Goal: Task Accomplishment & Management: Manage account settings

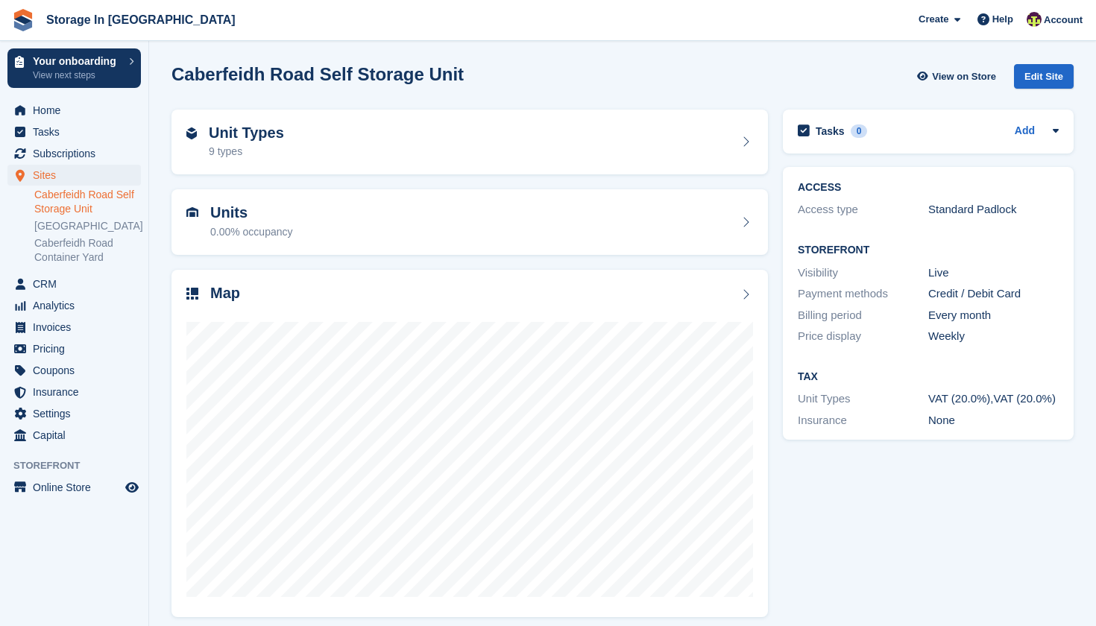
click at [90, 207] on link "Caberfeidh Road Self Storage Unit" at bounding box center [87, 202] width 107 height 28
click at [83, 265] on link "Caberfeidh Road Container Yard" at bounding box center [87, 250] width 107 height 28
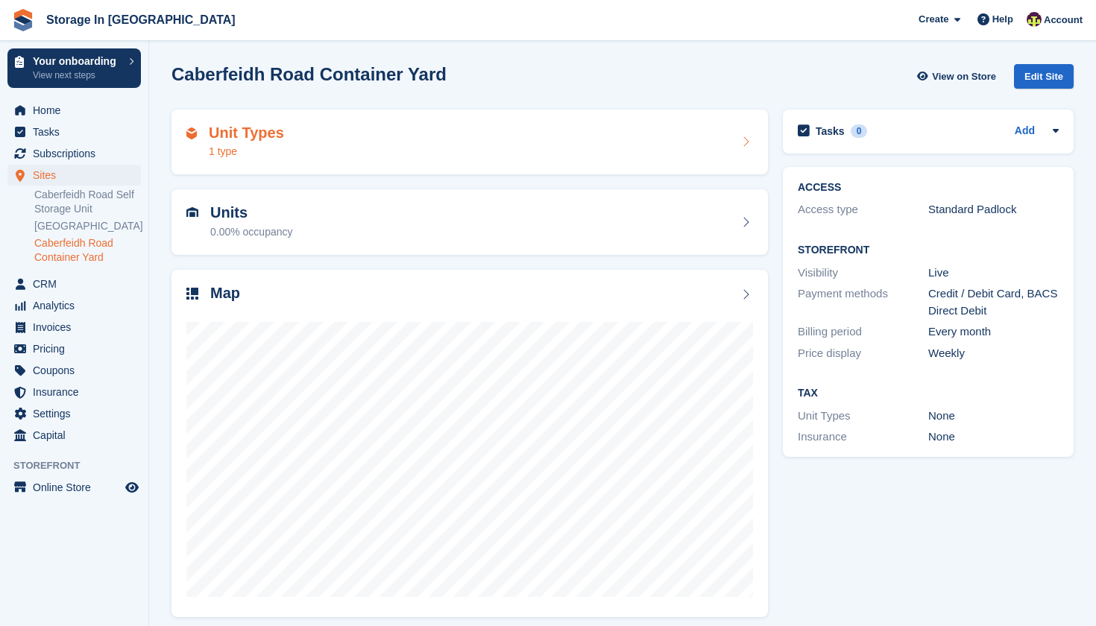
click at [755, 139] on div "Unit Types 1 type" at bounding box center [470, 143] width 597 height 66
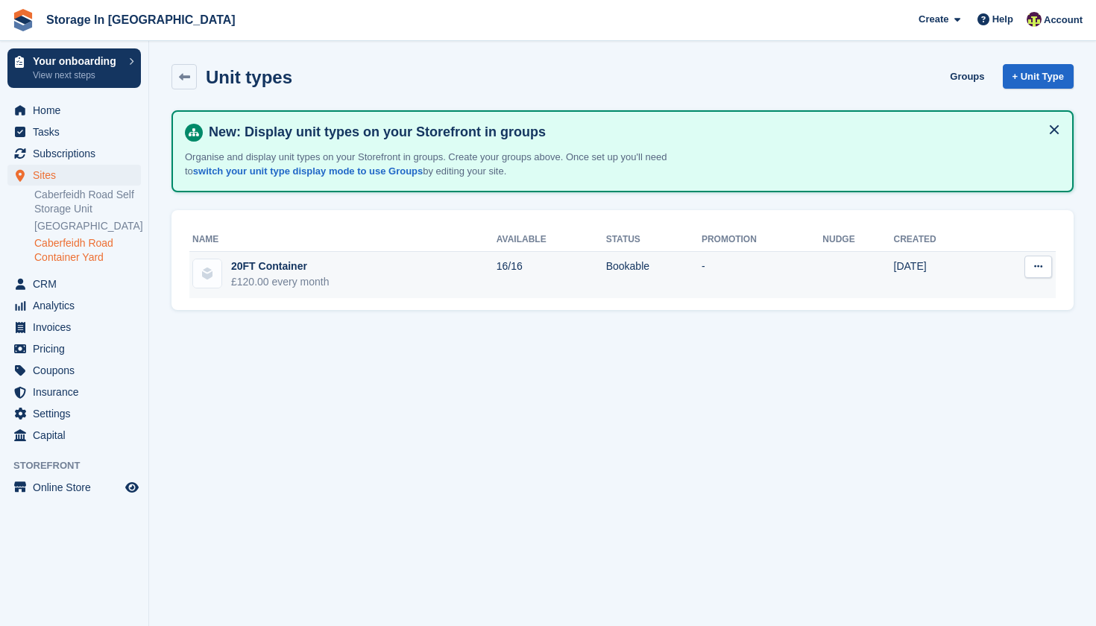
click at [1048, 261] on button at bounding box center [1039, 267] width 28 height 22
click at [1011, 286] on p "Edit unit type" at bounding box center [981, 295] width 130 height 19
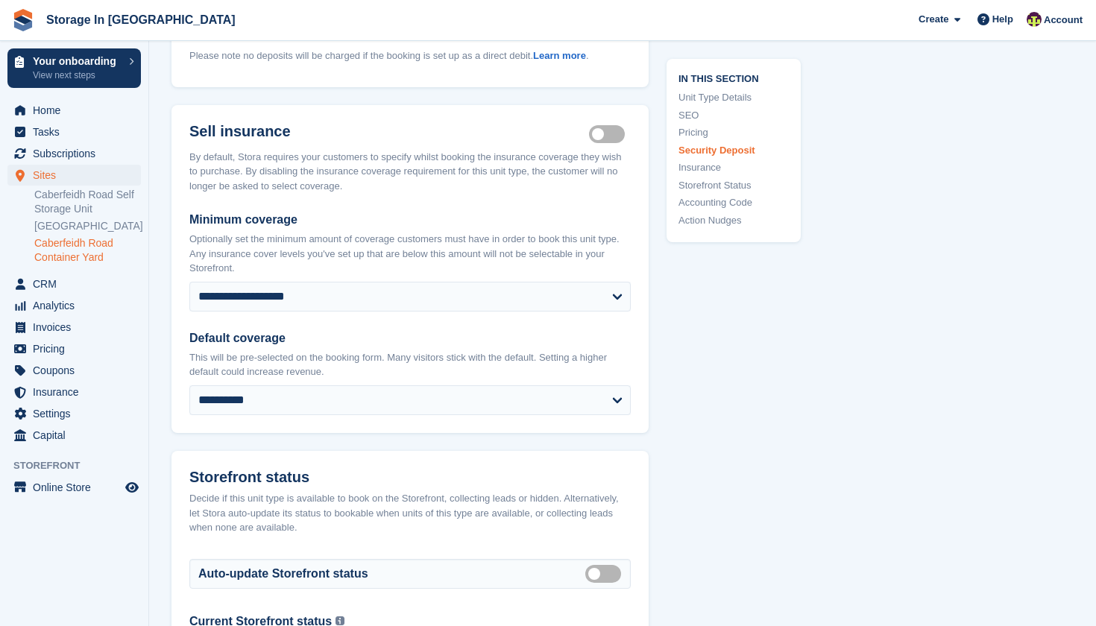
scroll to position [1696, 0]
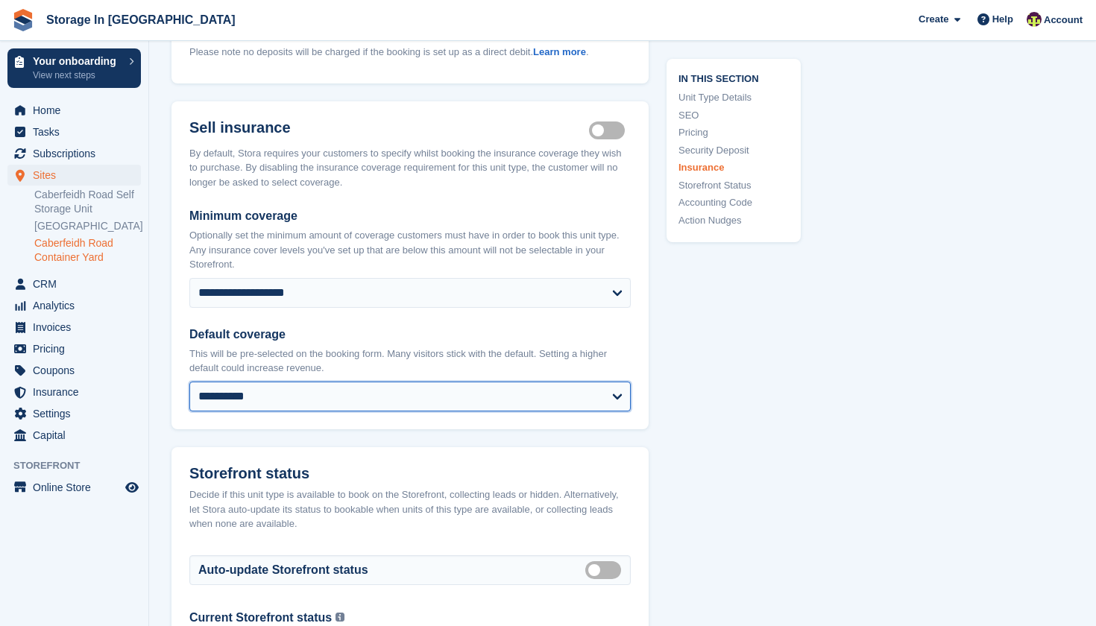
drag, startPoint x: 465, startPoint y: 379, endPoint x: 679, endPoint y: 318, distance: 223.1
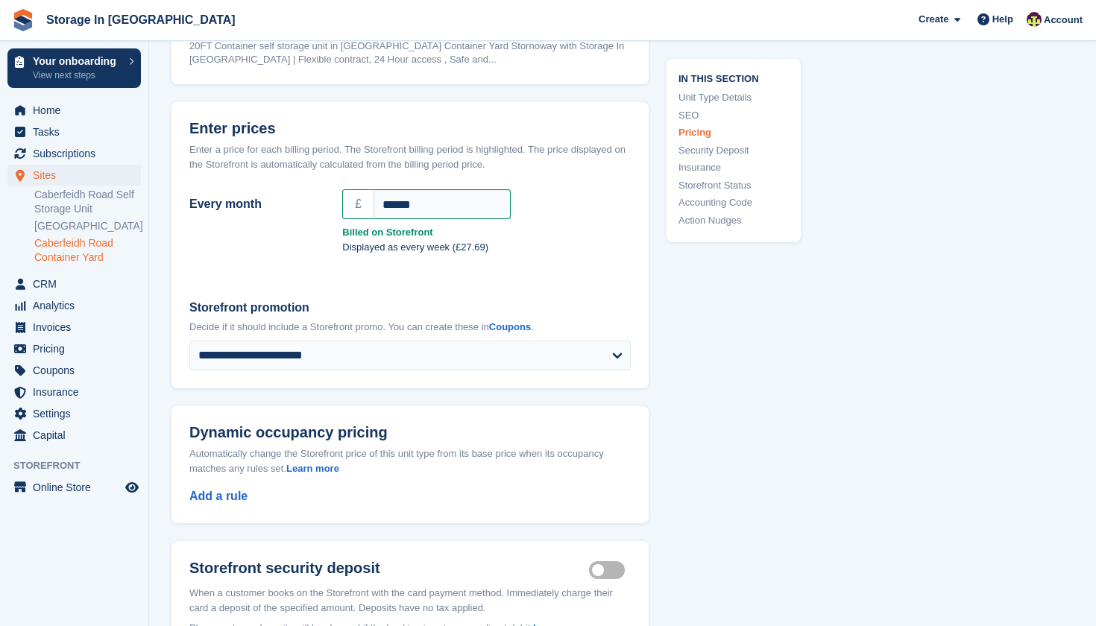
scroll to position [1145, 0]
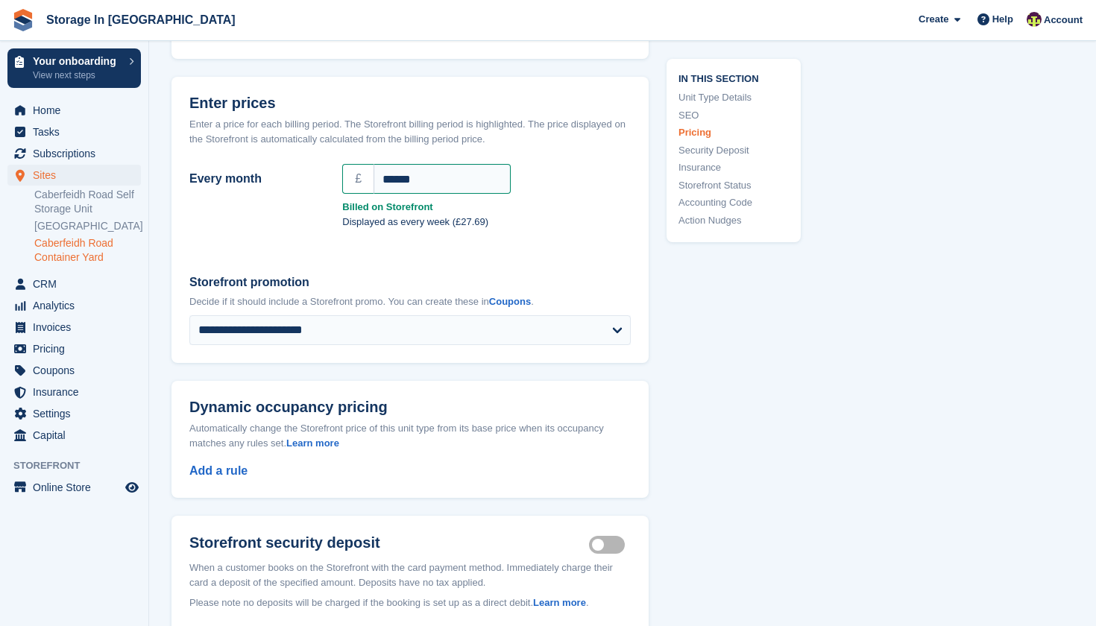
click at [544, 256] on div "**********" at bounding box center [410, 309] width 477 height 107
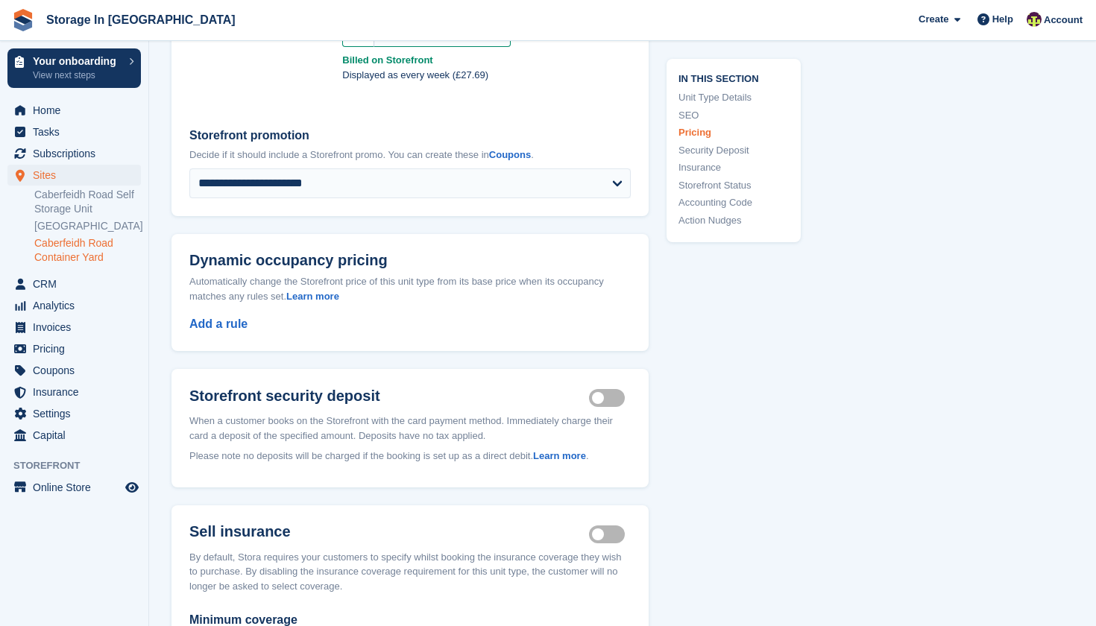
scroll to position [1294, 0]
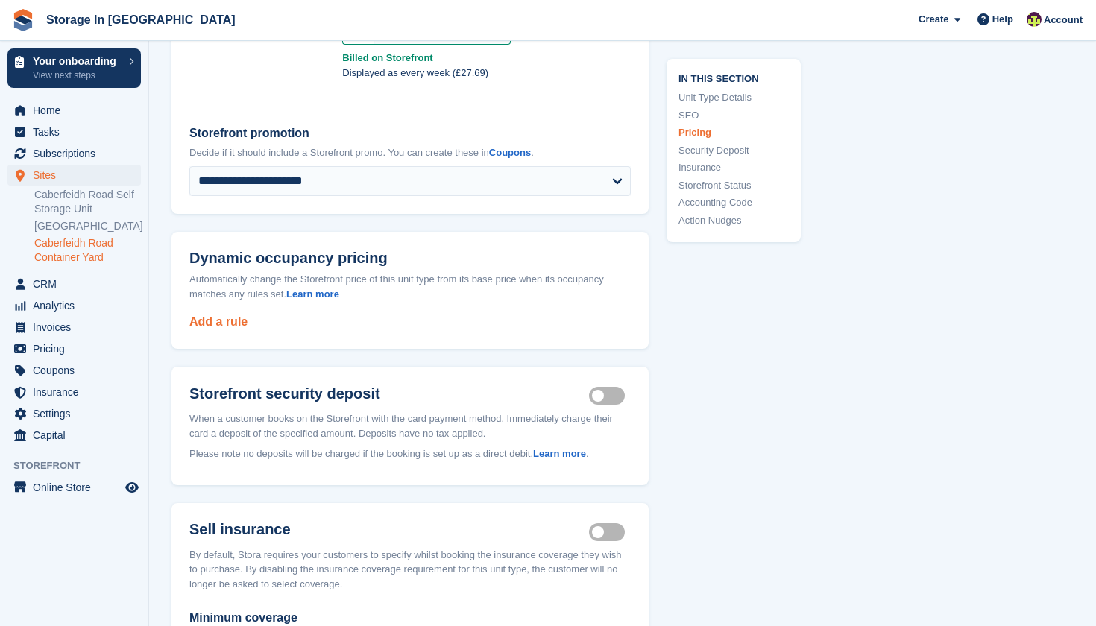
click at [230, 315] on link "Add a rule" at bounding box center [218, 321] width 58 height 13
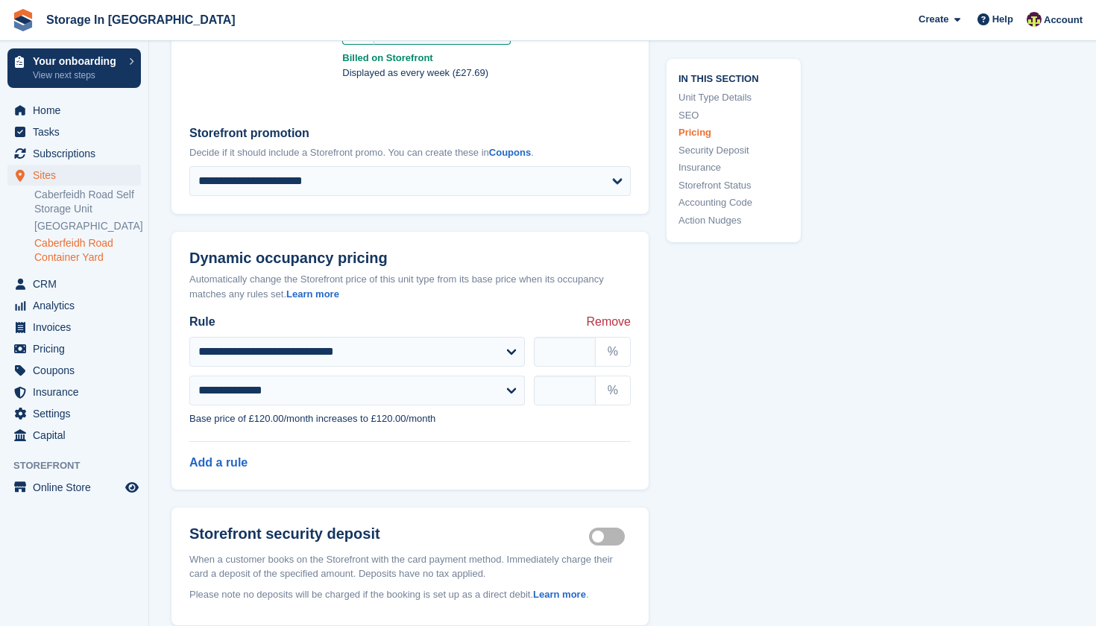
click at [457, 313] on div "Rule Remove" at bounding box center [410, 322] width 442 height 18
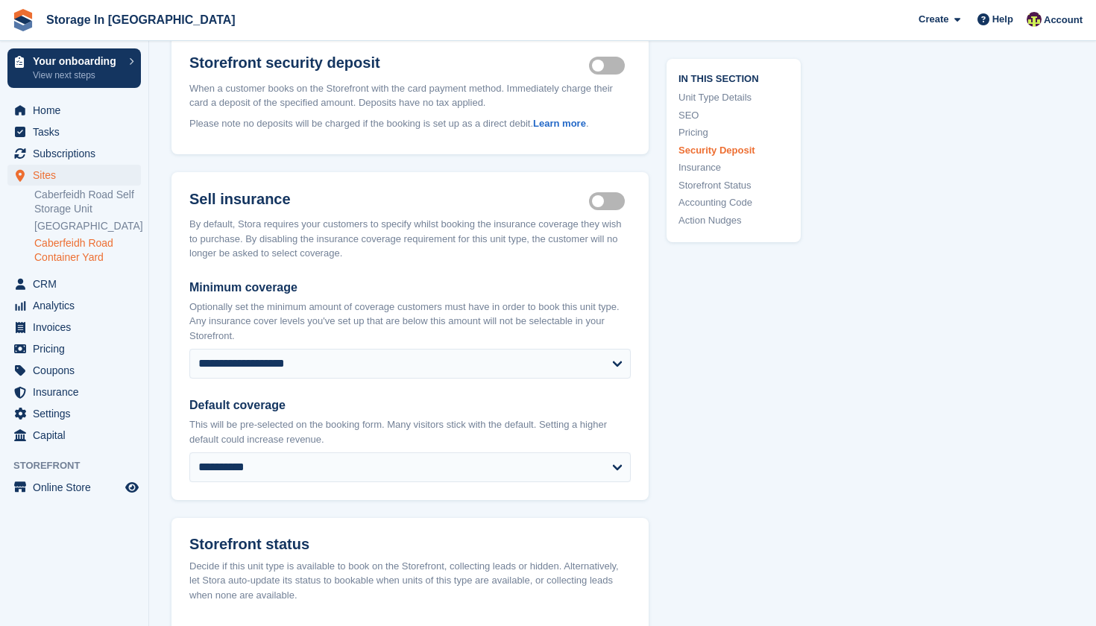
scroll to position [1771, 0]
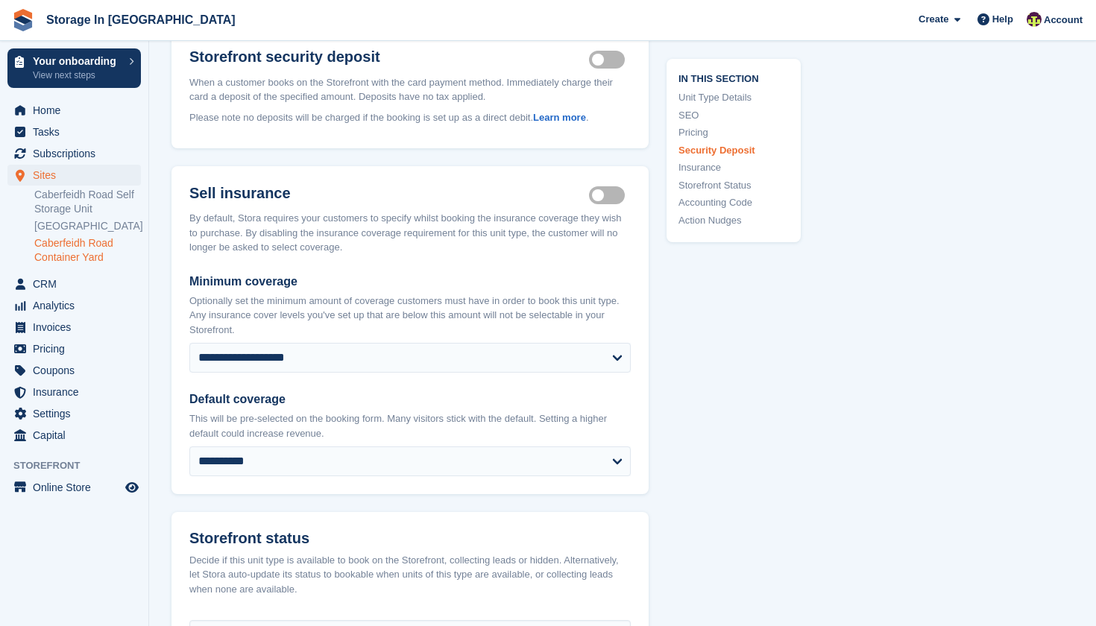
click at [608, 195] on label "Insurance coverage required" at bounding box center [610, 196] width 42 height 2
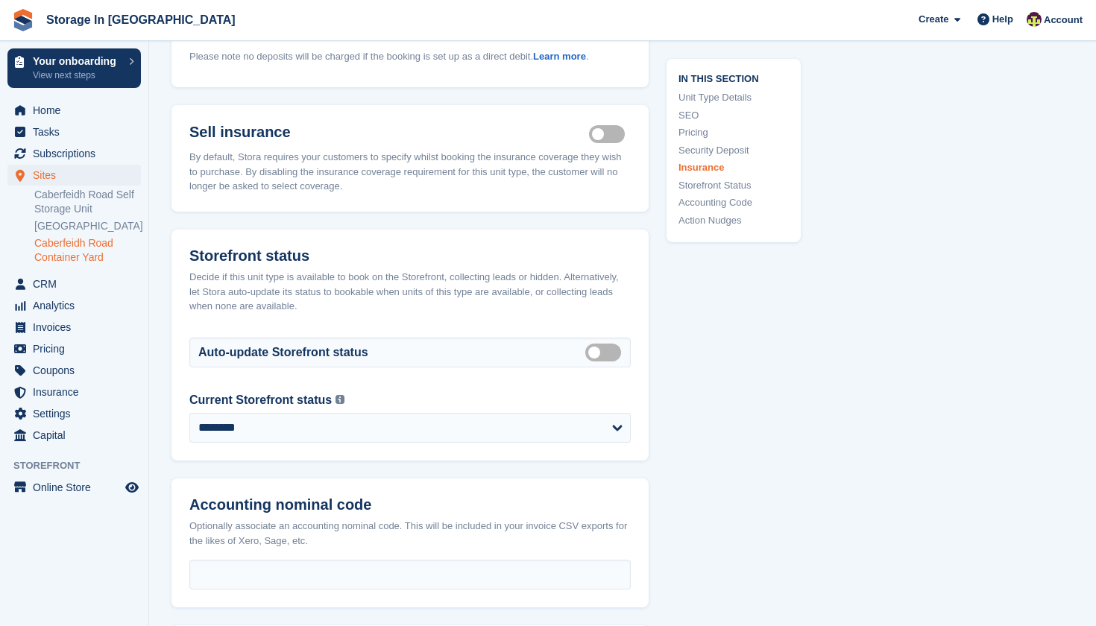
scroll to position [1831, 0]
click at [606, 135] on label "Insurance coverage required" at bounding box center [610, 136] width 42 height 2
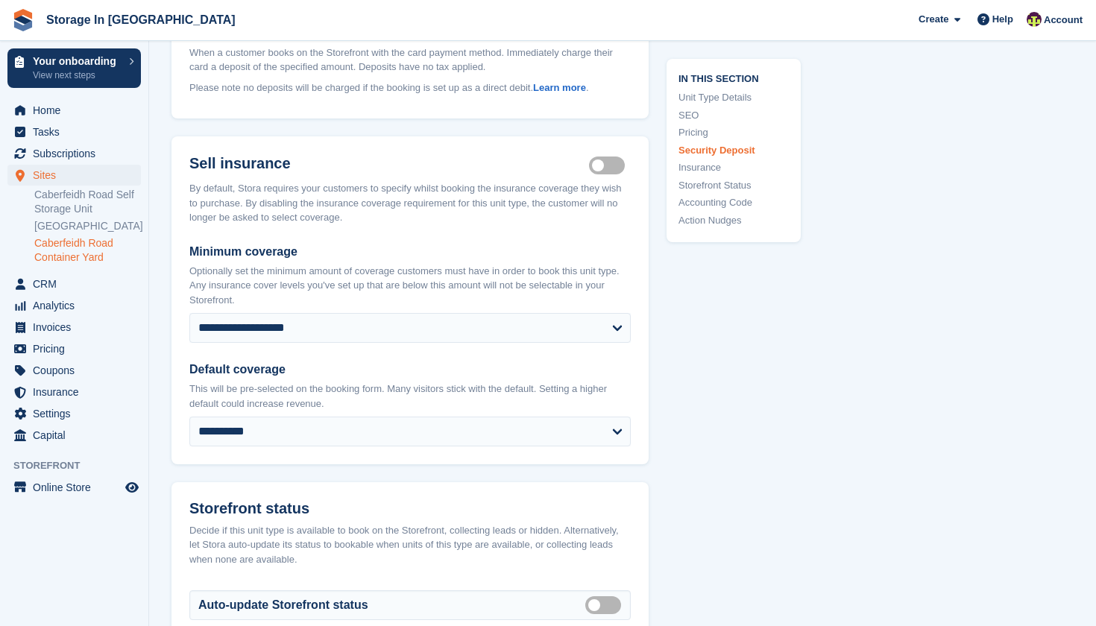
scroll to position [1741, 0]
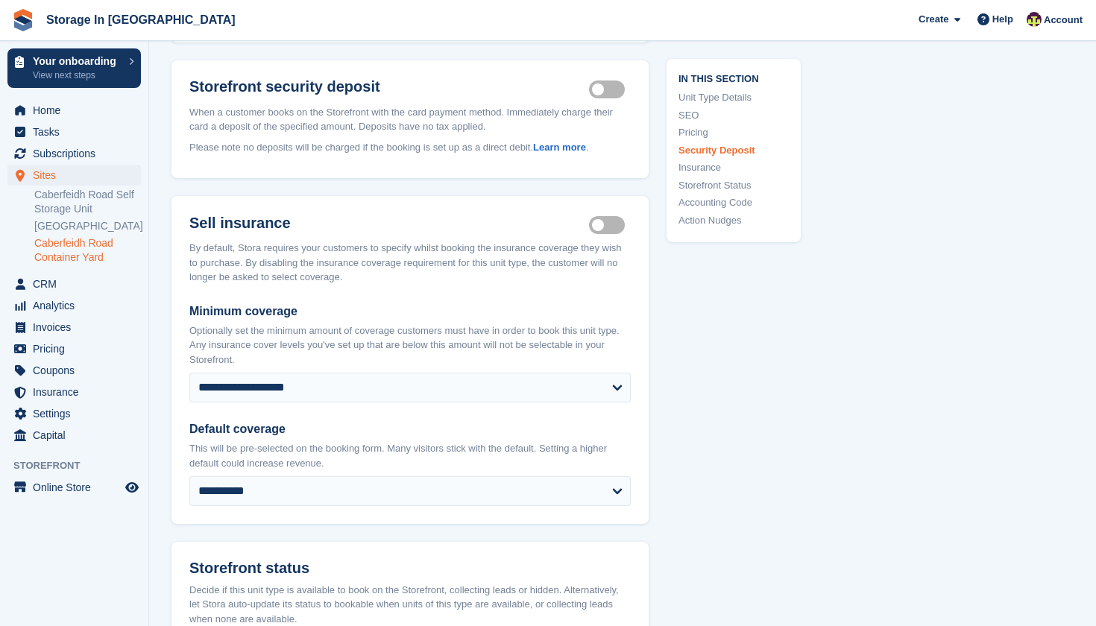
click at [609, 224] on label "Insurance coverage required" at bounding box center [610, 225] width 42 height 2
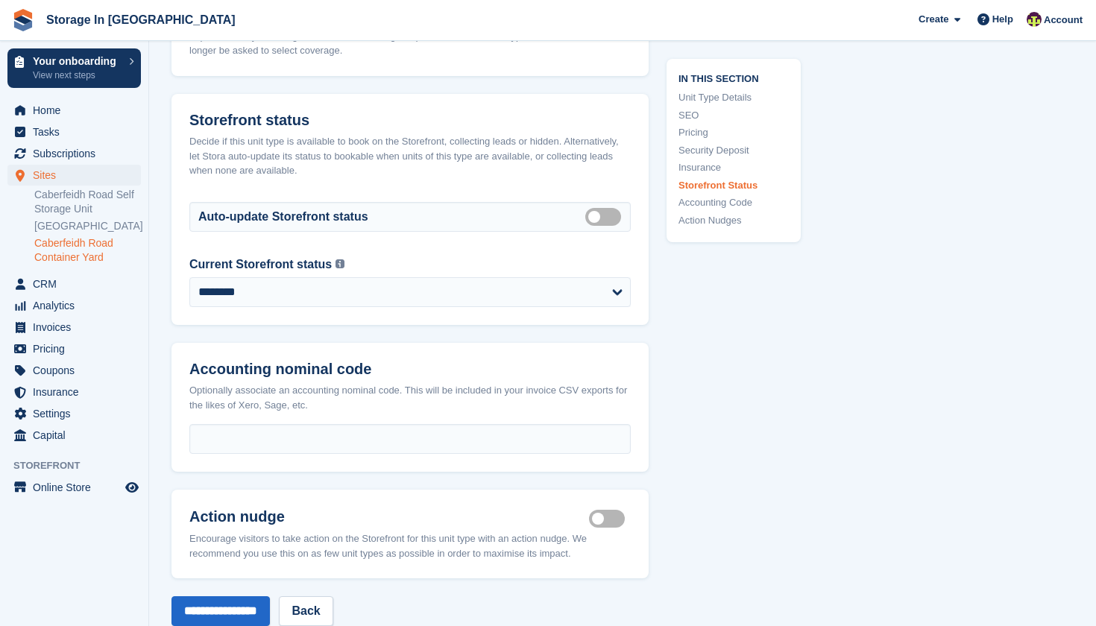
scroll to position [2299, 0]
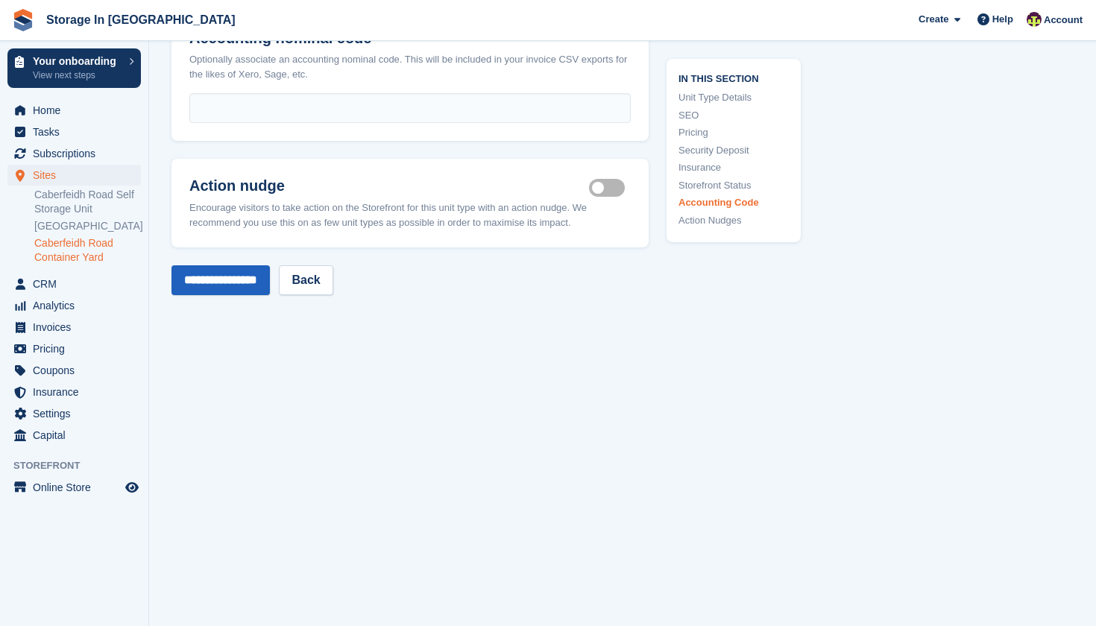
click at [204, 266] on input "**********" at bounding box center [221, 281] width 98 height 30
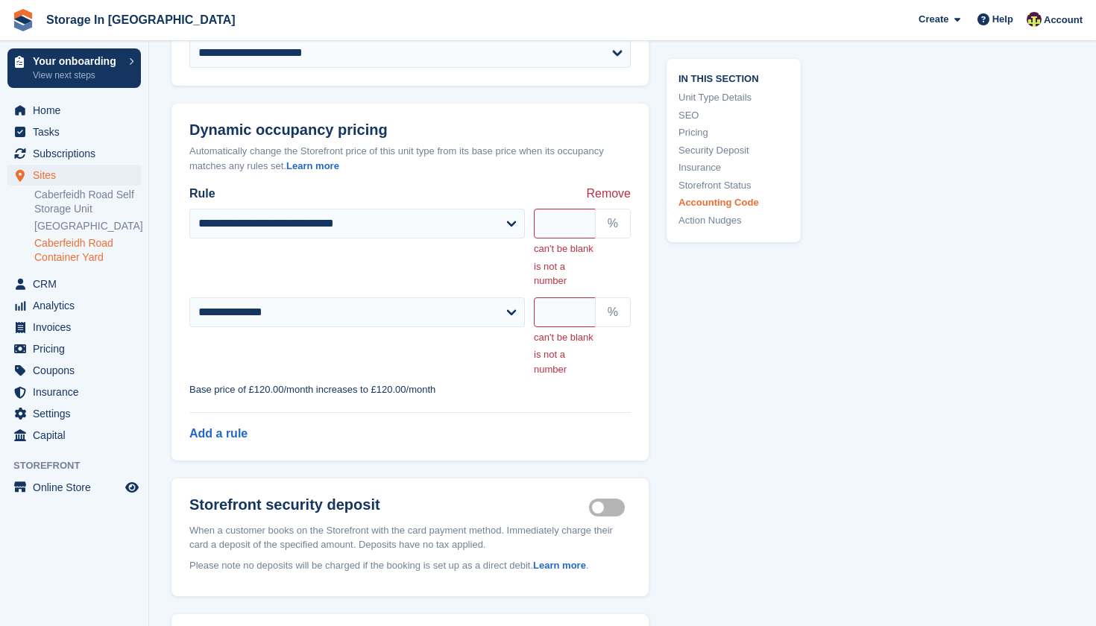
scroll to position [1494, 0]
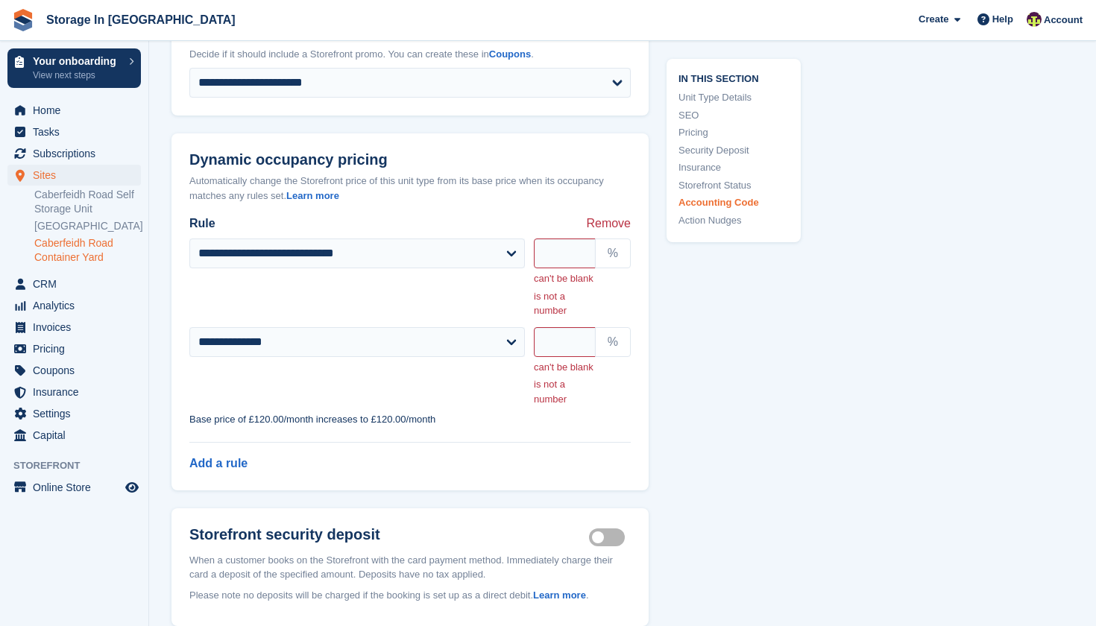
click at [619, 216] on span "Remove" at bounding box center [608, 224] width 45 height 18
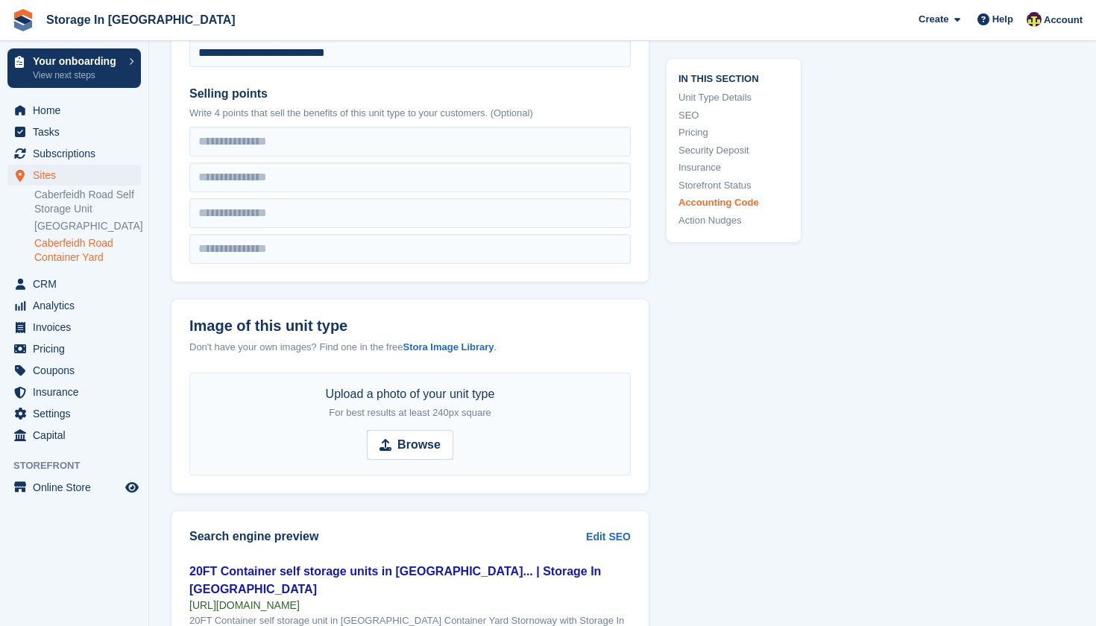
scroll to position [629, 0]
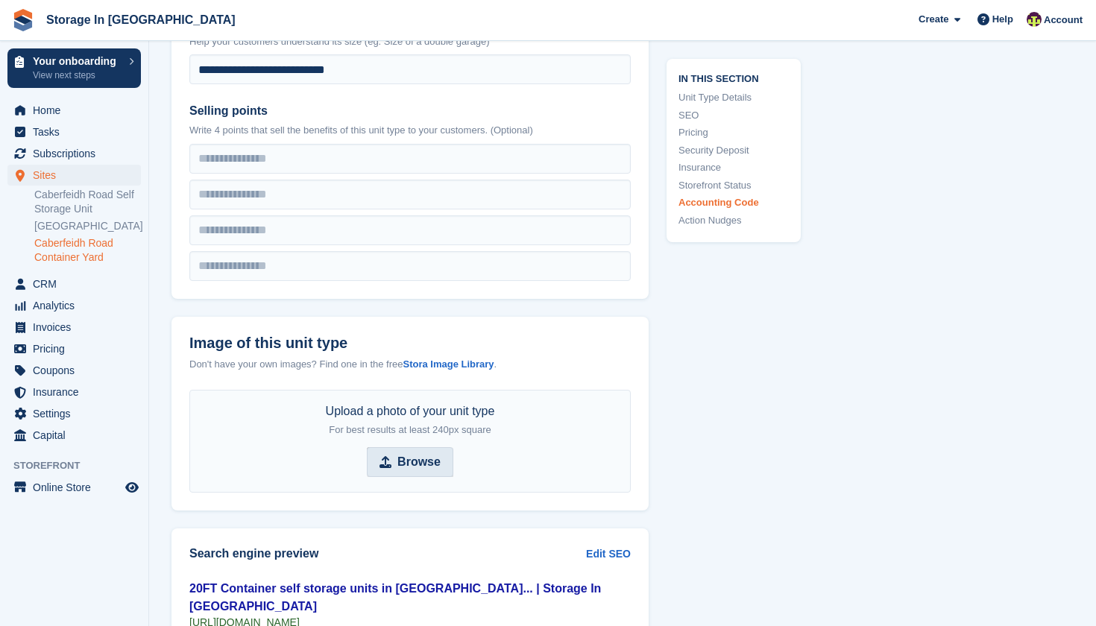
click at [398, 468] on span "Browse" at bounding box center [410, 462] width 87 height 30
click at [398, 468] on input "Browse" at bounding box center [410, 462] width 87 height 30
type input "**********"
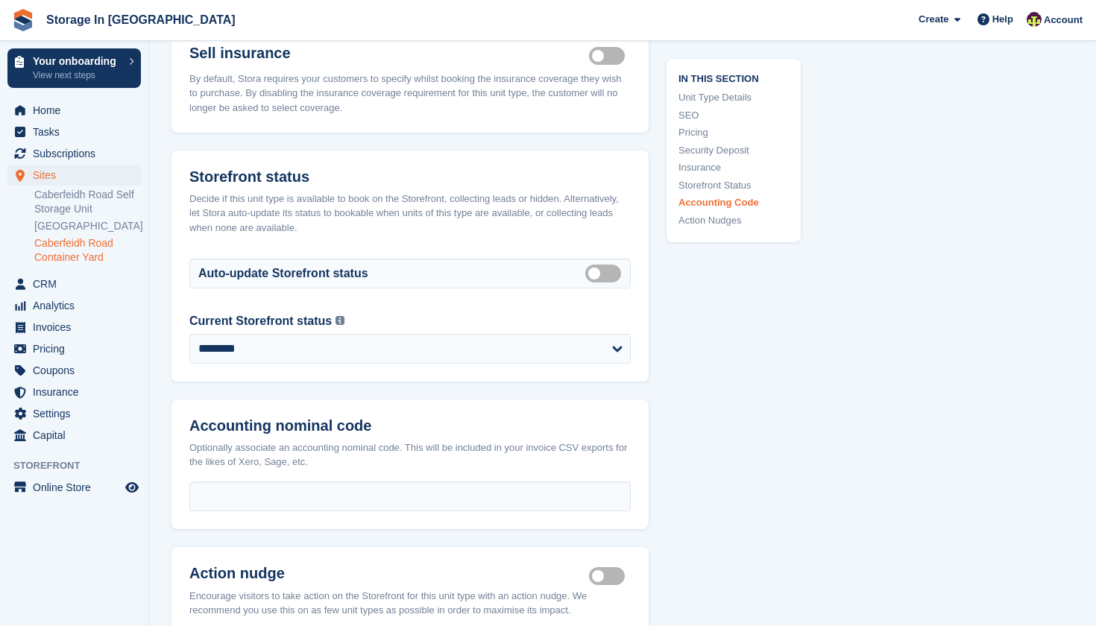
scroll to position [2260, 0]
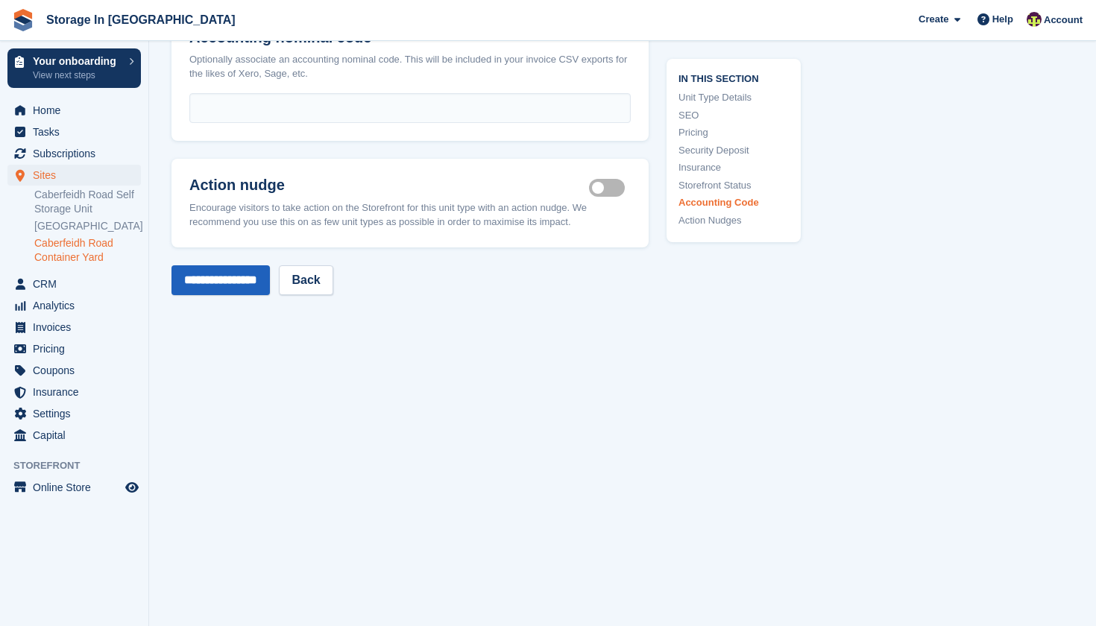
click at [239, 272] on input "**********" at bounding box center [221, 281] width 98 height 30
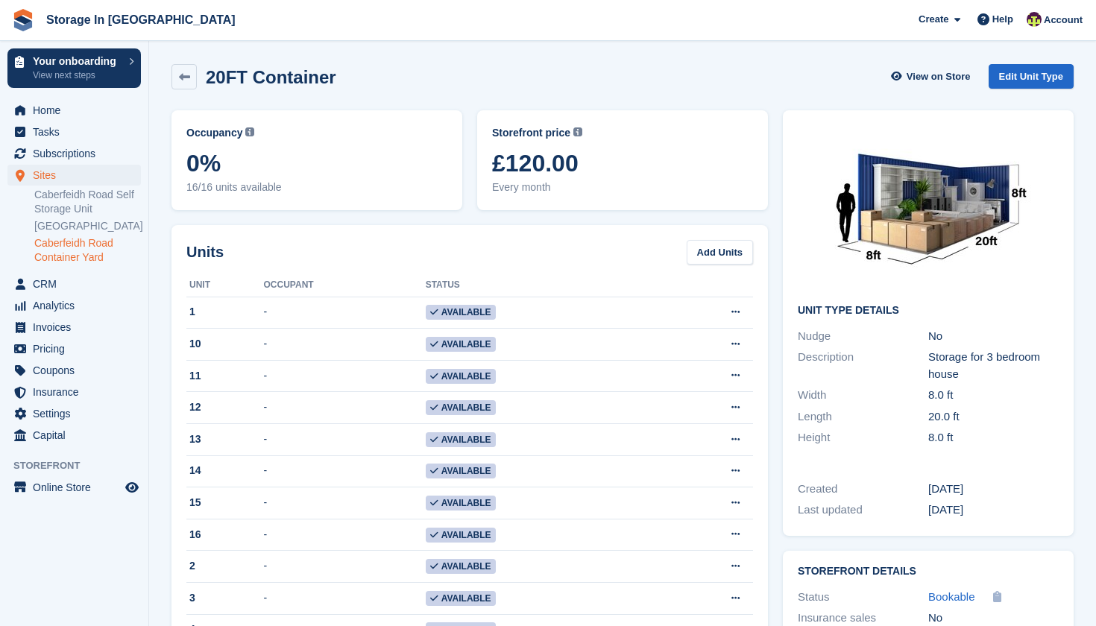
click at [533, 185] on span "Every month" at bounding box center [622, 188] width 261 height 16
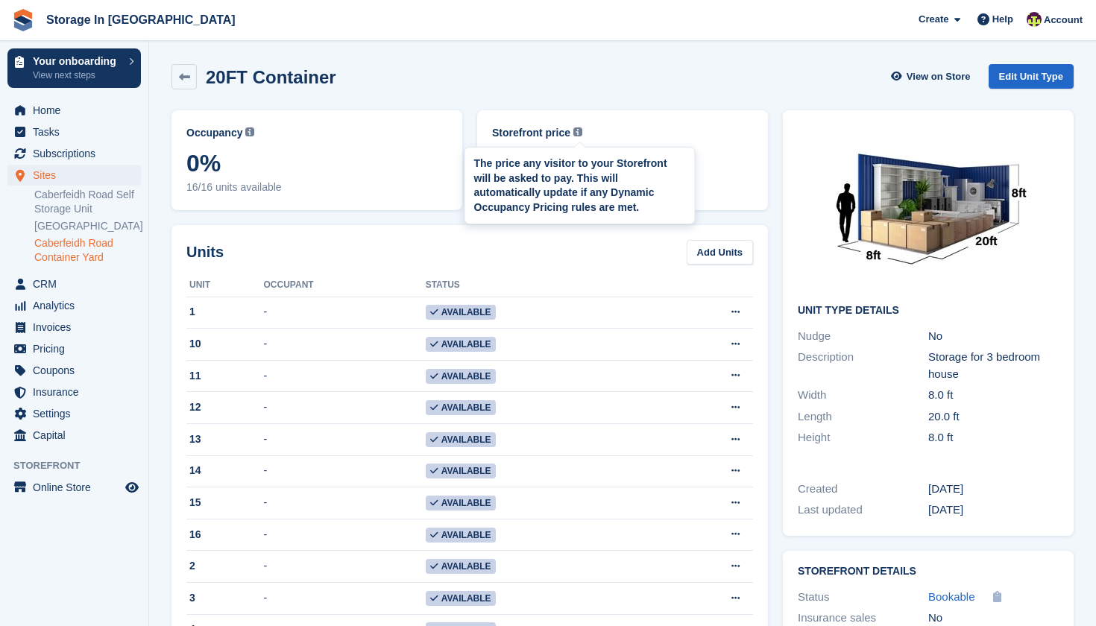
click at [582, 137] on span at bounding box center [578, 133] width 9 height 12
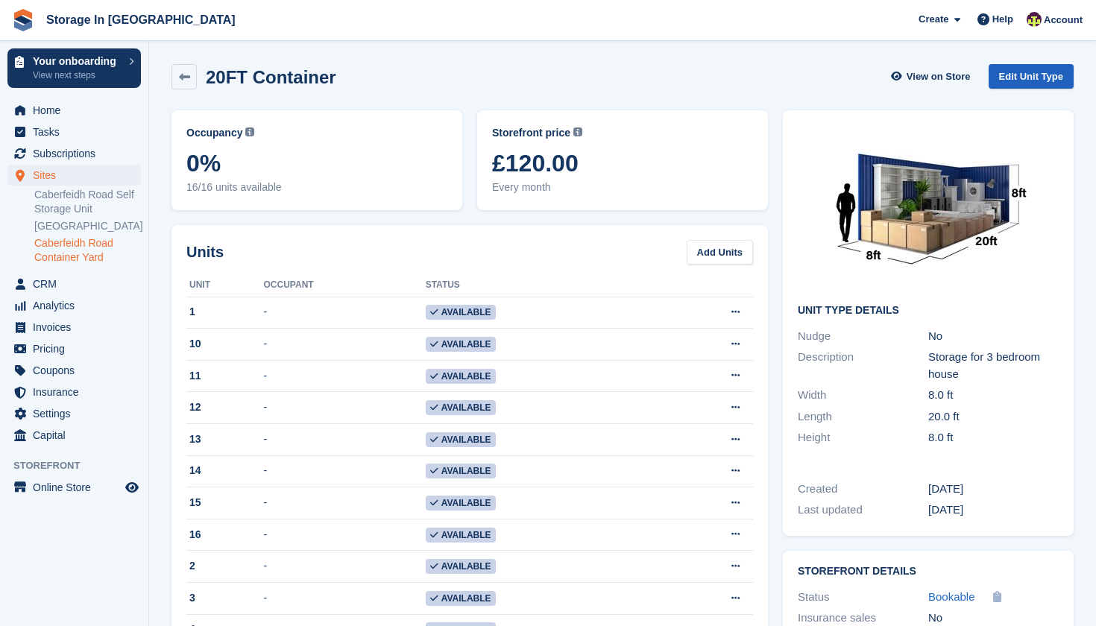
click at [1040, 75] on link "Edit Unit Type" at bounding box center [1031, 76] width 85 height 25
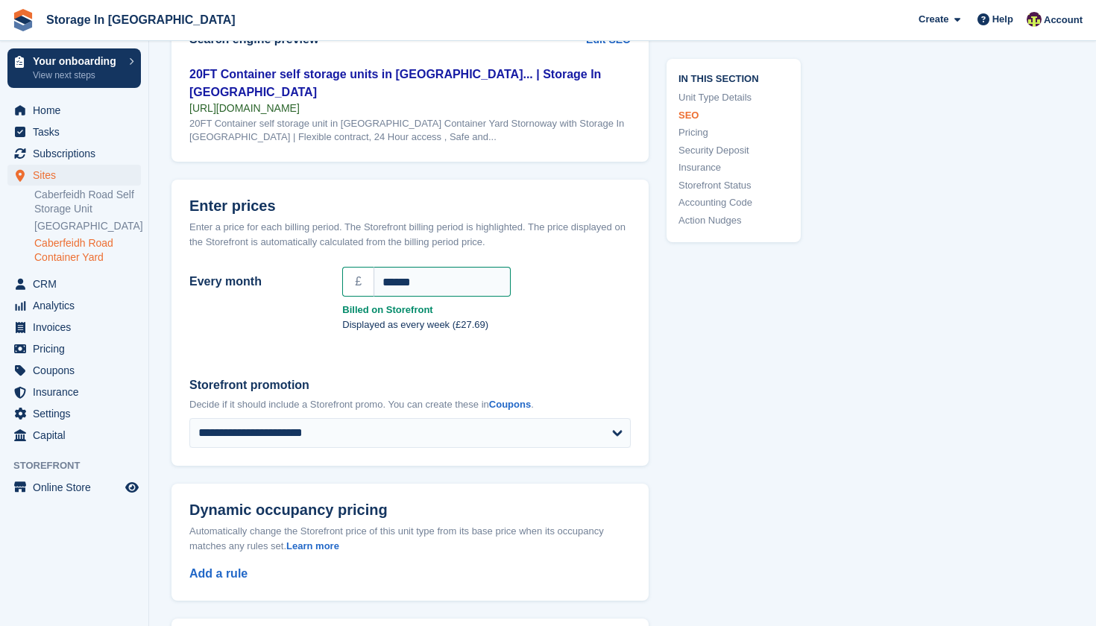
scroll to position [1211, 0]
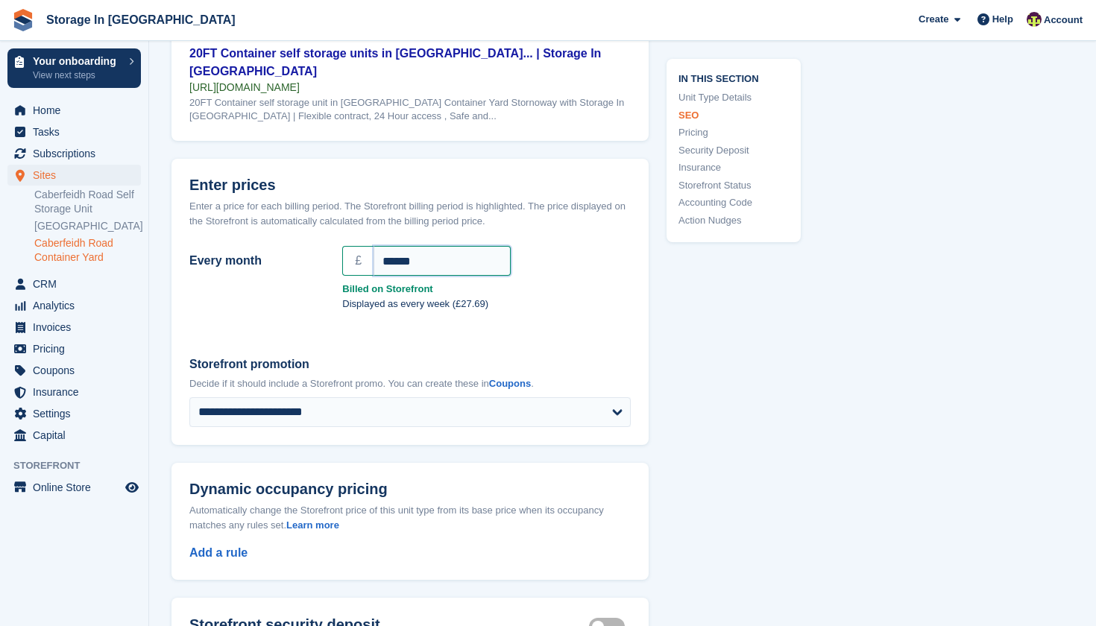
click at [446, 258] on input "******" at bounding box center [442, 261] width 137 height 30
type input "*"
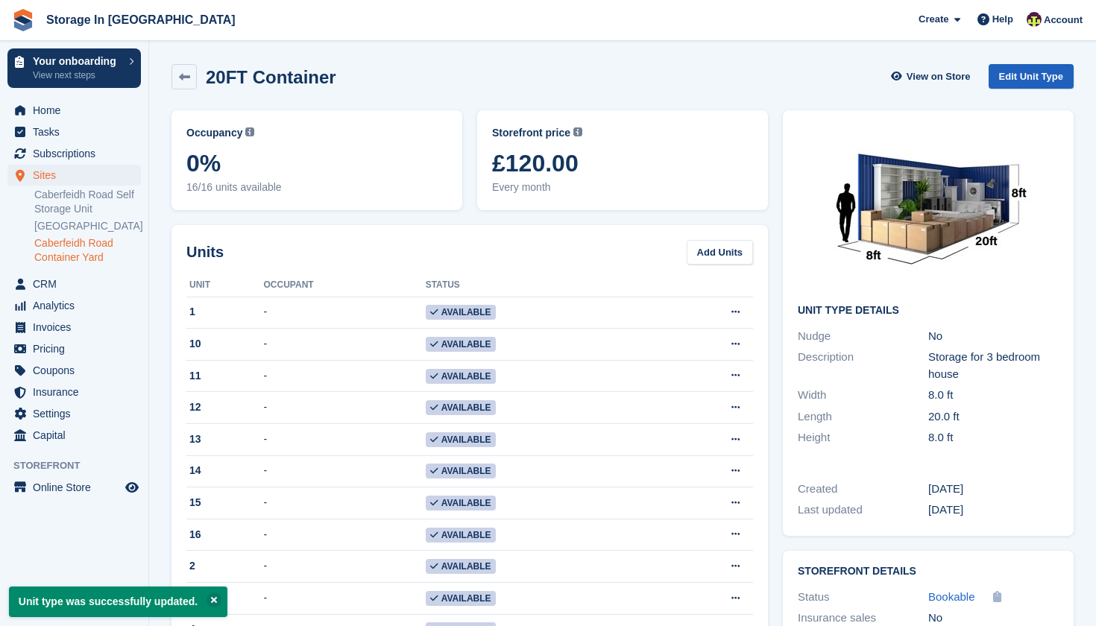
click at [1014, 78] on link "Edit Unit Type" at bounding box center [1031, 76] width 85 height 25
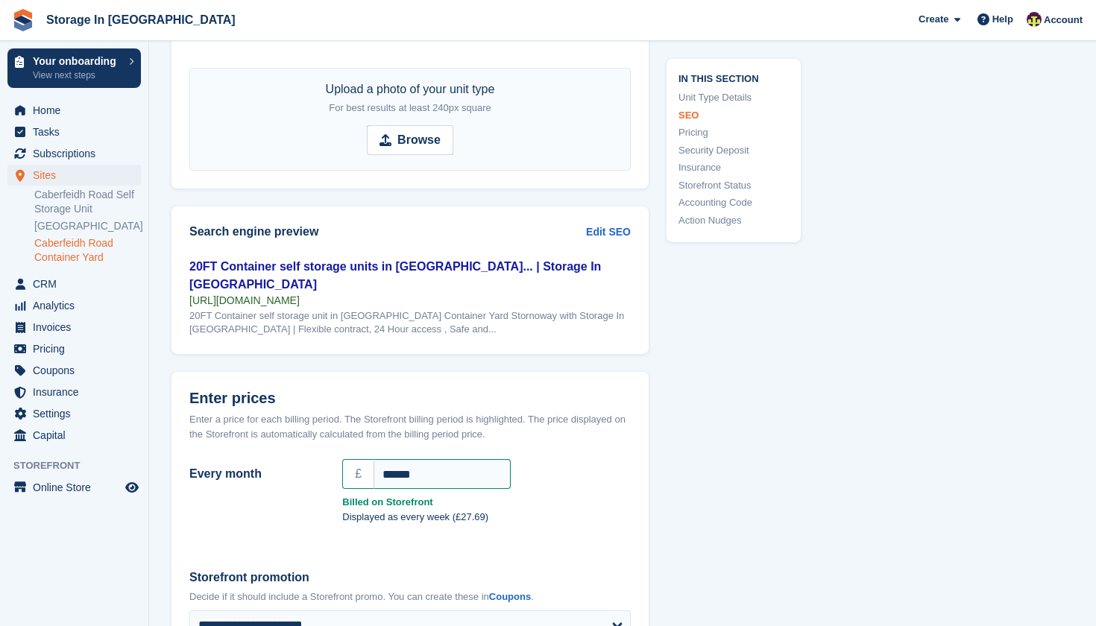
scroll to position [1124, 0]
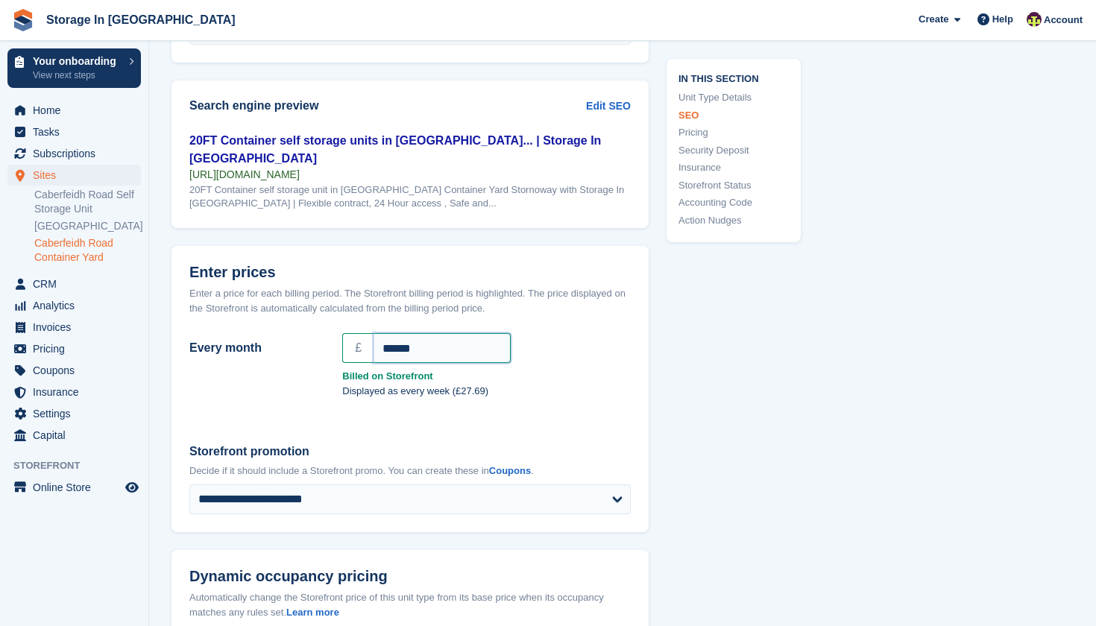
click at [448, 333] on input "******" at bounding box center [442, 348] width 137 height 30
type input "*"
click at [659, 387] on div "In this section Unit Type Details SEO Pricing Security Deposit Insurance Storef…" at bounding box center [725, 402] width 152 height 2803
click at [469, 340] on input "***" at bounding box center [442, 348] width 137 height 30
click at [597, 443] on label "Storefront promotion" at bounding box center [410, 452] width 442 height 18
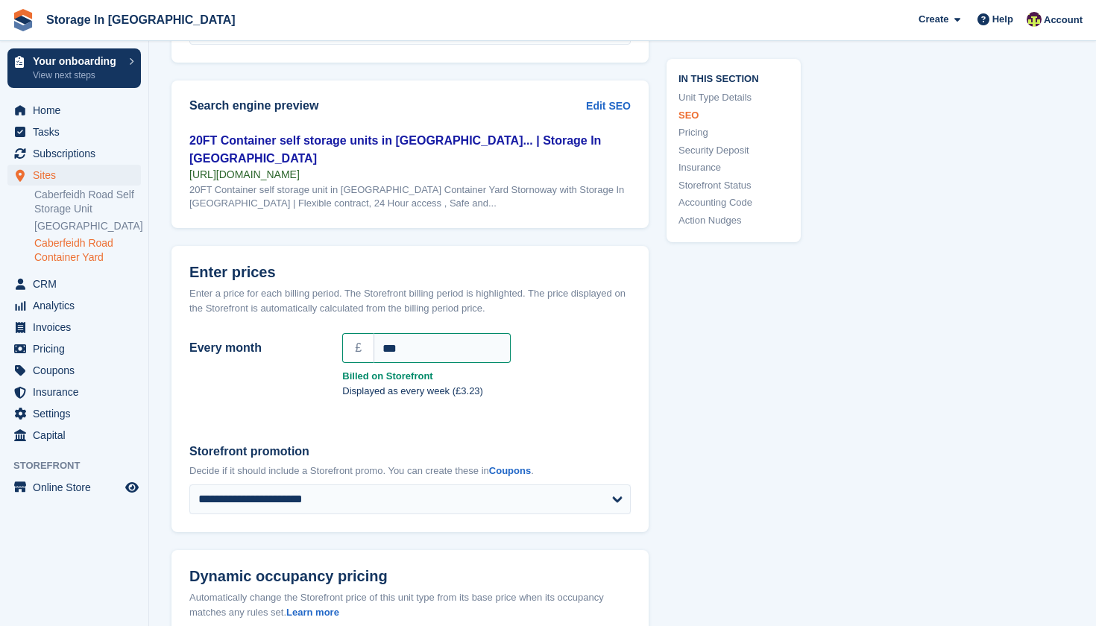
click at [597, 485] on select "**********" at bounding box center [410, 500] width 442 height 30
click at [461, 333] on input "***" at bounding box center [442, 348] width 137 height 30
type input "***"
click at [587, 412] on div "Every month £ *** Billed on Storefront Displayed as every week (£0.23)" at bounding box center [410, 376] width 477 height 98
click at [1049, 251] on div "**********" at bounding box center [623, 402] width 902 height 2803
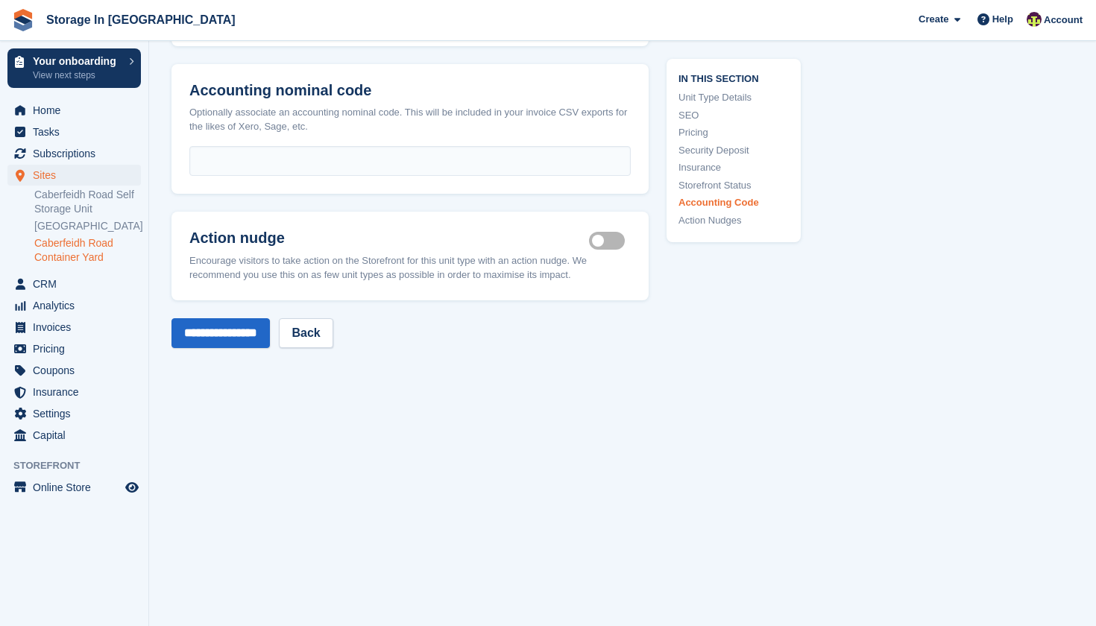
scroll to position [2251, 0]
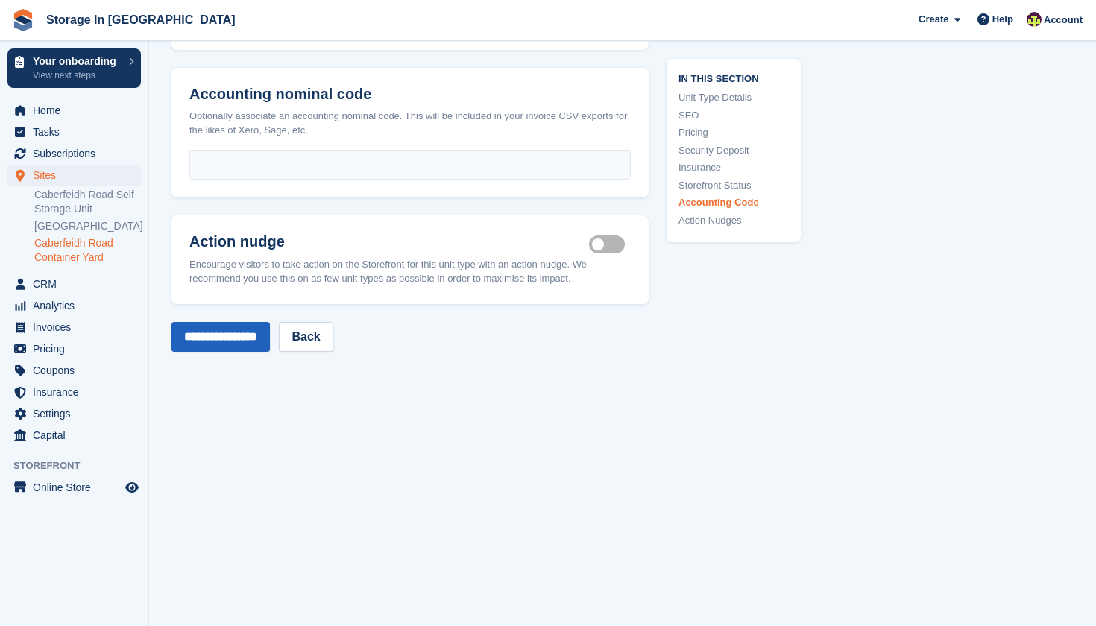
click at [264, 322] on input "**********" at bounding box center [221, 337] width 98 height 30
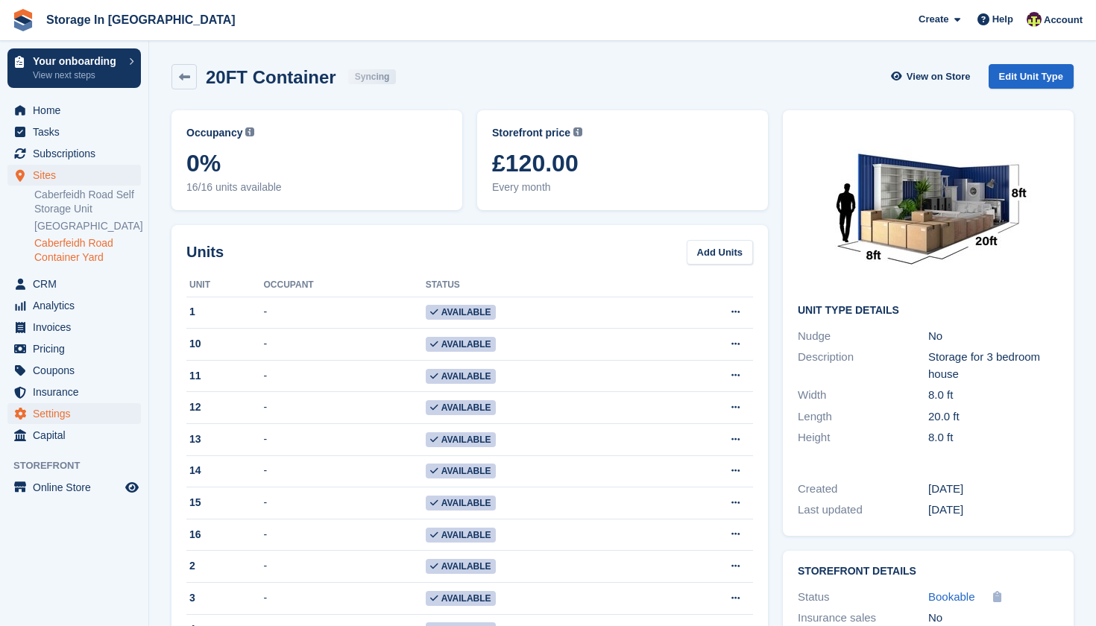
click at [60, 424] on span "Settings" at bounding box center [77, 413] width 89 height 21
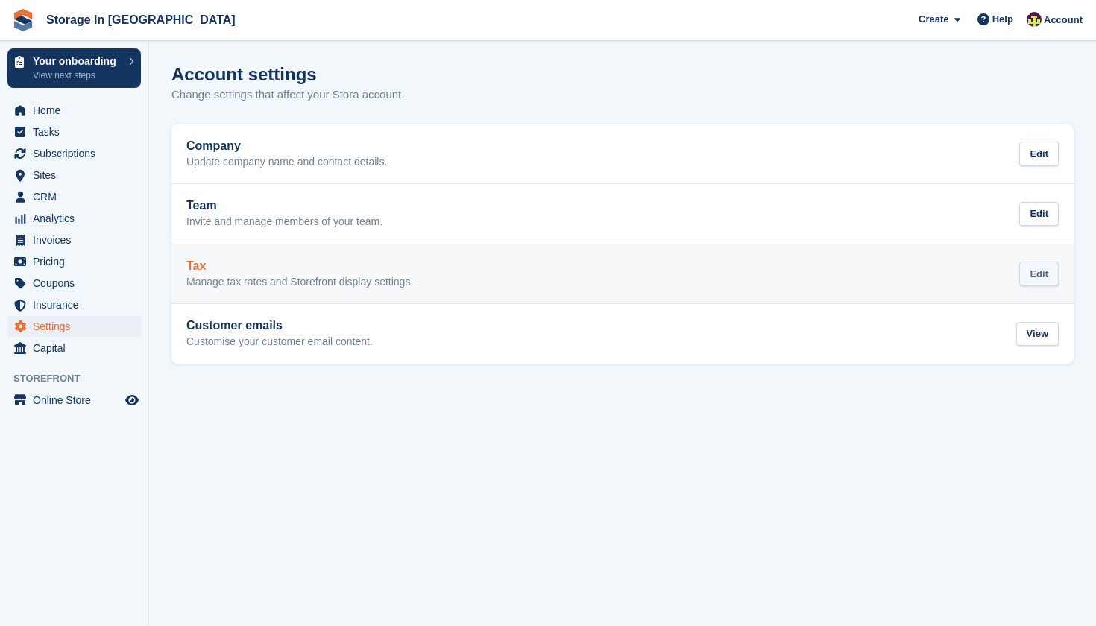
click at [1049, 272] on div "Edit" at bounding box center [1039, 274] width 40 height 25
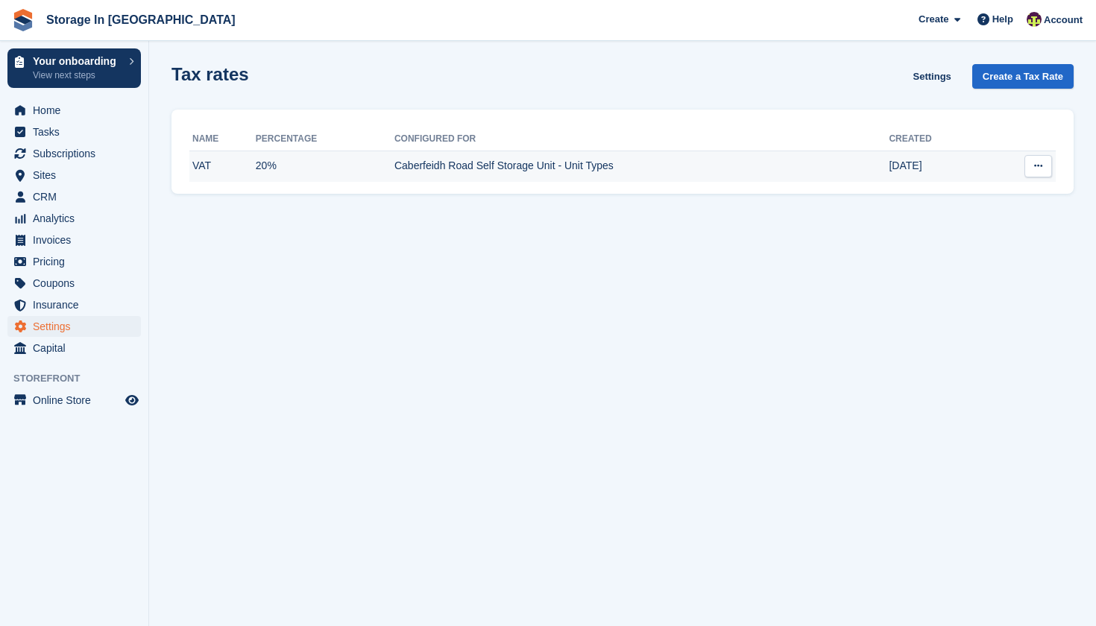
click at [1040, 167] on icon at bounding box center [1038, 166] width 8 height 10
click at [952, 242] on p "Edit taxes for Caberfeidh Road S..." at bounding box center [981, 234] width 130 height 33
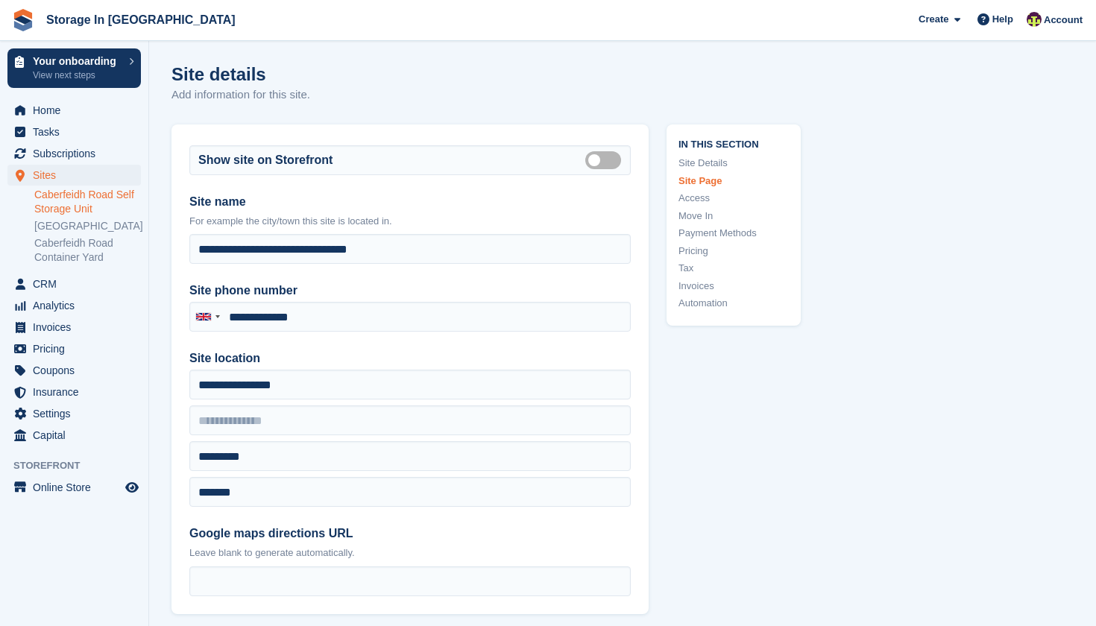
type input "**********"
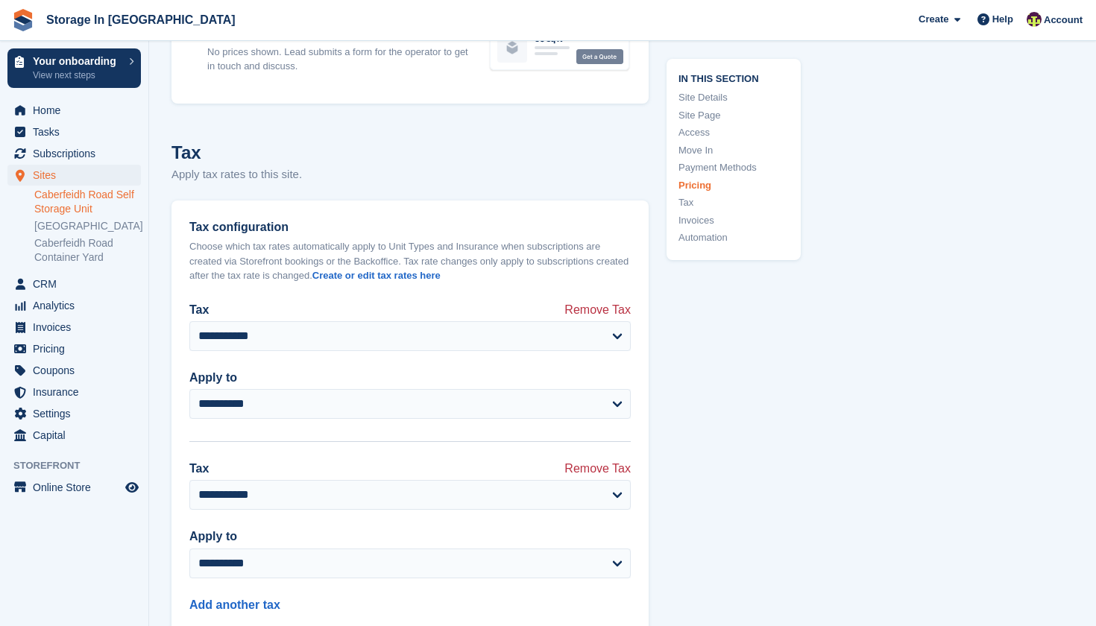
scroll to position [5215, 0]
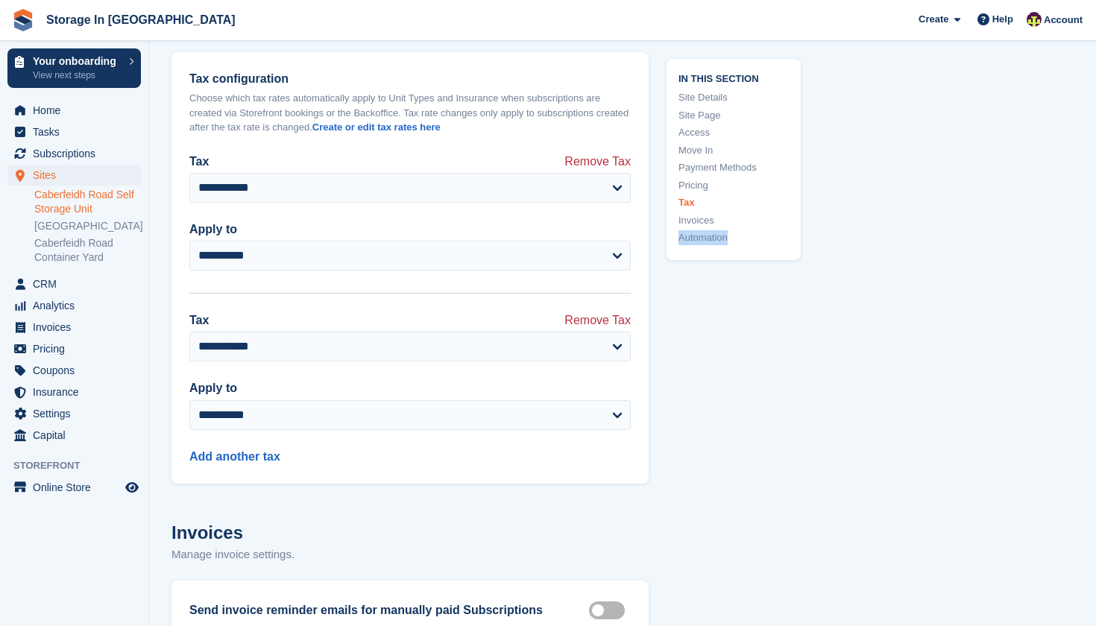
scroll to position [5335, 0]
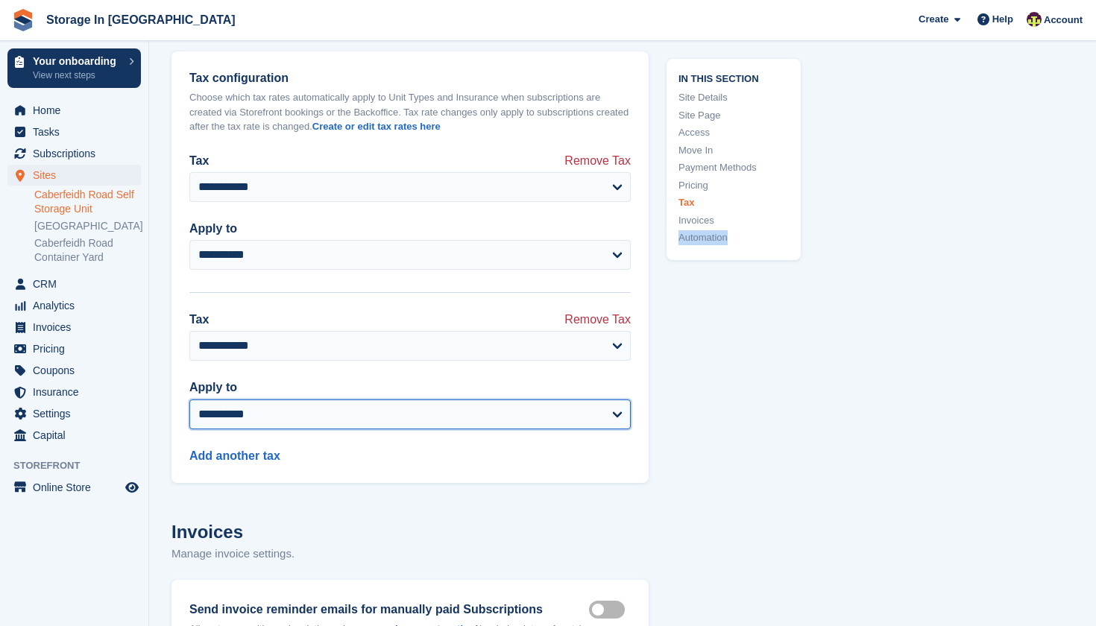
drag, startPoint x: 483, startPoint y: 435, endPoint x: 697, endPoint y: 476, distance: 217.9
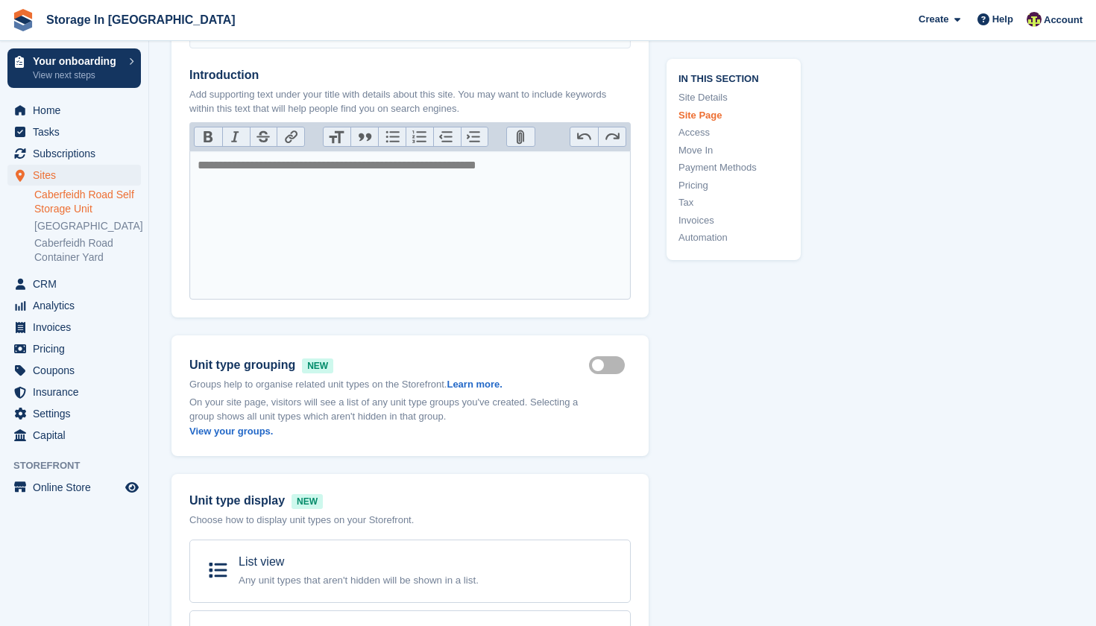
scroll to position [680, 0]
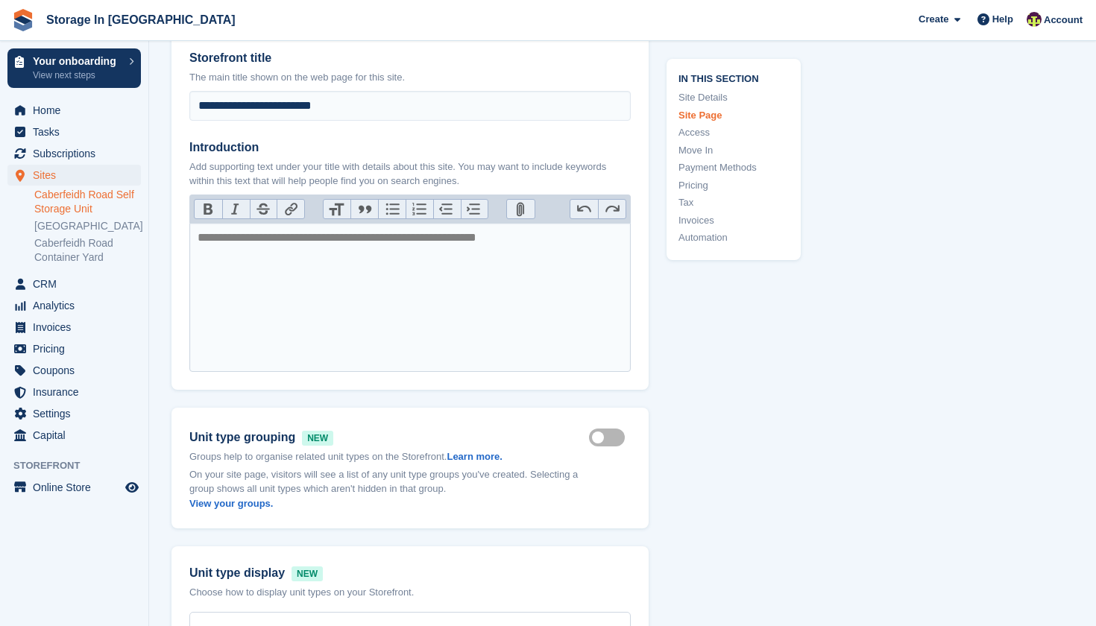
click at [76, 208] on link "Caberfeidh Road Self Storage Unit" at bounding box center [87, 202] width 107 height 28
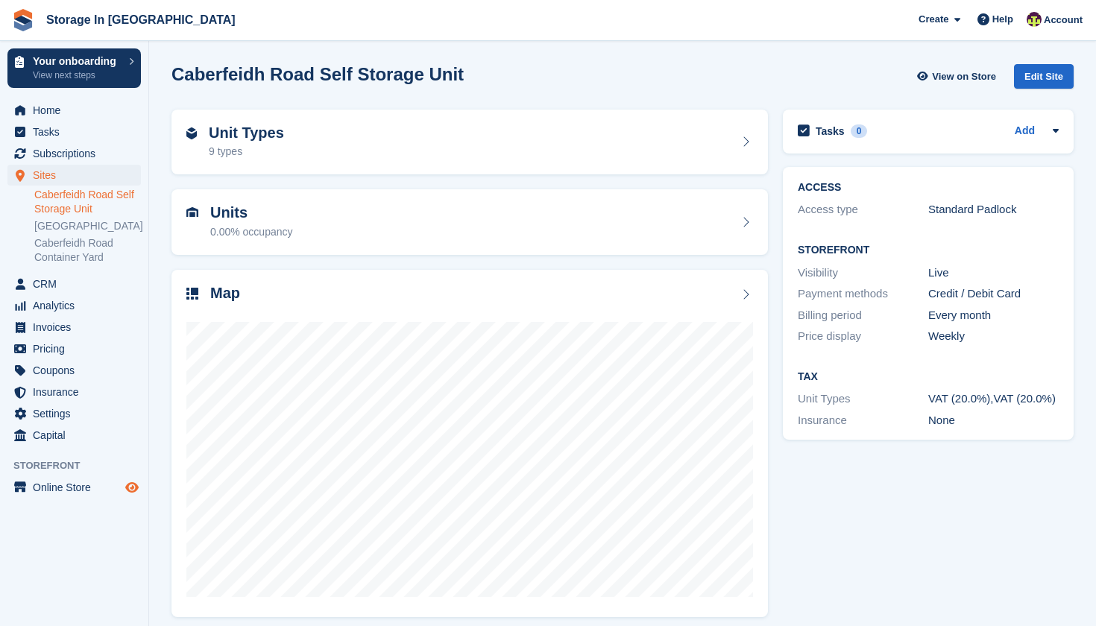
click at [135, 494] on icon "Preview store" at bounding box center [131, 488] width 13 height 12
click at [88, 498] on span "Online Store" at bounding box center [77, 487] width 89 height 21
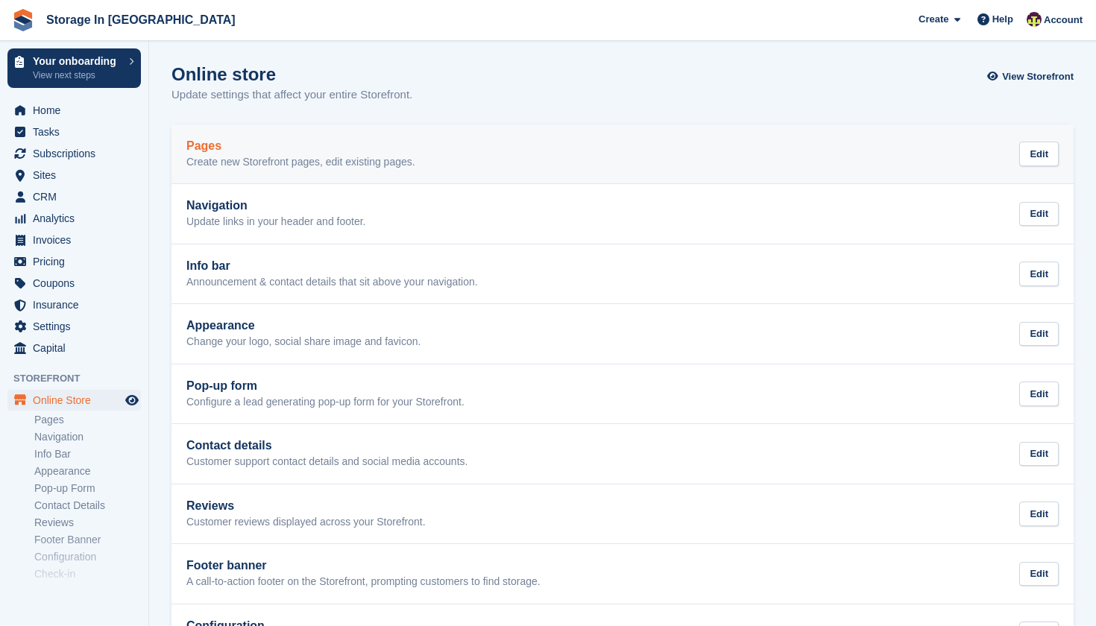
click at [274, 162] on p "Create new Storefront pages, edit existing pages." at bounding box center [300, 162] width 229 height 13
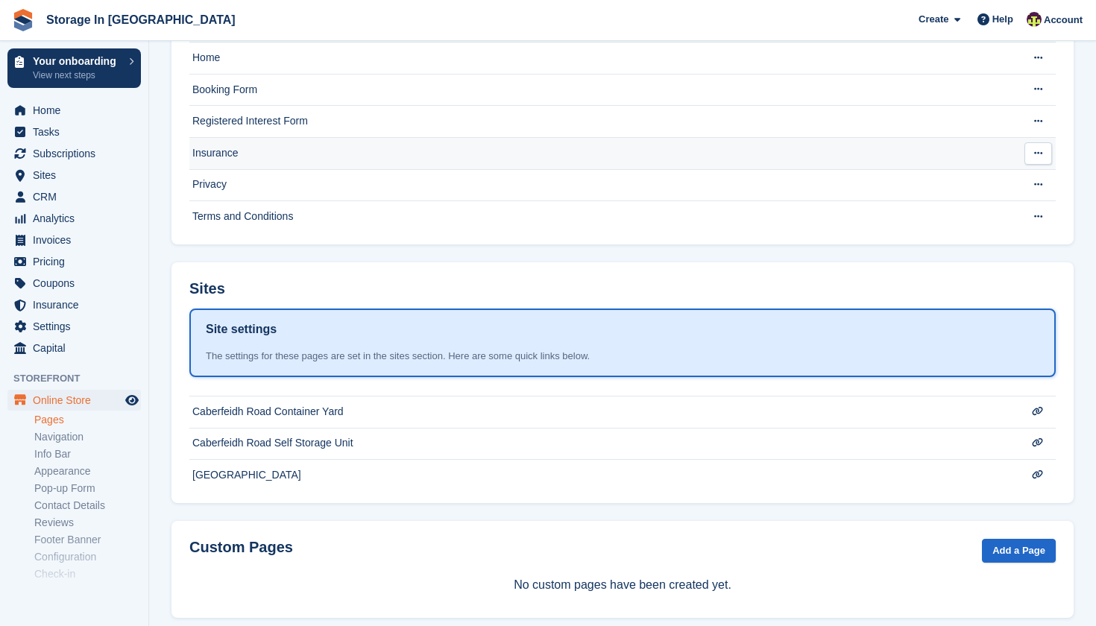
scroll to position [171, 0]
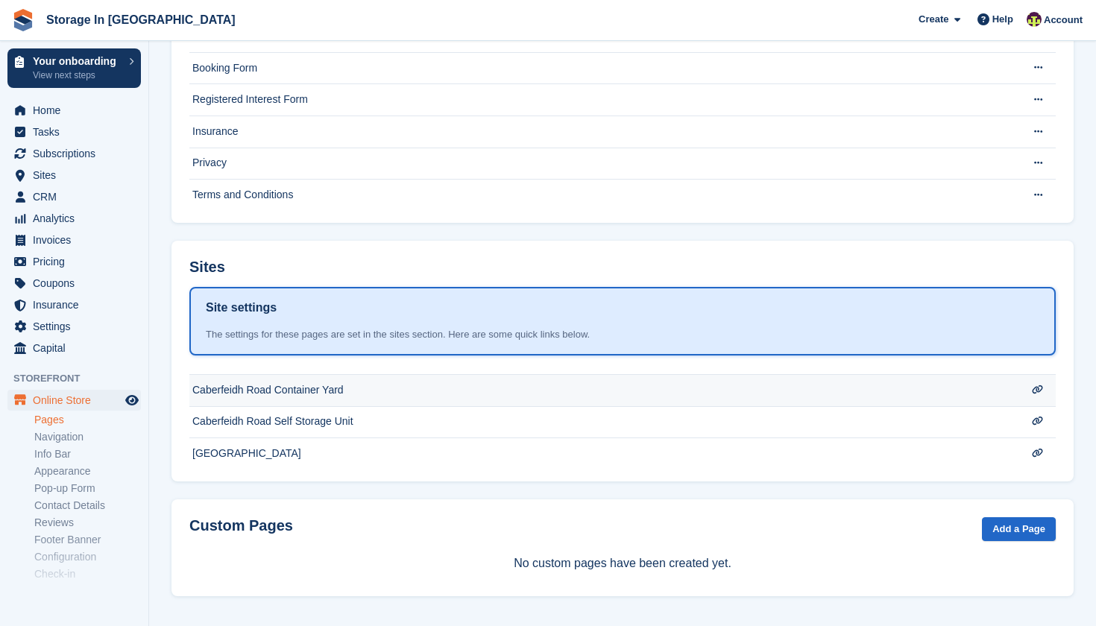
click at [301, 384] on td "Caberfeidh Road Container Yard" at bounding box center [600, 390] width 823 height 32
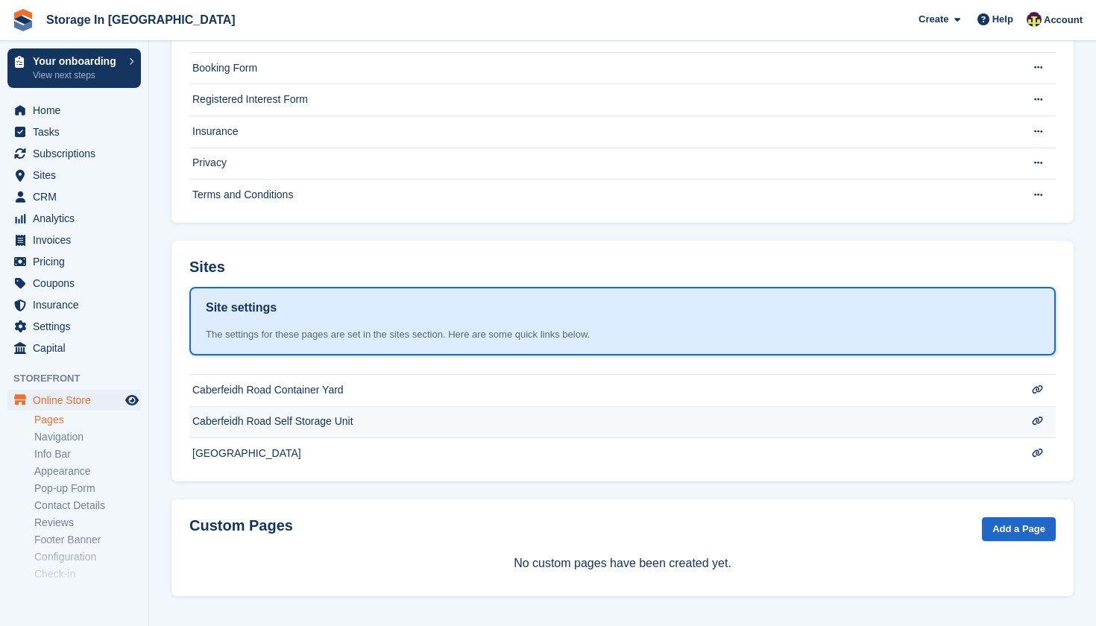
click at [302, 424] on td "Caberfeidh Road Self Storage Unit" at bounding box center [600, 422] width 823 height 32
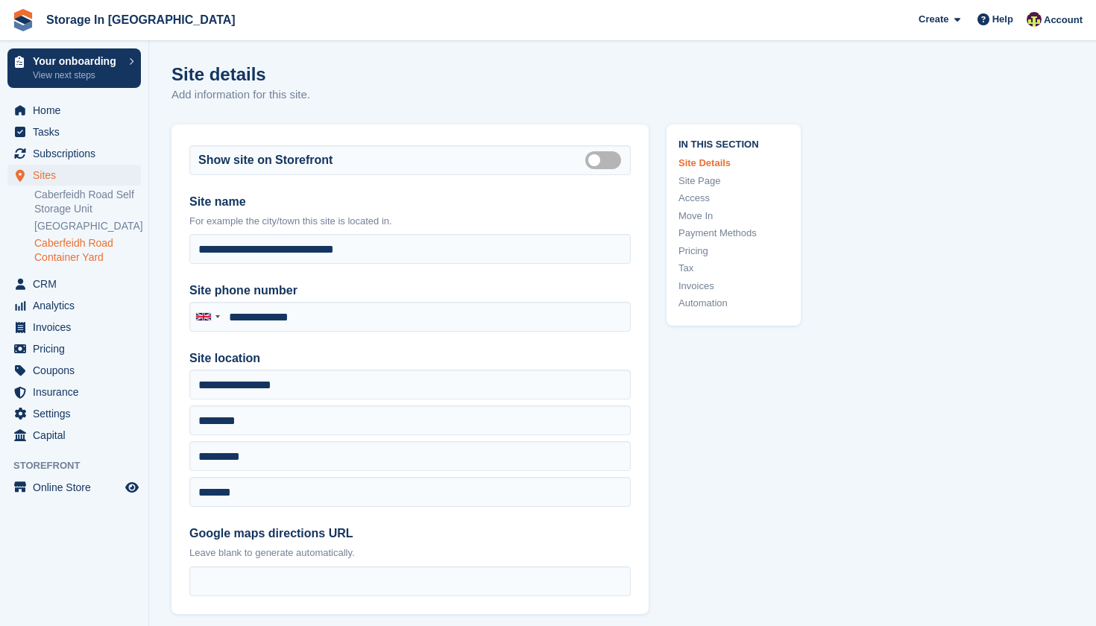
type input "**********"
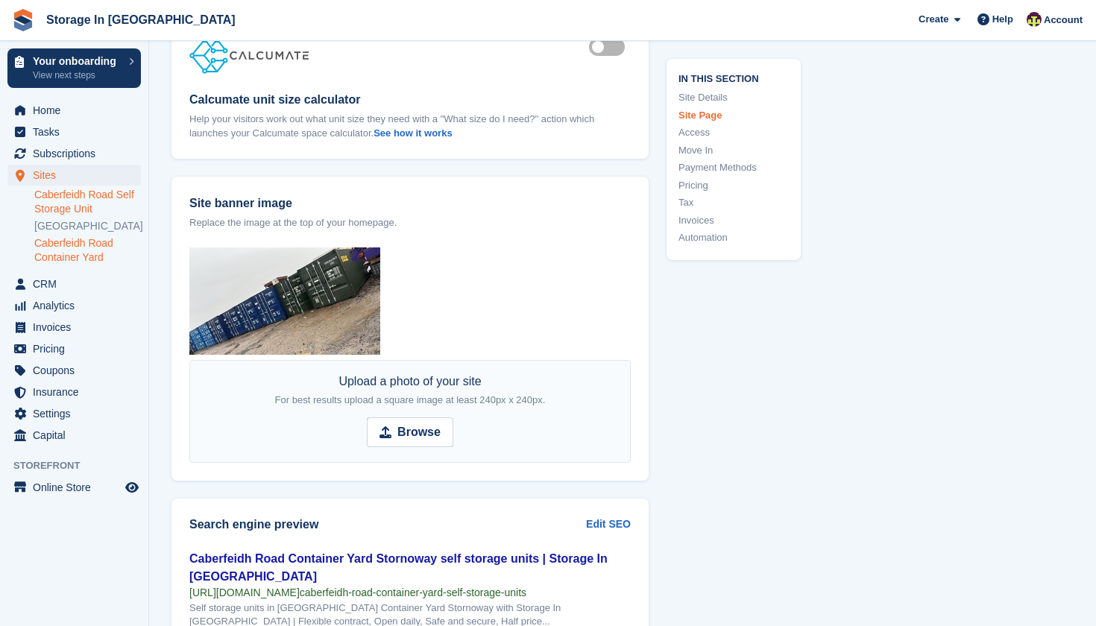
click at [92, 203] on link "Caberfeidh Road Self Storage Unit" at bounding box center [87, 202] width 107 height 28
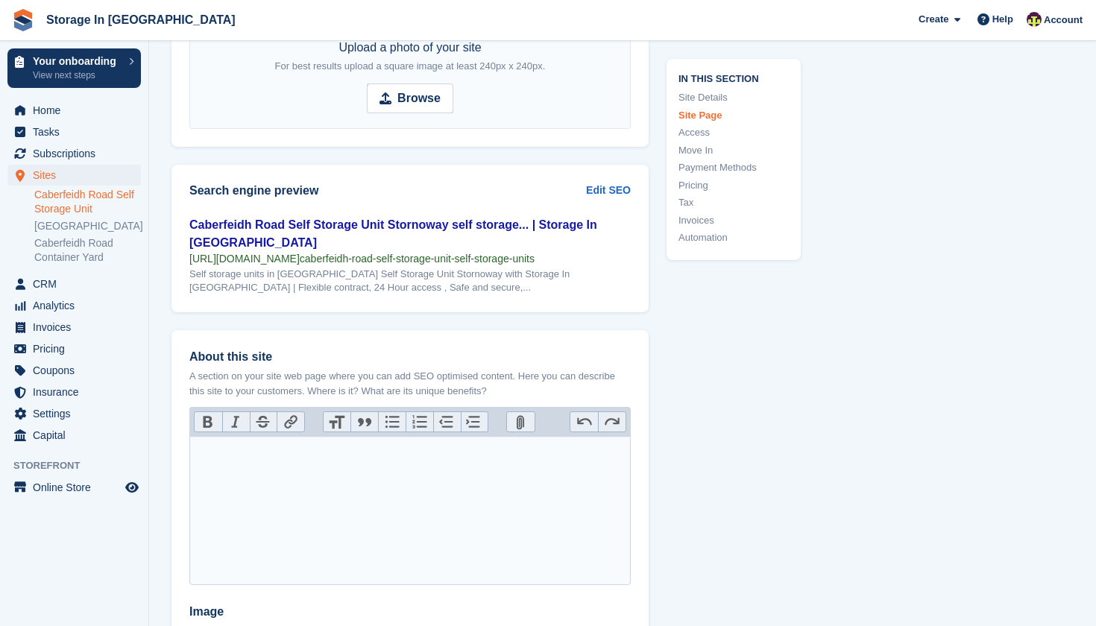
scroll to position [1489, 0]
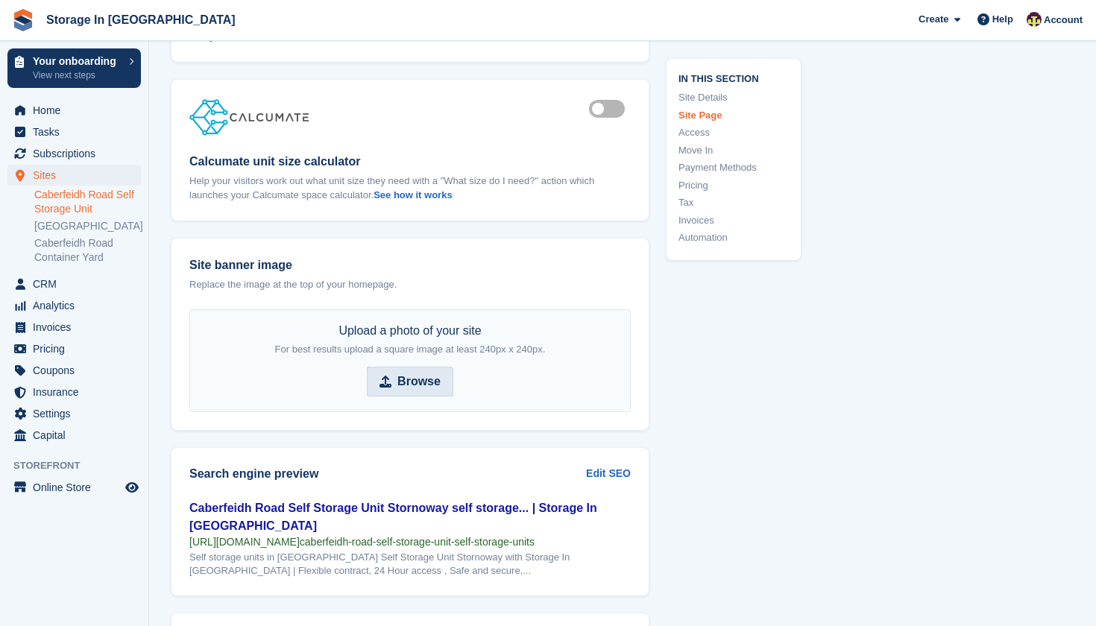
click at [420, 373] on strong "Browse" at bounding box center [419, 382] width 43 height 18
click at [420, 372] on input "Browse" at bounding box center [410, 382] width 87 height 30
type input "**********"
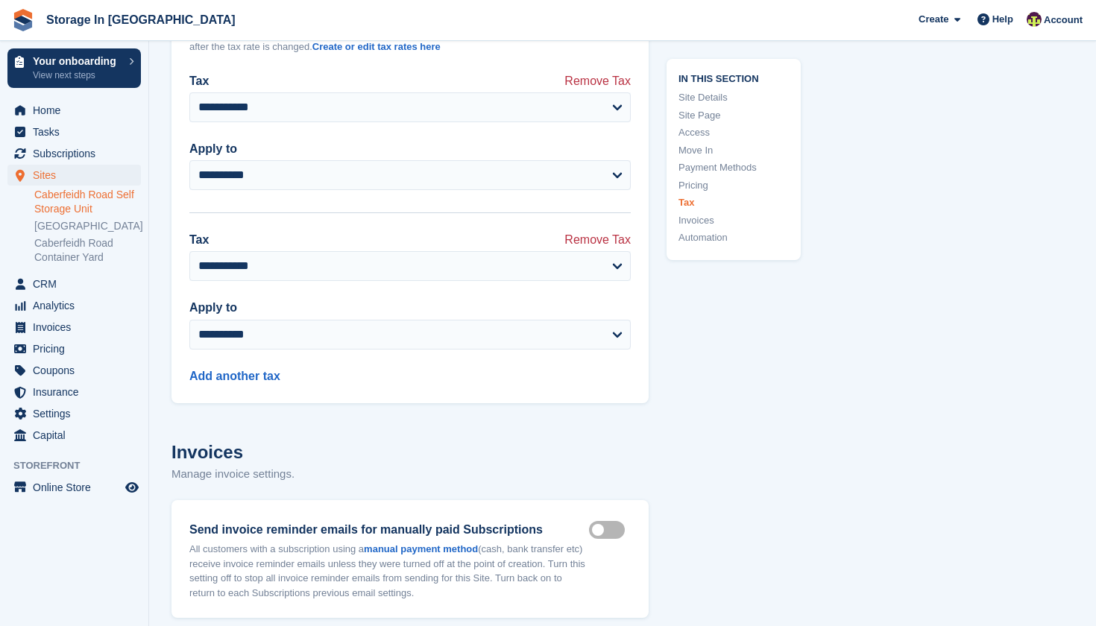
scroll to position [5455, 0]
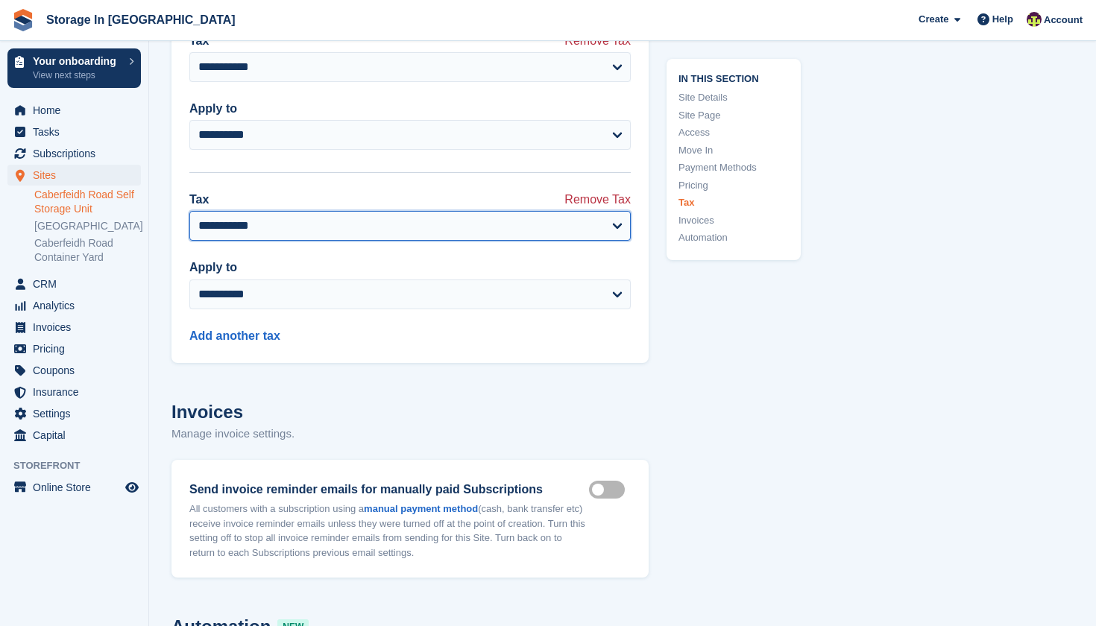
drag, startPoint x: 614, startPoint y: 242, endPoint x: 711, endPoint y: 336, distance: 135.6
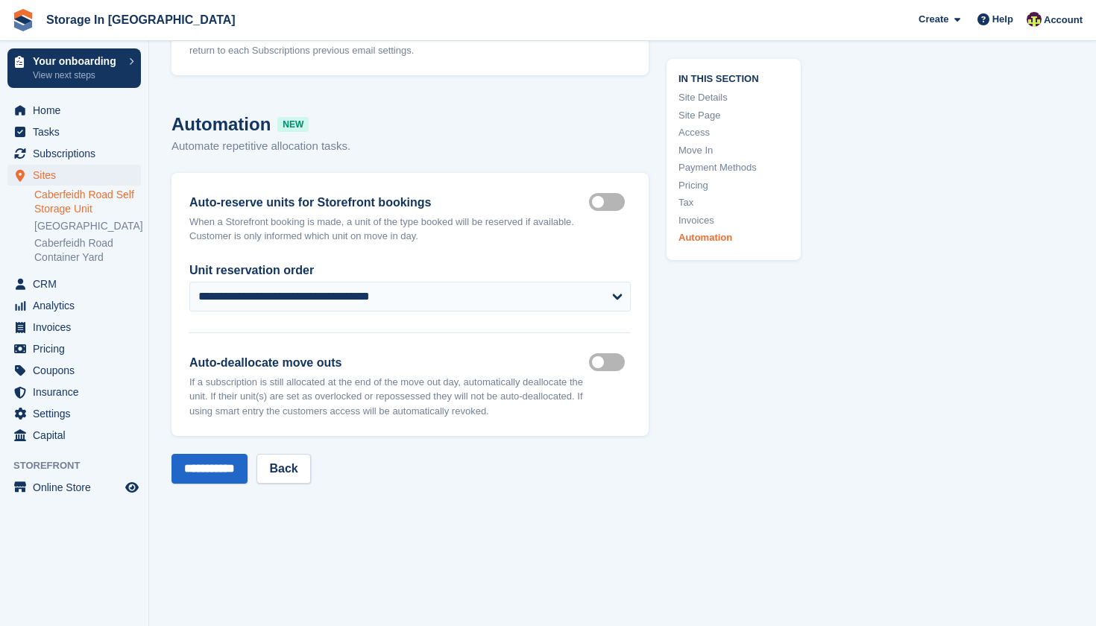
scroll to position [5992, 0]
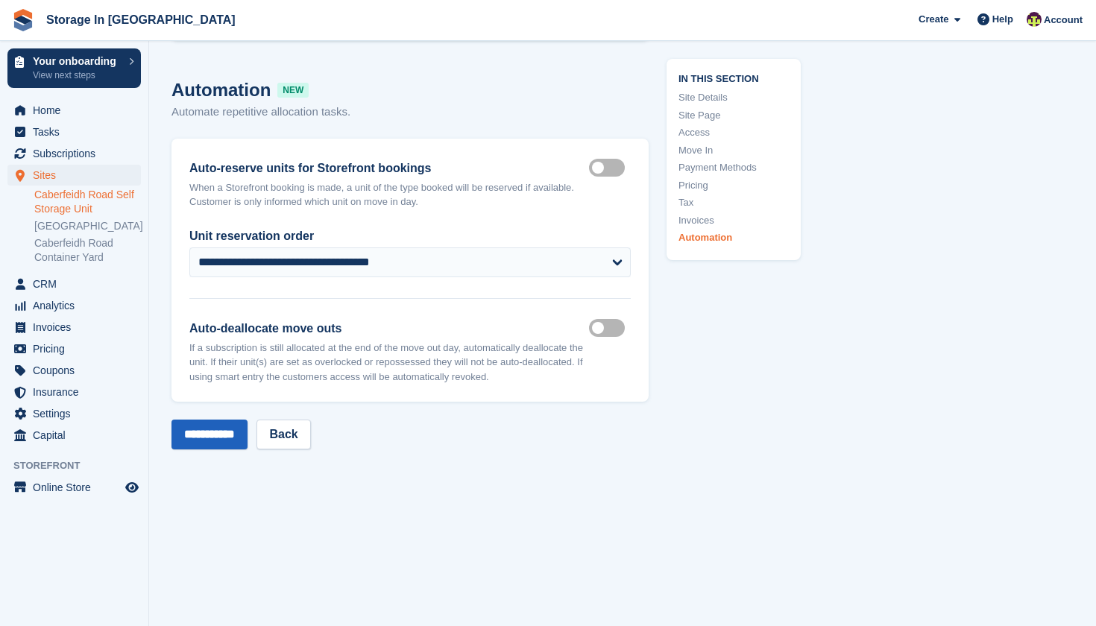
click at [205, 450] on input "**********" at bounding box center [210, 435] width 76 height 30
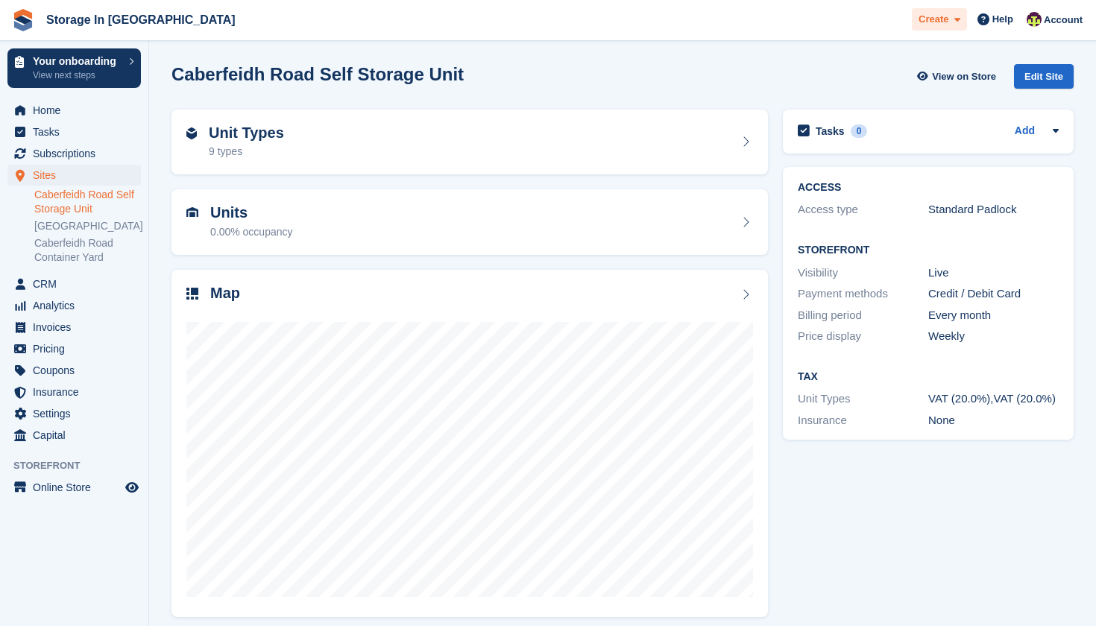
click at [949, 28] on span at bounding box center [955, 19] width 12 height 17
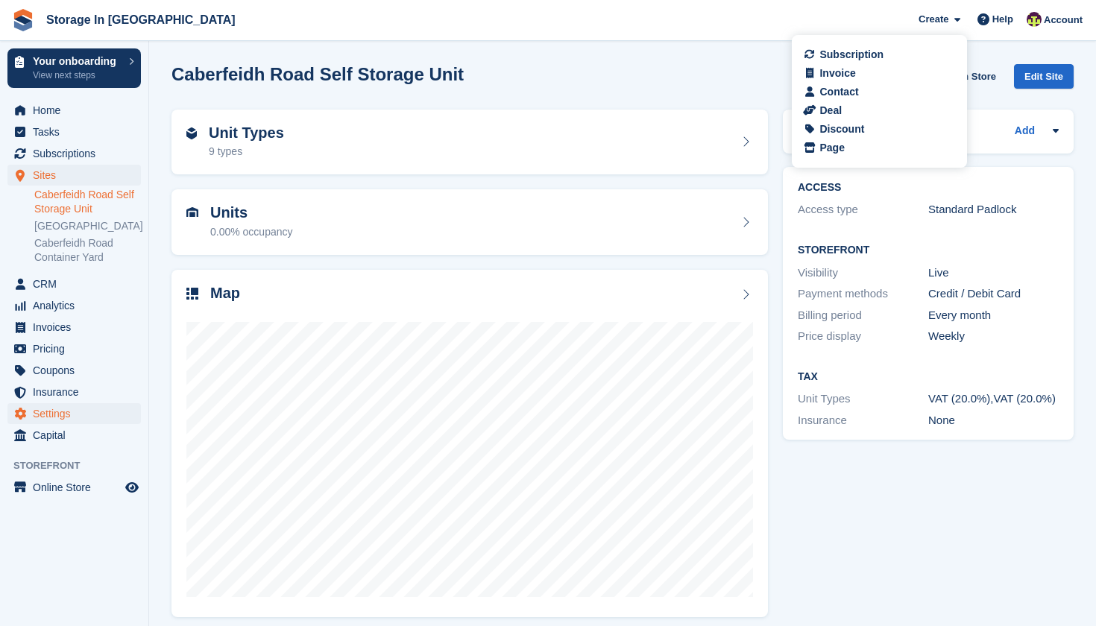
click at [84, 424] on span "Settings" at bounding box center [77, 413] width 89 height 21
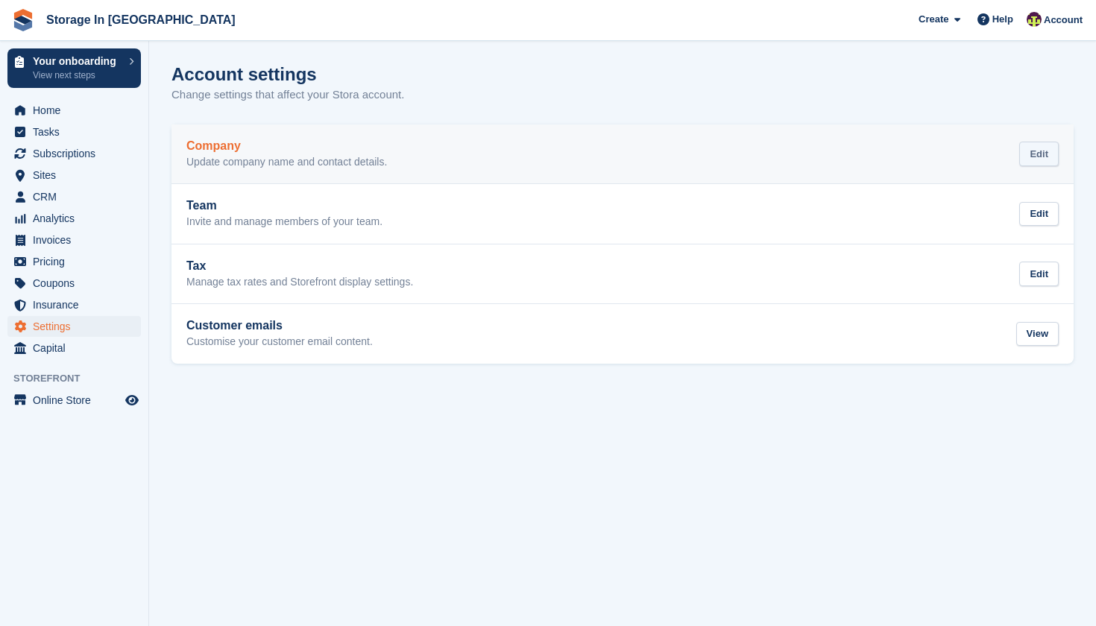
click at [1047, 157] on div "Edit" at bounding box center [1039, 154] width 40 height 25
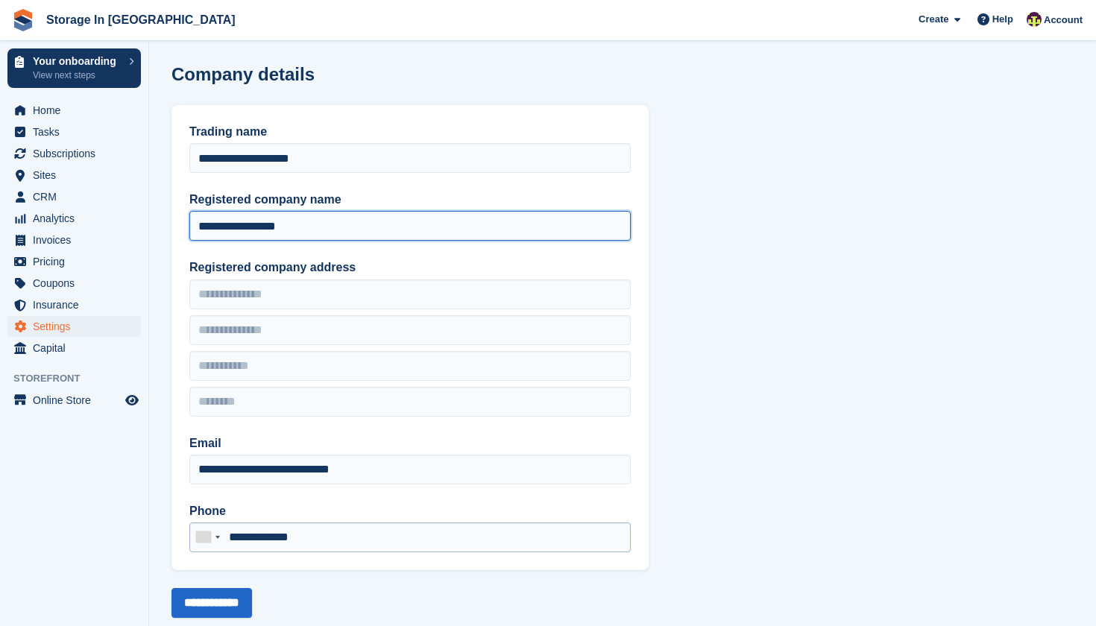
type input "**********"
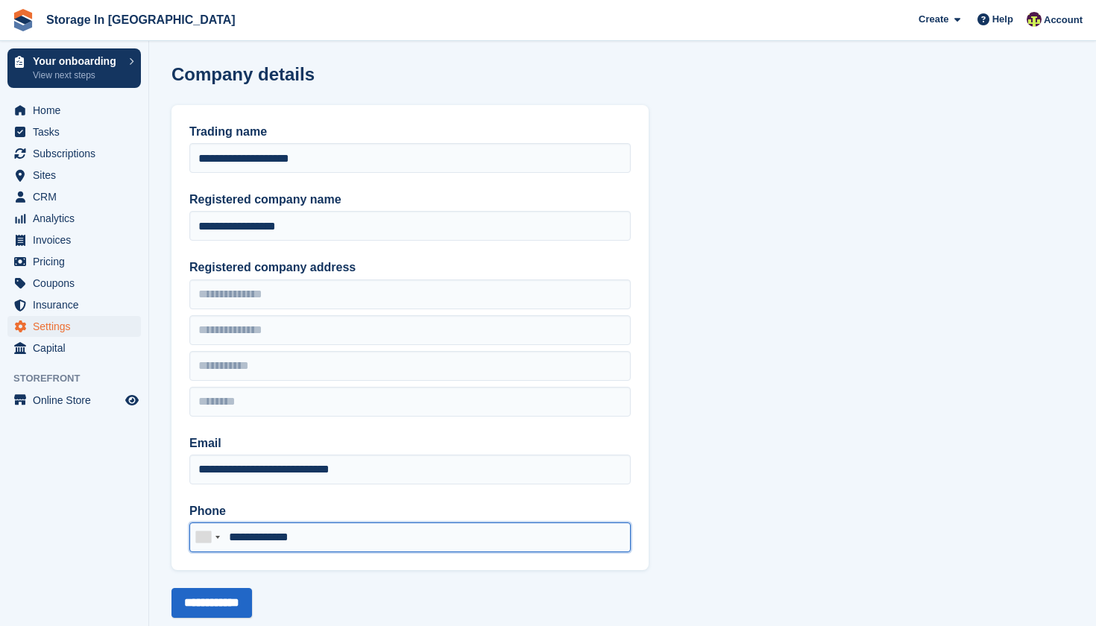
drag, startPoint x: 339, startPoint y: 532, endPoint x: 236, endPoint y: 532, distance: 102.2
type input "*"
type input "**********"
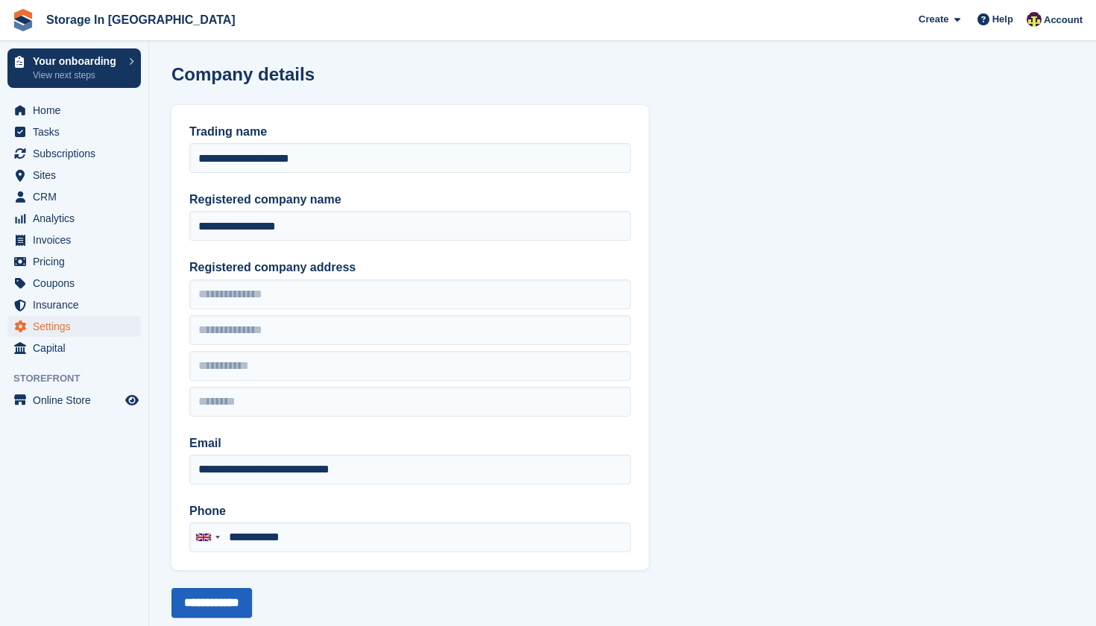
click at [227, 599] on input "**********" at bounding box center [212, 603] width 81 height 30
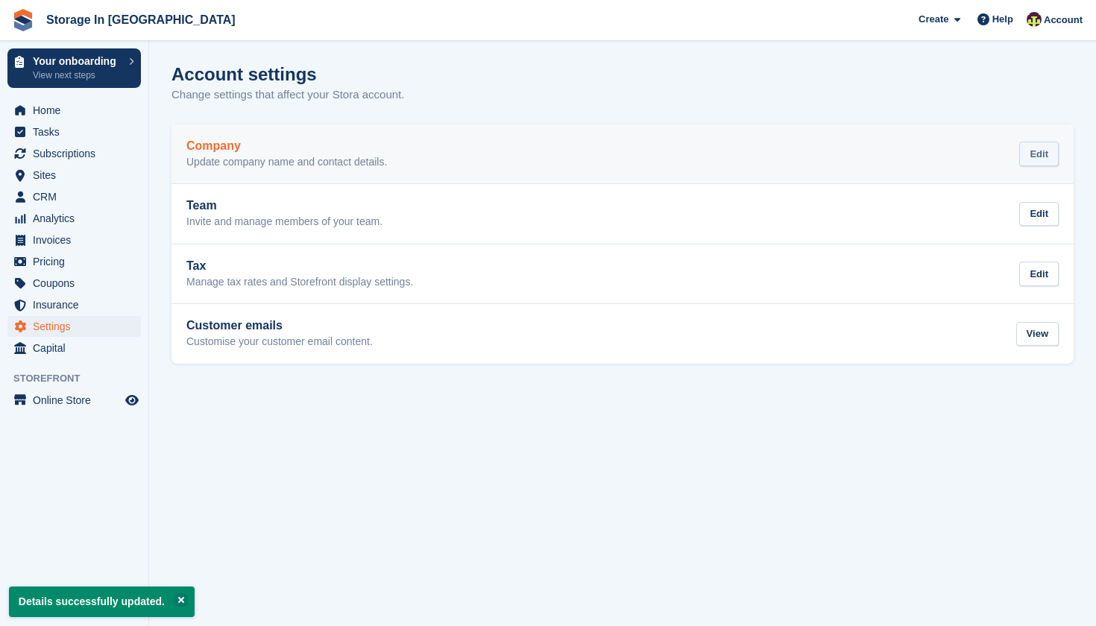
click at [1037, 163] on div "Edit" at bounding box center [1039, 154] width 40 height 25
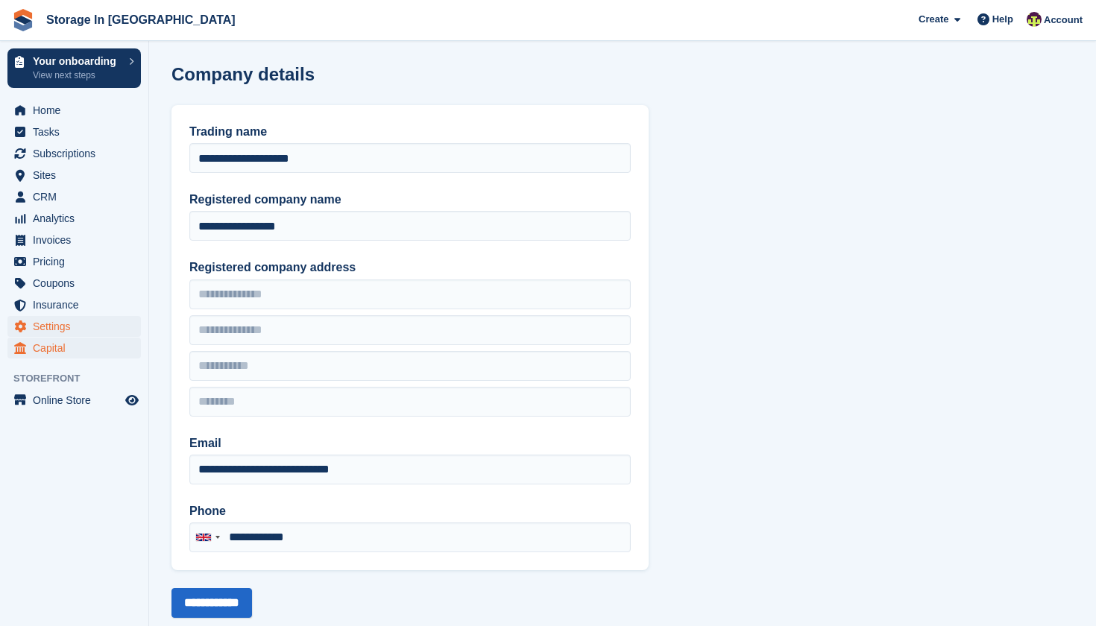
click at [95, 350] on span "Capital" at bounding box center [77, 348] width 89 height 21
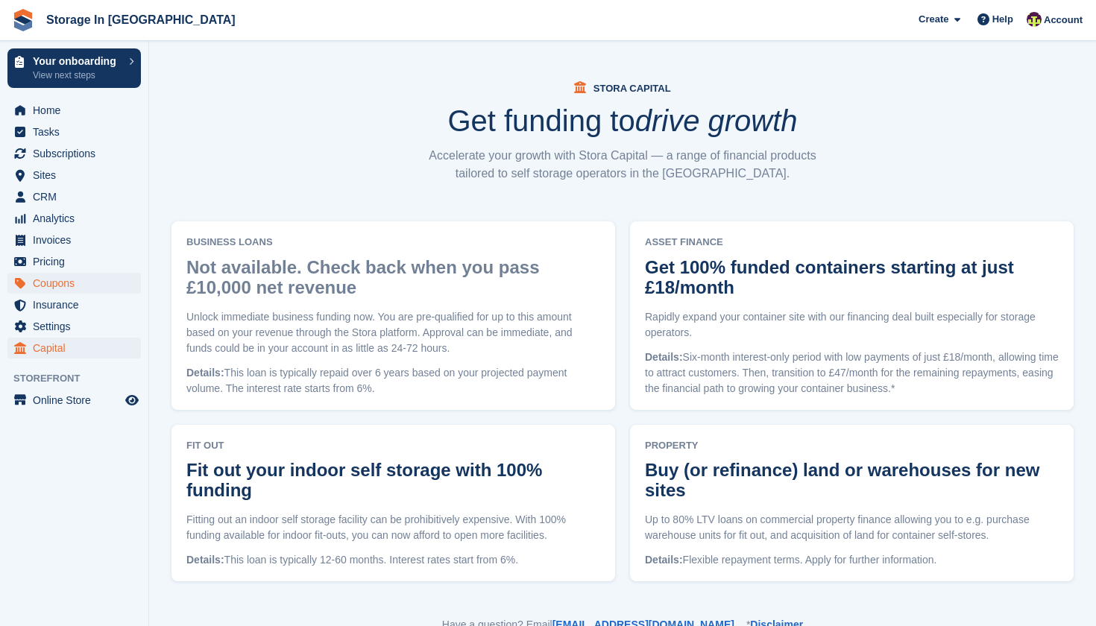
click at [64, 281] on span "Coupons" at bounding box center [77, 283] width 89 height 21
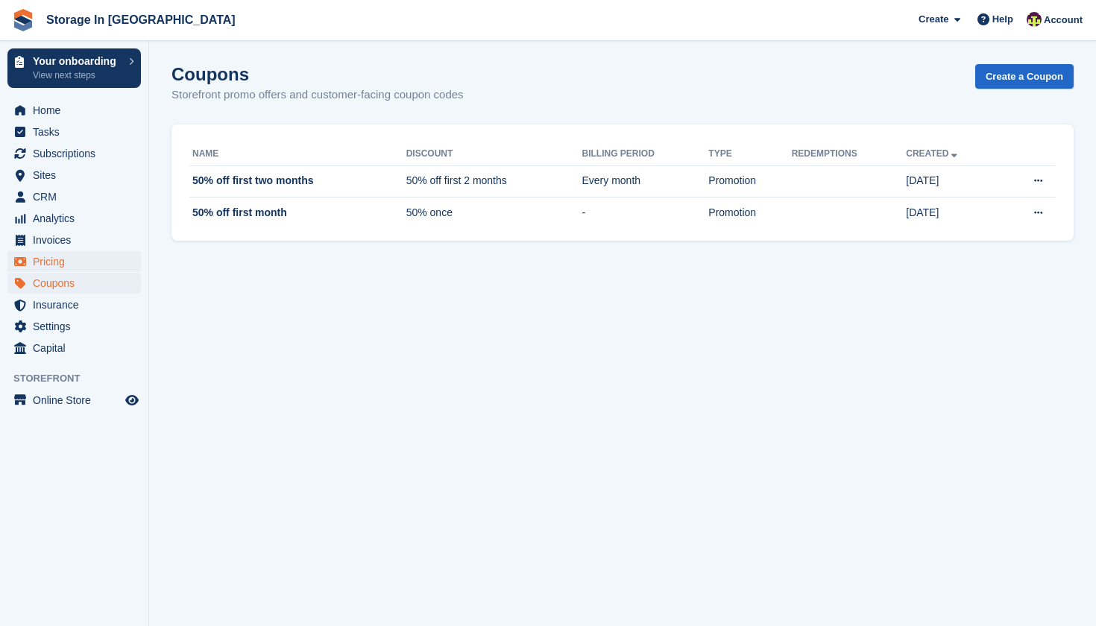
click at [68, 262] on span "Pricing" at bounding box center [77, 261] width 89 height 21
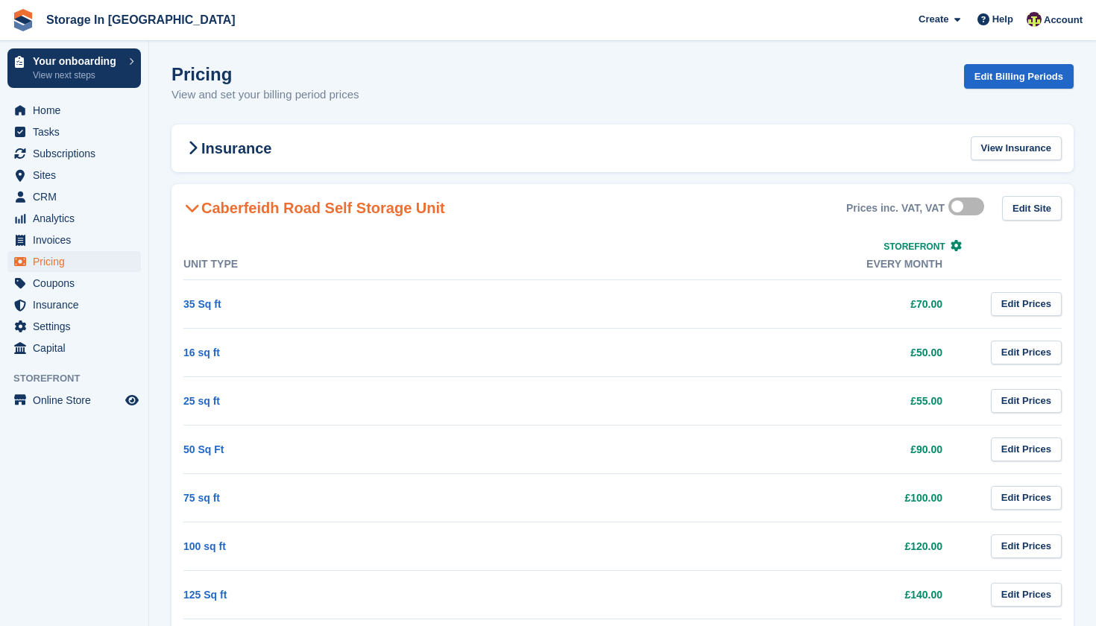
click at [967, 210] on label at bounding box center [970, 207] width 42 height 12
click at [967, 209] on label at bounding box center [970, 207] width 42 height 12
click at [900, 148] on div "Insurance View Insurance" at bounding box center [623, 149] width 902 height 48
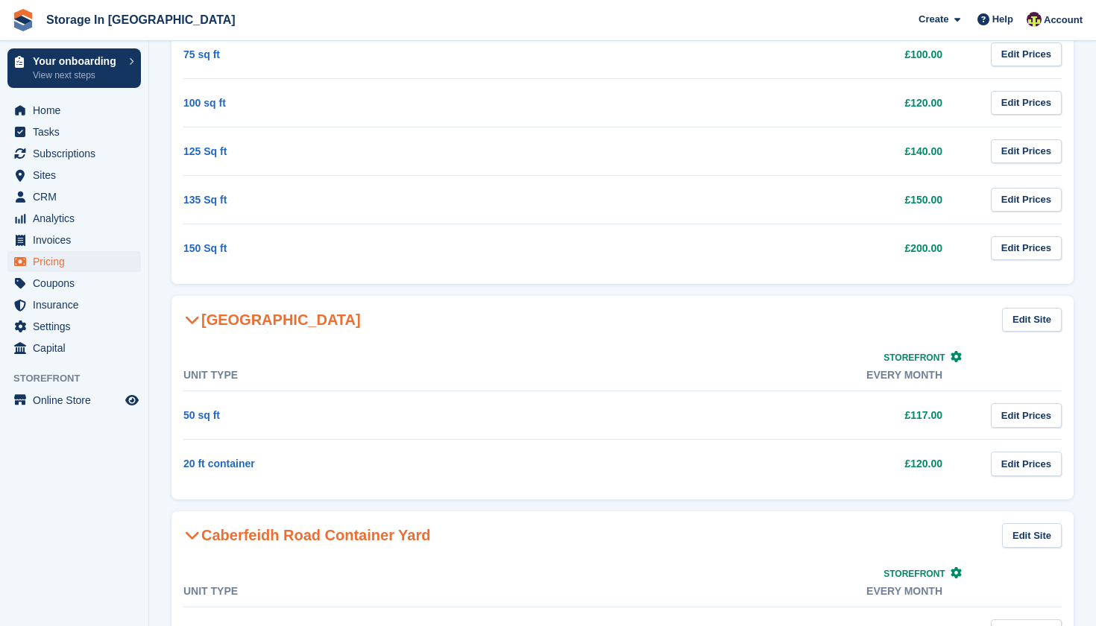
scroll to position [674, 0]
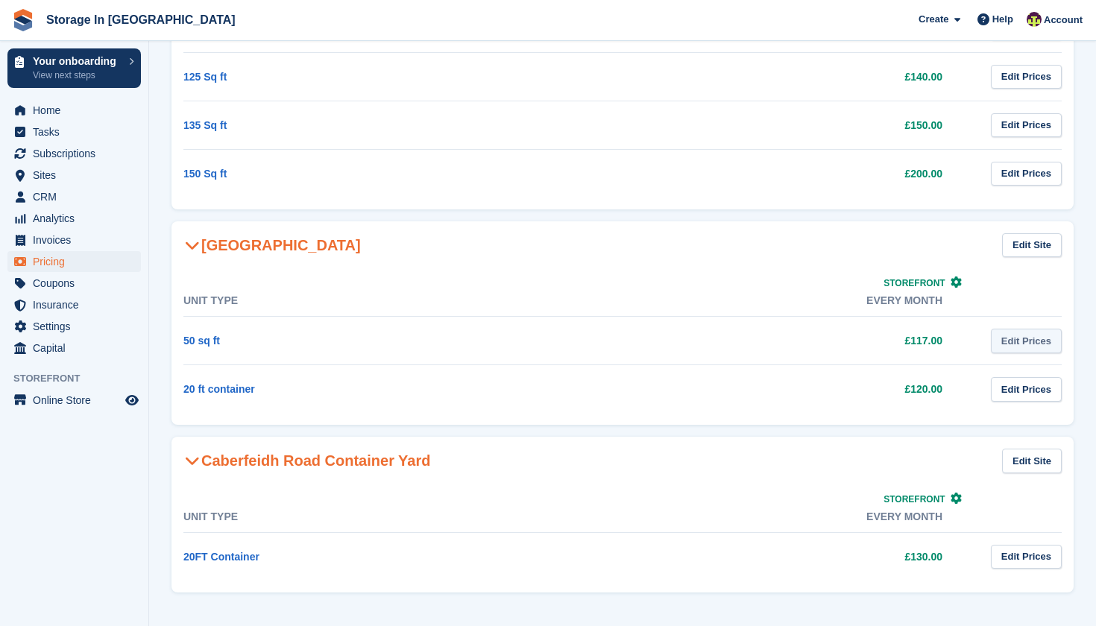
click at [1015, 336] on link "Edit Prices" at bounding box center [1026, 341] width 71 height 25
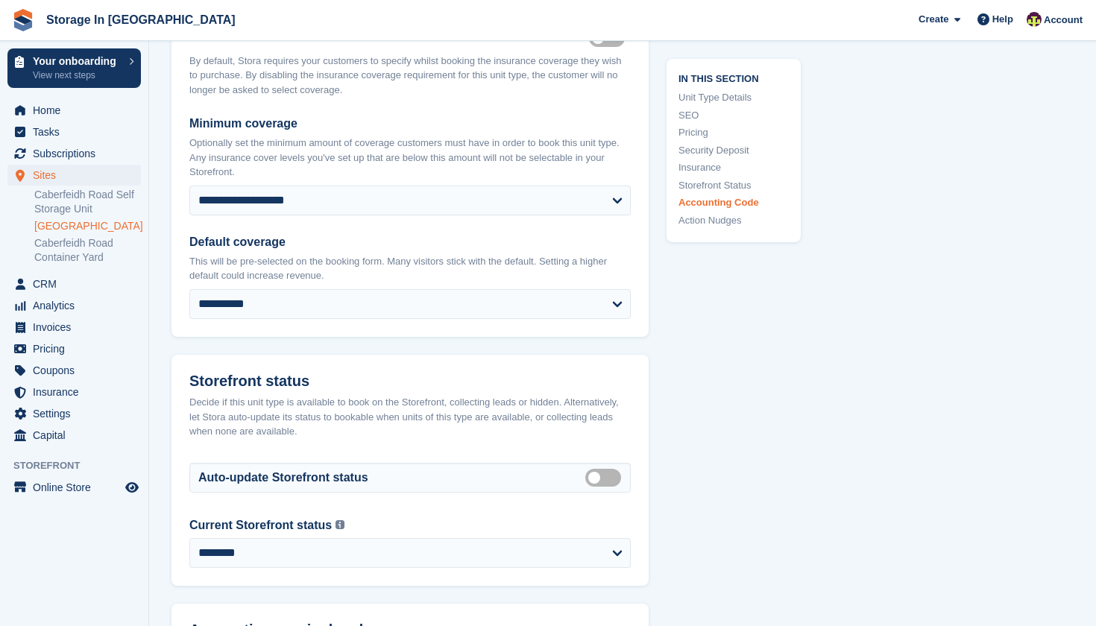
scroll to position [2531, 0]
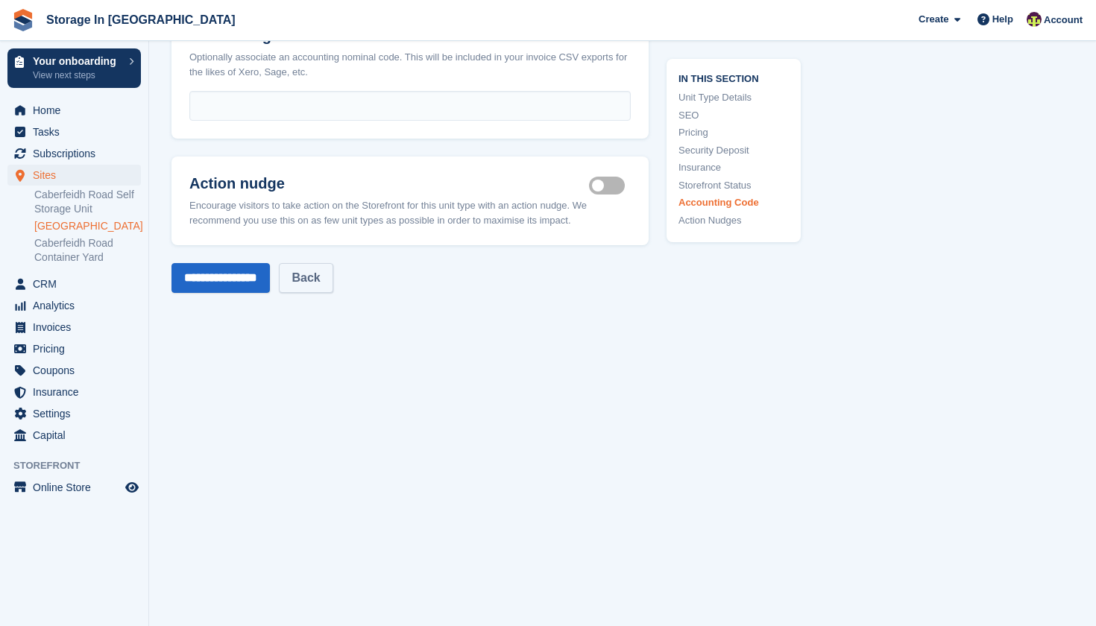
click at [333, 263] on link "Back" at bounding box center [306, 278] width 54 height 30
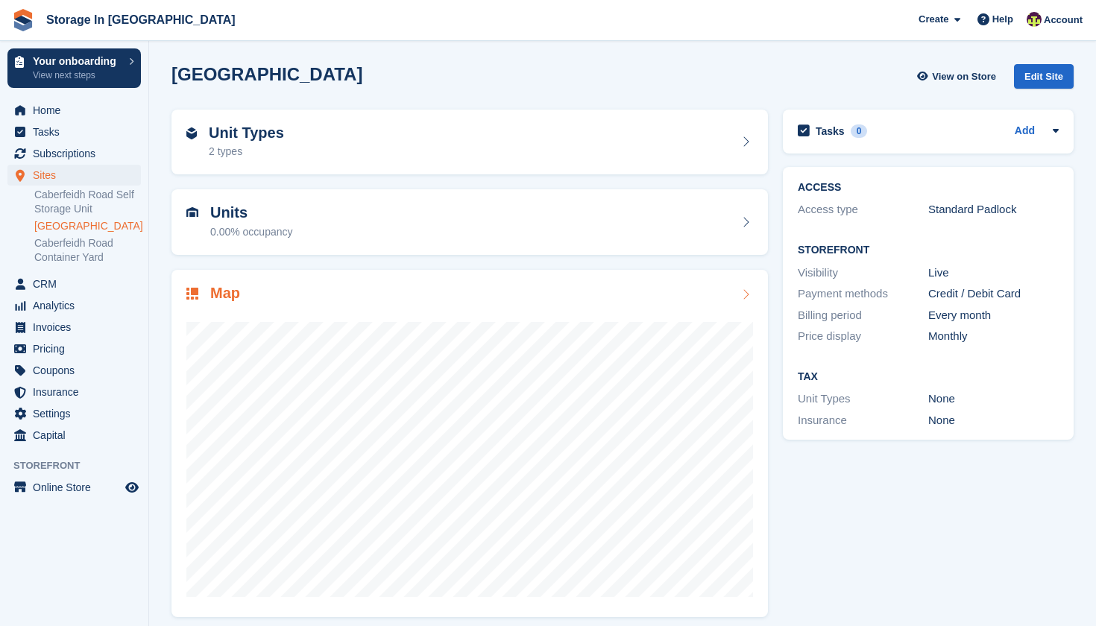
scroll to position [9, 0]
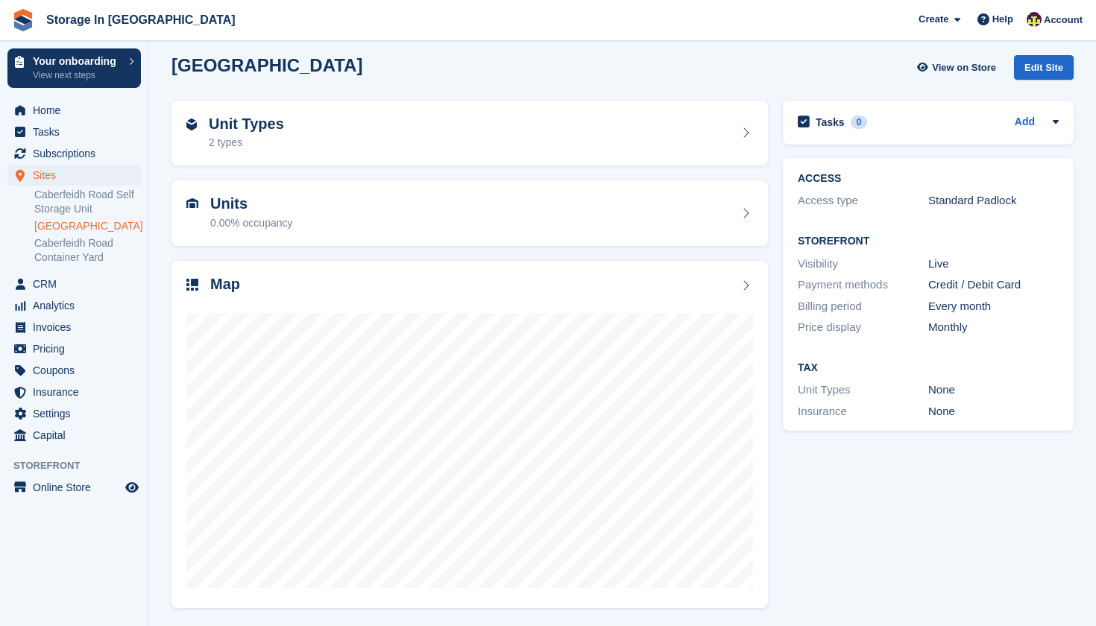
click at [896, 479] on div "Tasks 0 Add No tasks related to [GEOGRAPHIC_DATA] ACCESS Access type Standard P…" at bounding box center [929, 354] width 306 height 522
click at [562, 143] on div "Unit Types 2 types" at bounding box center [469, 134] width 567 height 36
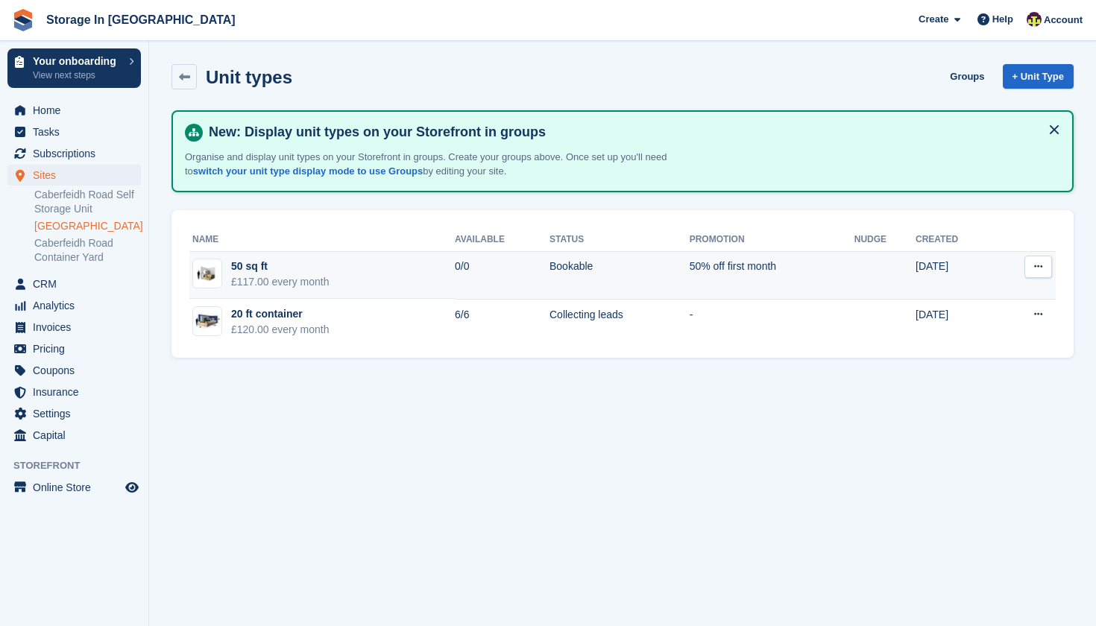
click at [1046, 266] on button at bounding box center [1039, 267] width 28 height 22
click at [987, 298] on p "Edit unit type" at bounding box center [981, 295] width 130 height 19
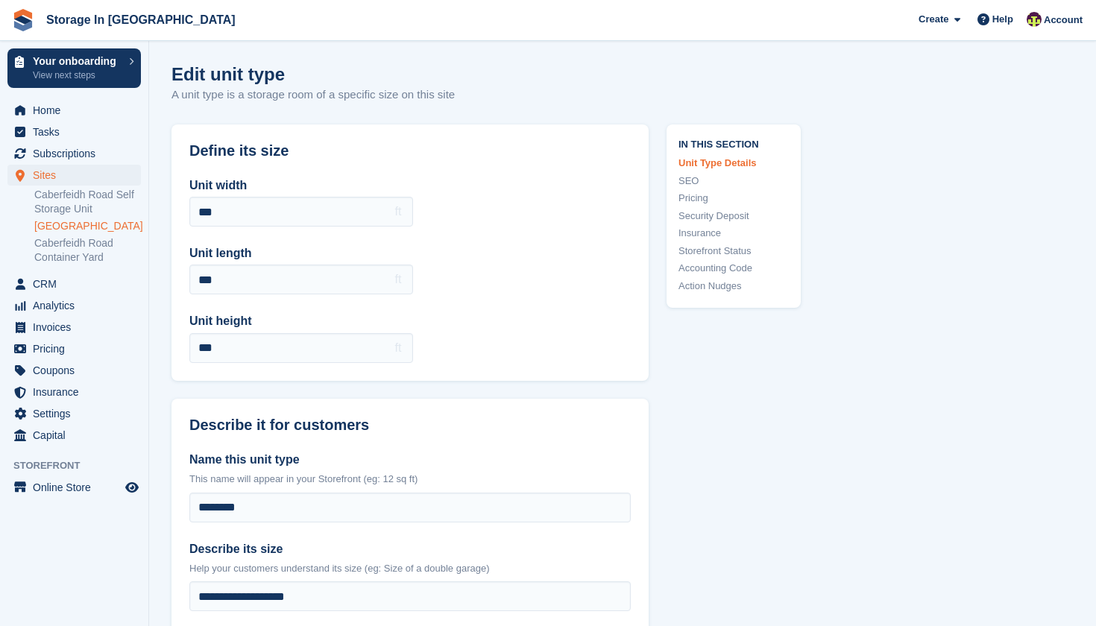
click at [51, 233] on link "[GEOGRAPHIC_DATA]" at bounding box center [87, 226] width 107 height 14
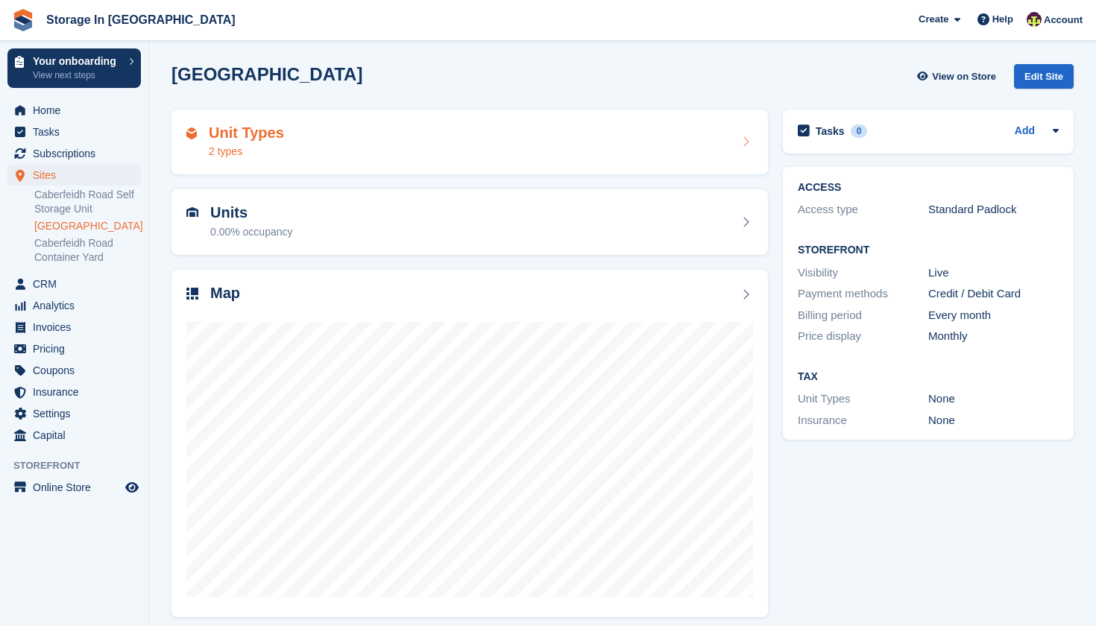
click at [360, 164] on div "Unit Types 2 types" at bounding box center [470, 143] width 597 height 66
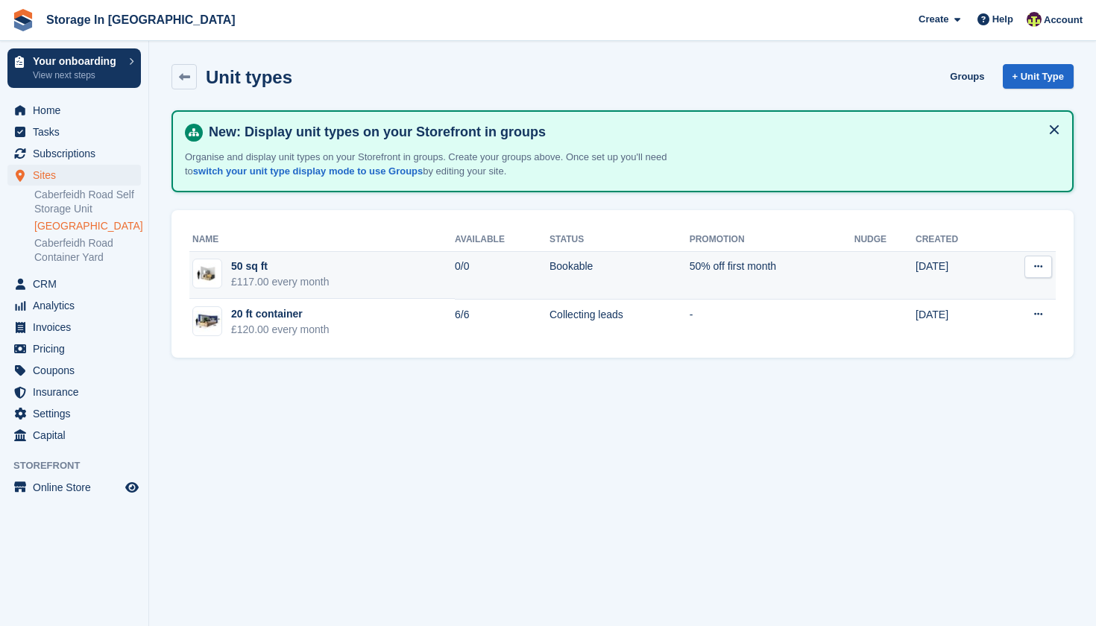
click at [1048, 265] on button at bounding box center [1039, 267] width 28 height 22
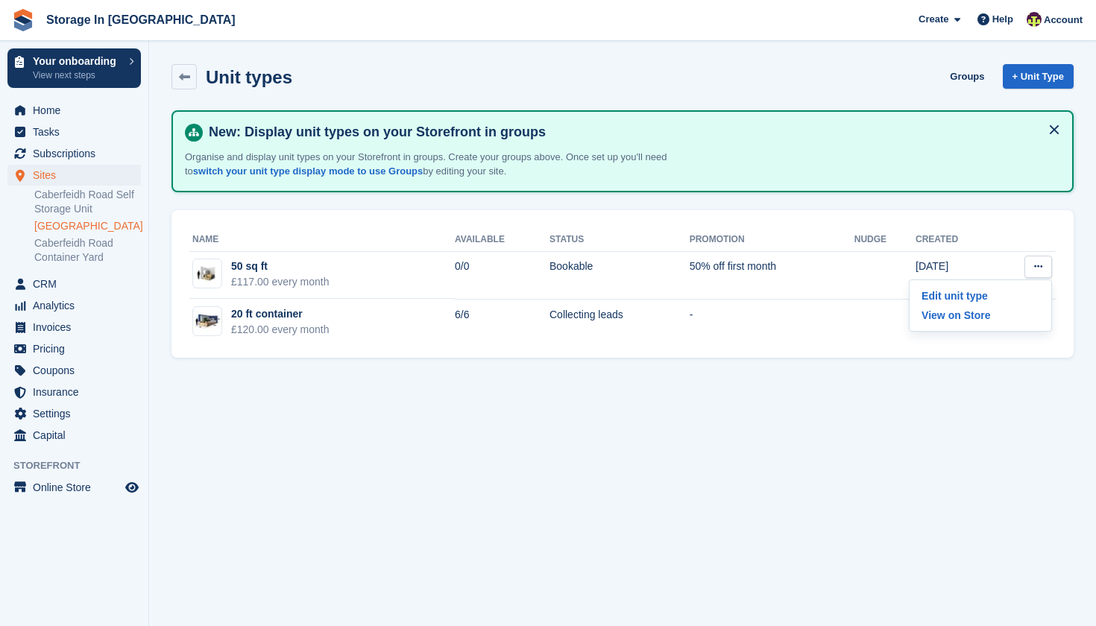
click at [632, 415] on section "Unit types Groups + Unit Type New: Display unit types on your Storefront in gro…" at bounding box center [622, 313] width 947 height 626
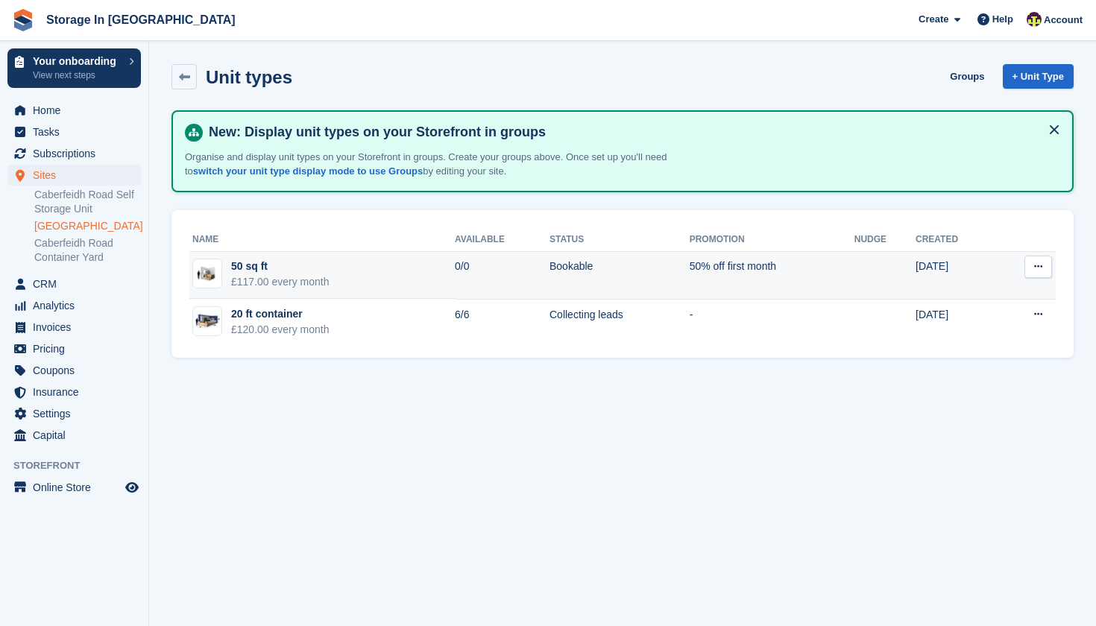
click at [455, 275] on td "0/0" at bounding box center [502, 275] width 95 height 48
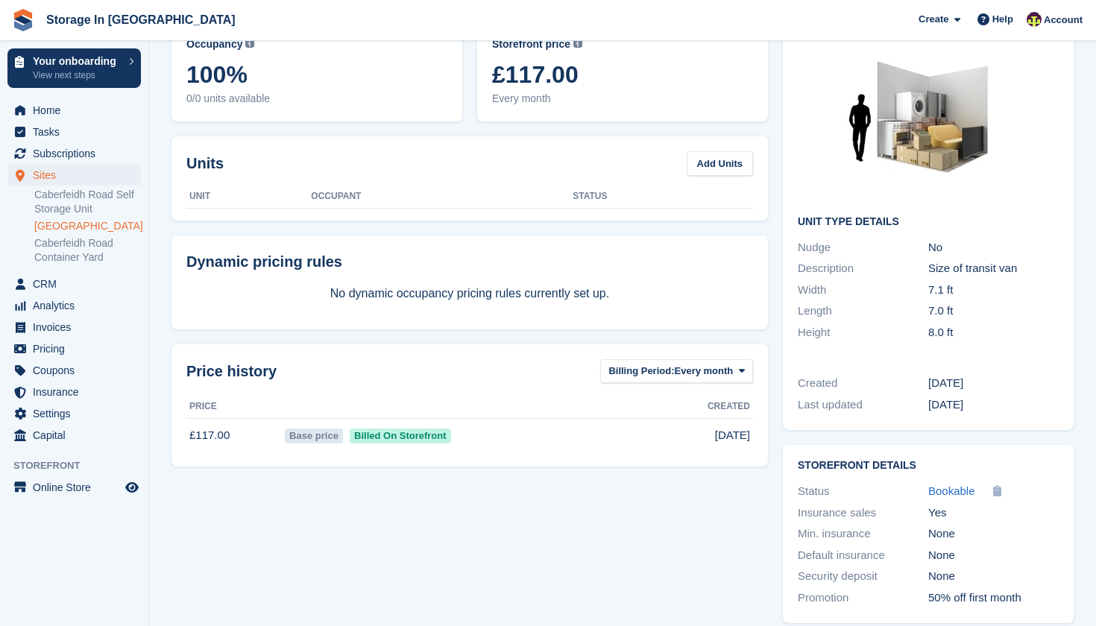
scroll to position [99, 0]
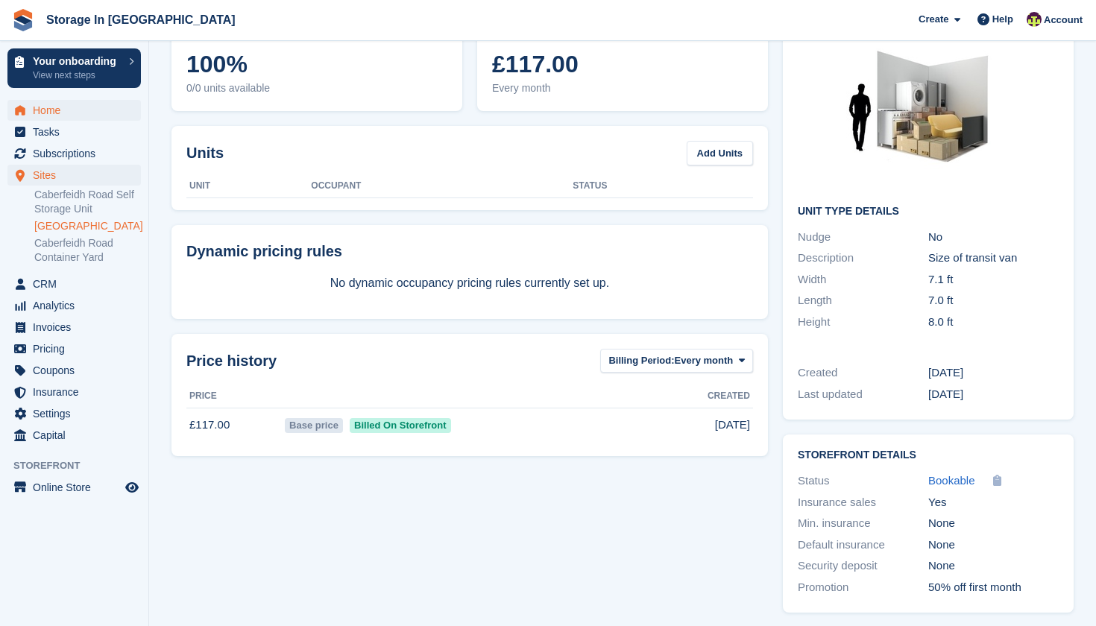
click at [89, 119] on span "Home" at bounding box center [77, 110] width 89 height 21
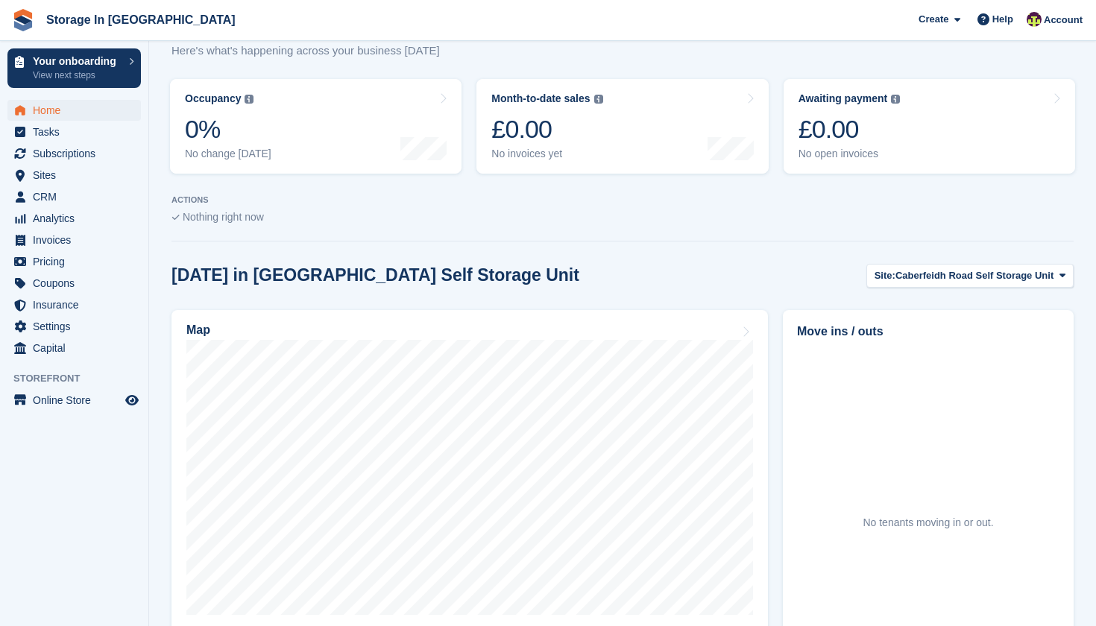
scroll to position [209, 0]
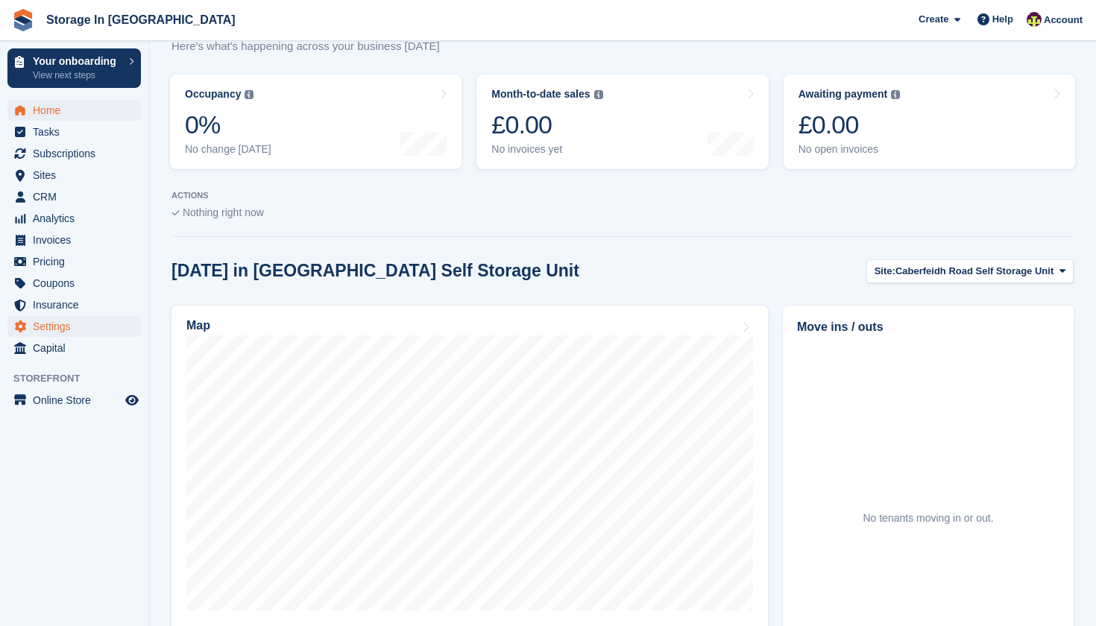
click at [62, 333] on span "Settings" at bounding box center [77, 326] width 89 height 21
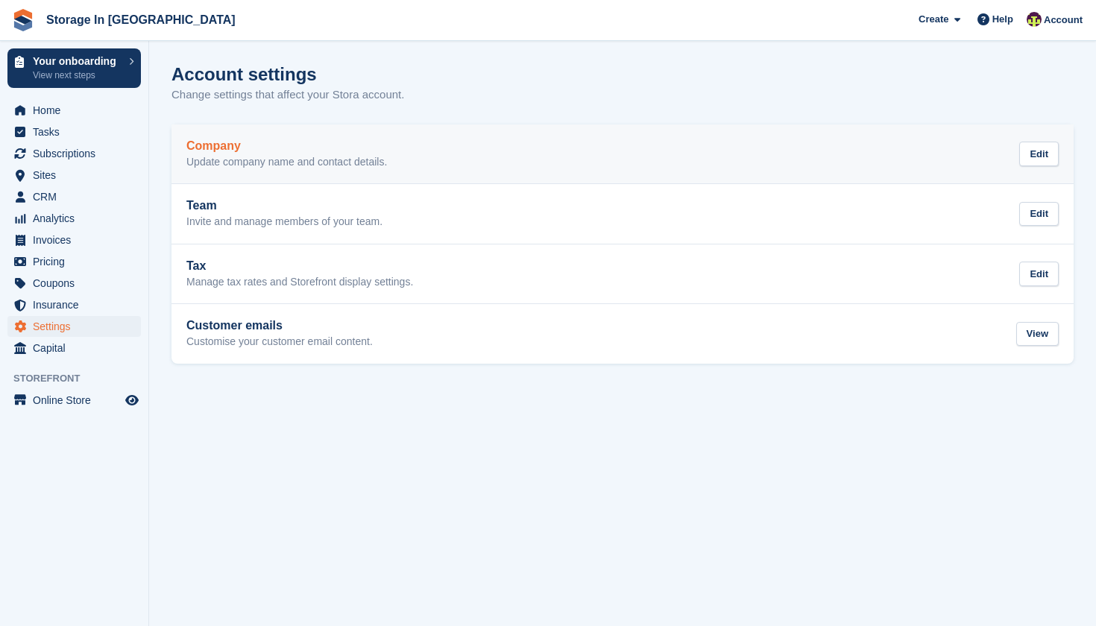
click at [248, 142] on h2 "Company" at bounding box center [286, 145] width 201 height 13
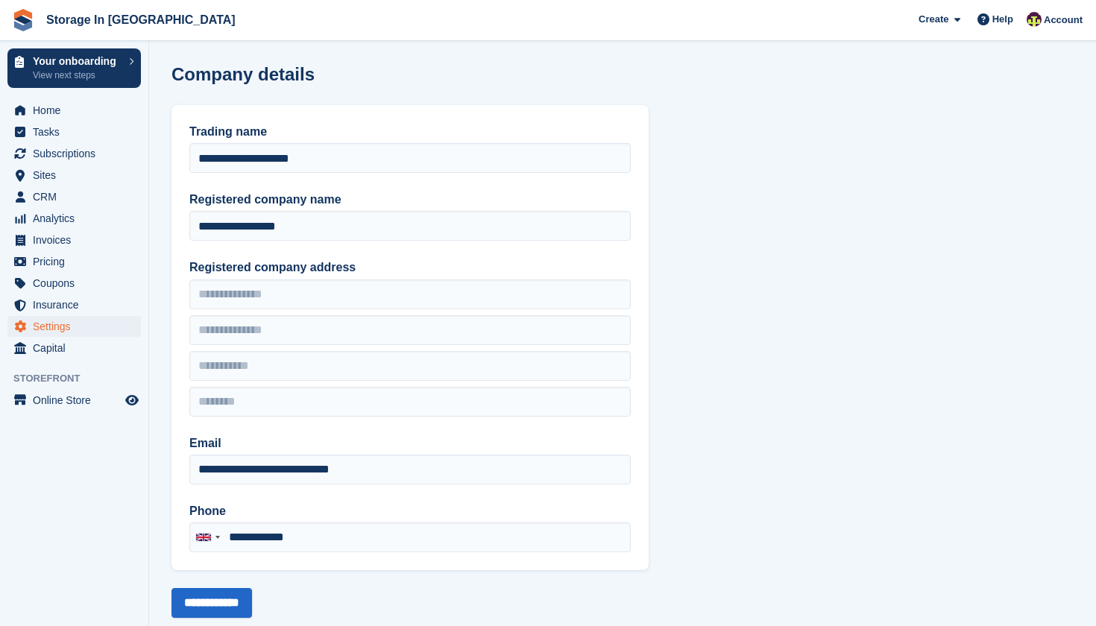
scroll to position [30, 0]
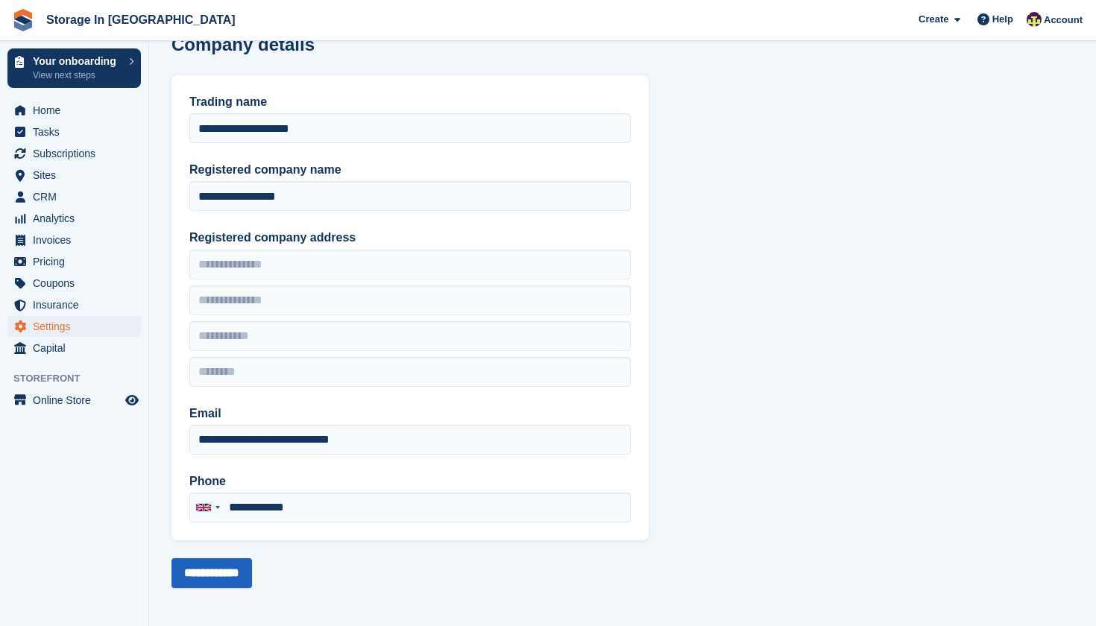
click at [229, 578] on input "**********" at bounding box center [212, 574] width 81 height 30
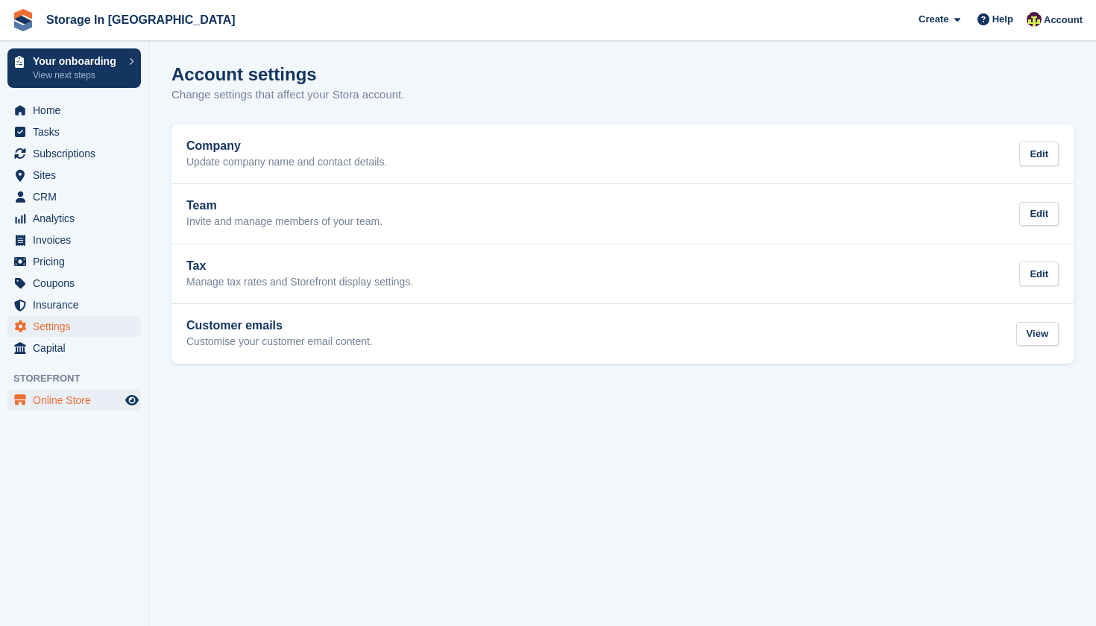
click at [71, 399] on span "Online Store" at bounding box center [77, 400] width 89 height 21
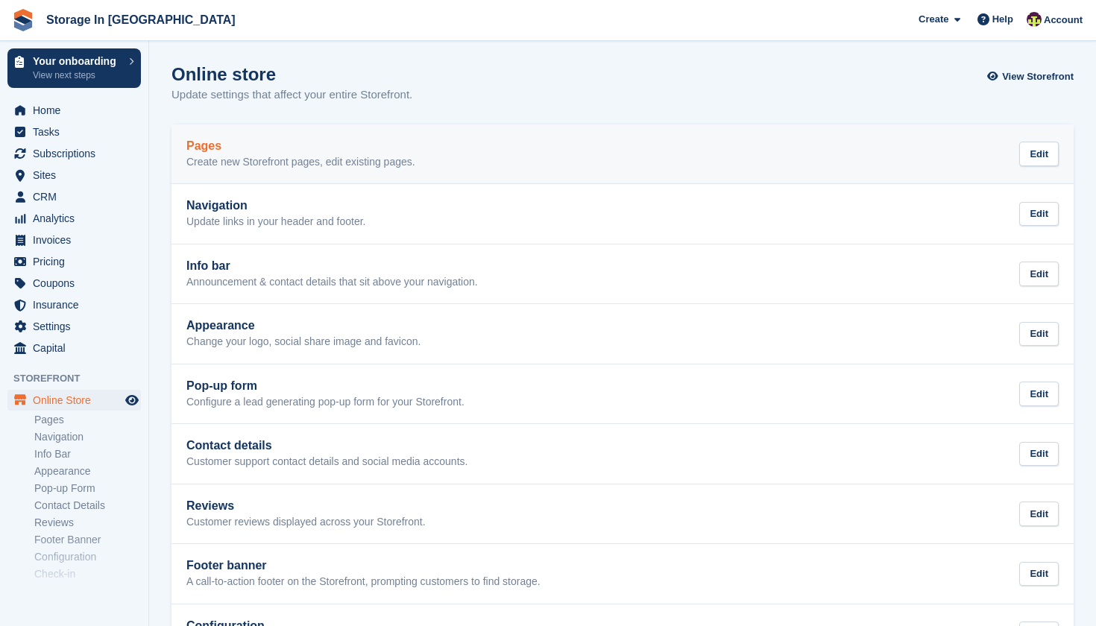
click at [703, 162] on div "Pages Create new Storefront pages, edit existing pages. Edit" at bounding box center [622, 154] width 873 height 30
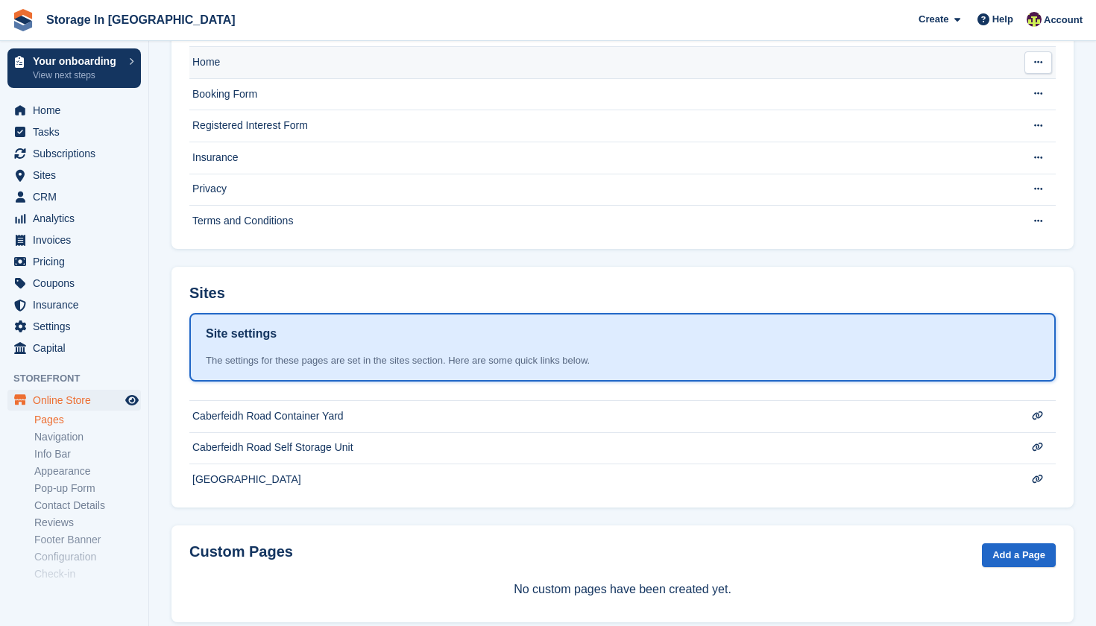
scroll to position [171, 0]
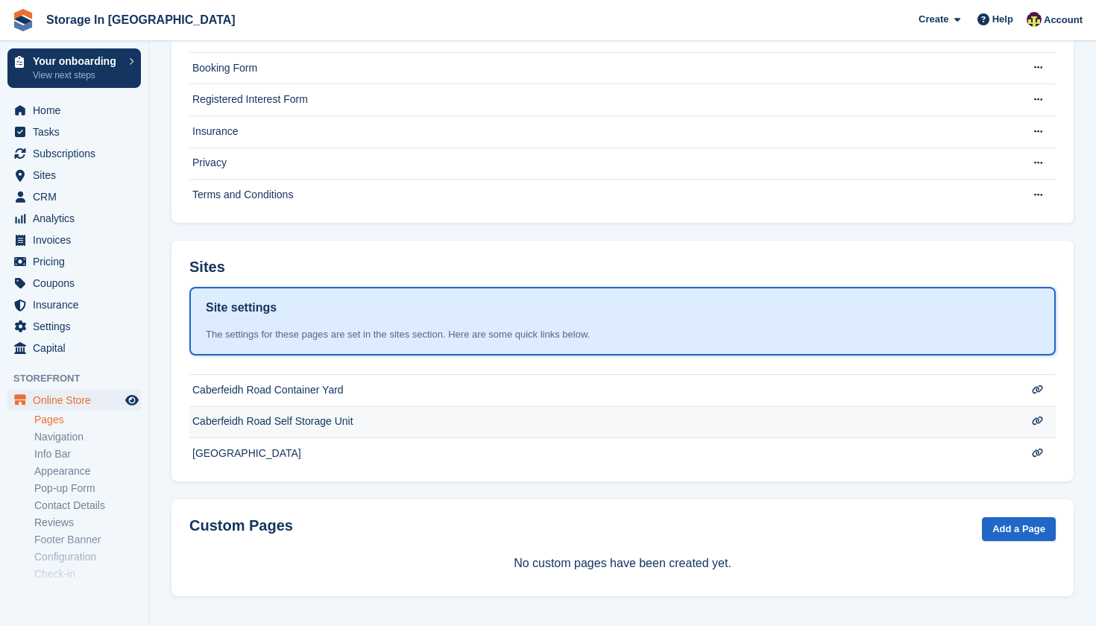
click at [371, 418] on td "Caberfeidh Road Self Storage Unit" at bounding box center [600, 422] width 823 height 32
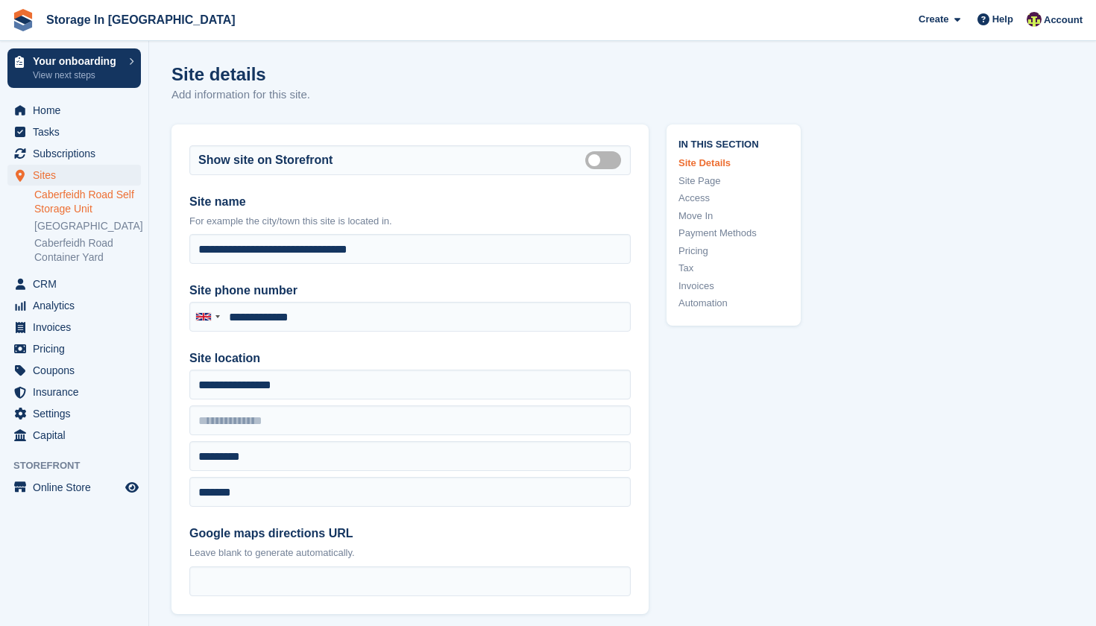
type input "**********"
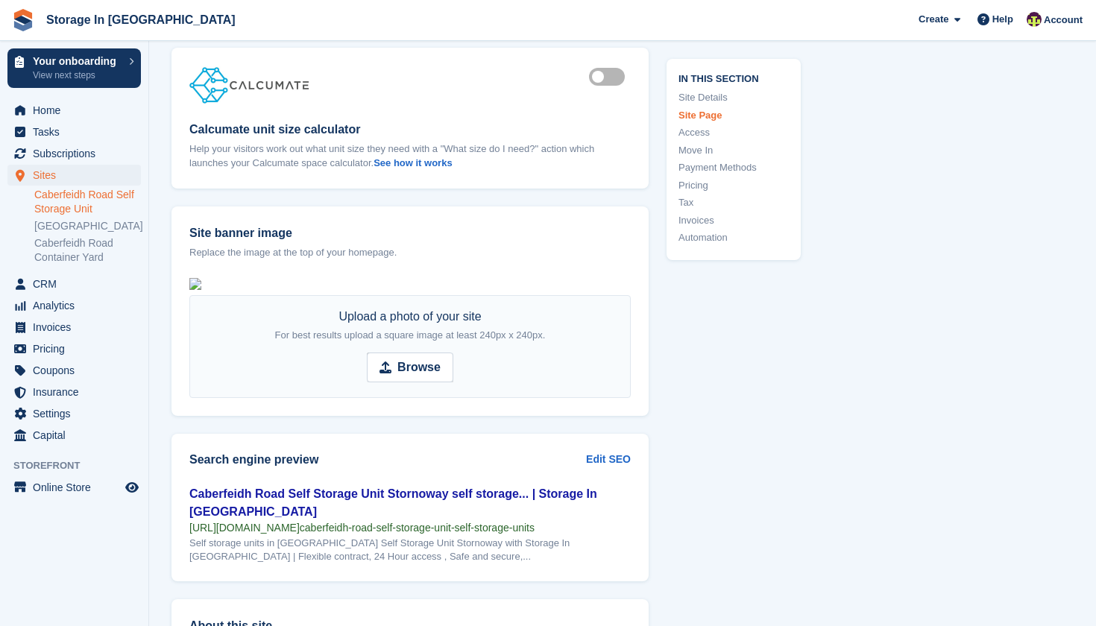
scroll to position [1551, 0]
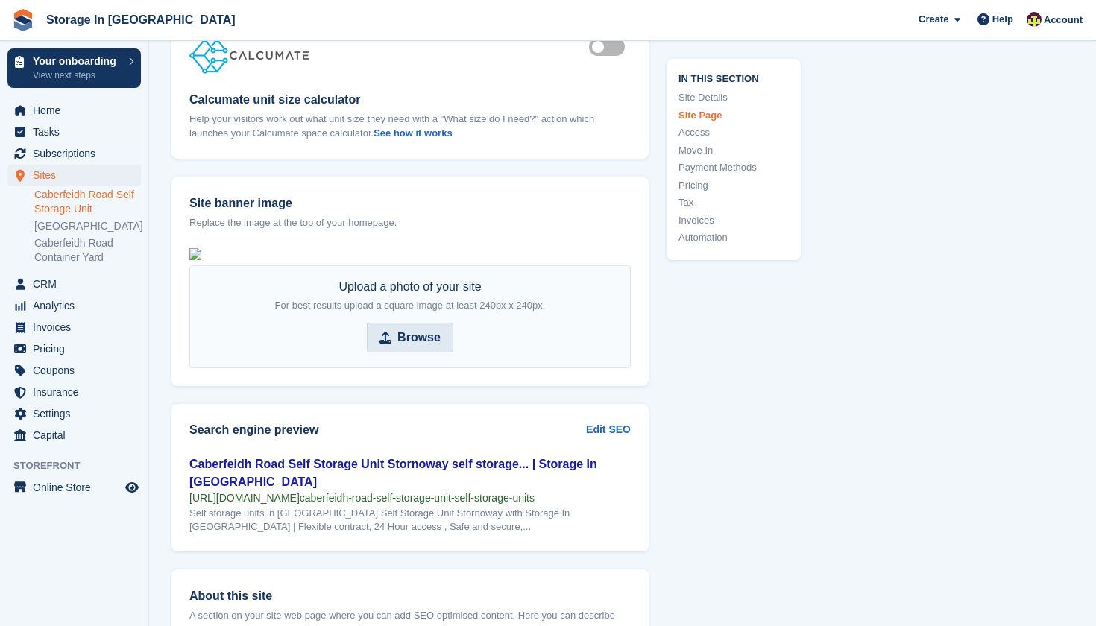
click at [389, 344] on icon at bounding box center [386, 338] width 12 height 12
click at [389, 353] on input "Browse" at bounding box center [410, 338] width 87 height 30
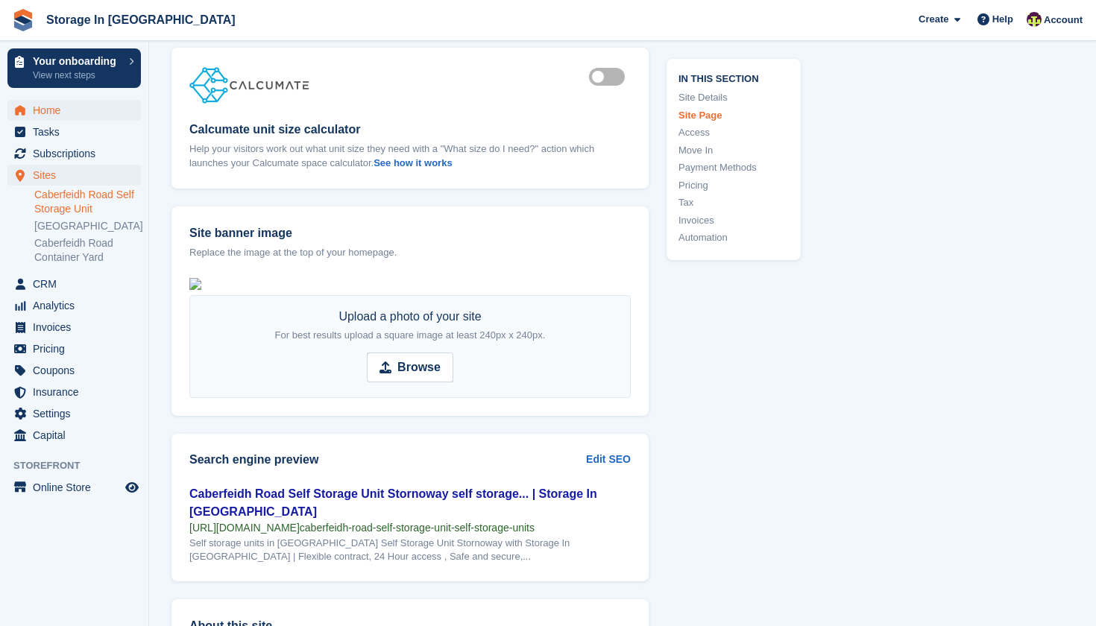
click at [75, 100] on span "Home" at bounding box center [77, 110] width 89 height 21
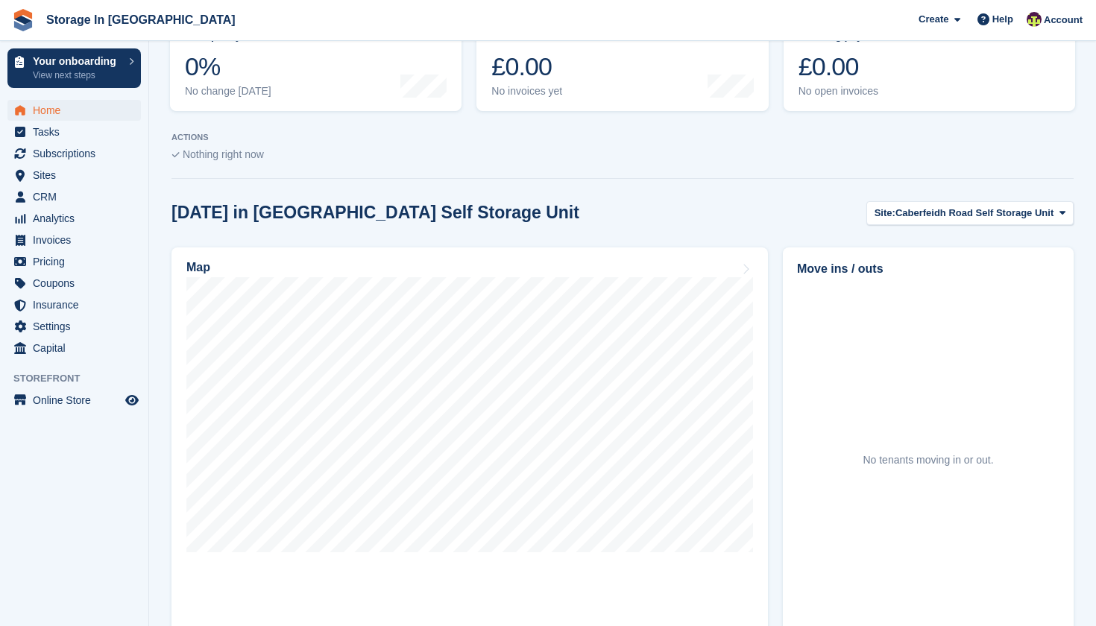
scroll to position [268, 0]
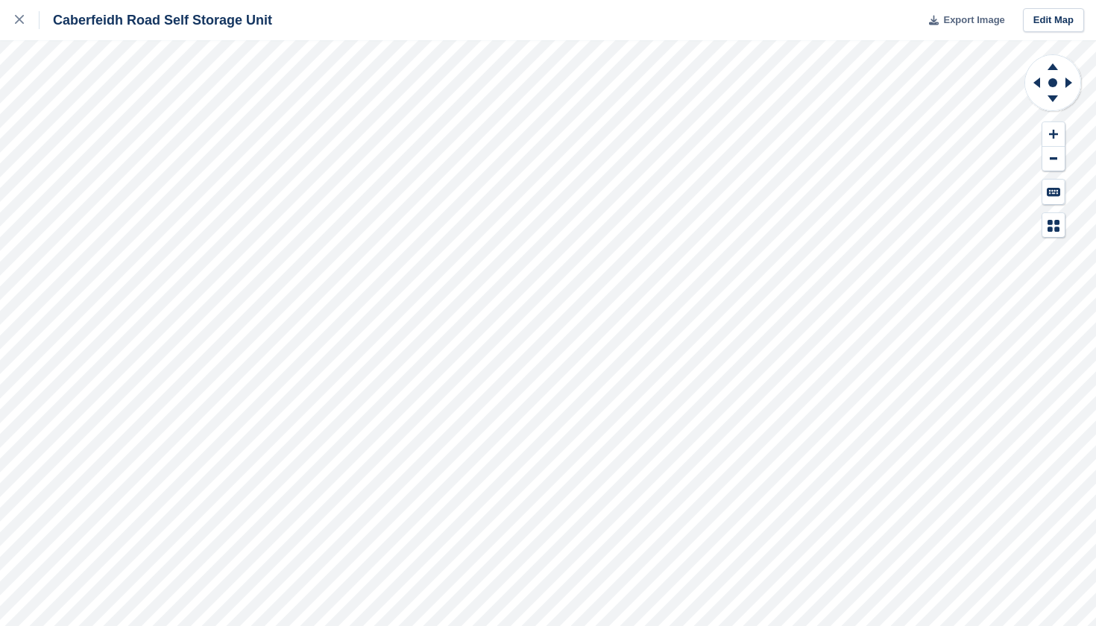
click at [976, 26] on span "Export Image" at bounding box center [973, 20] width 61 height 15
click at [24, 20] on div at bounding box center [27, 20] width 25 height 18
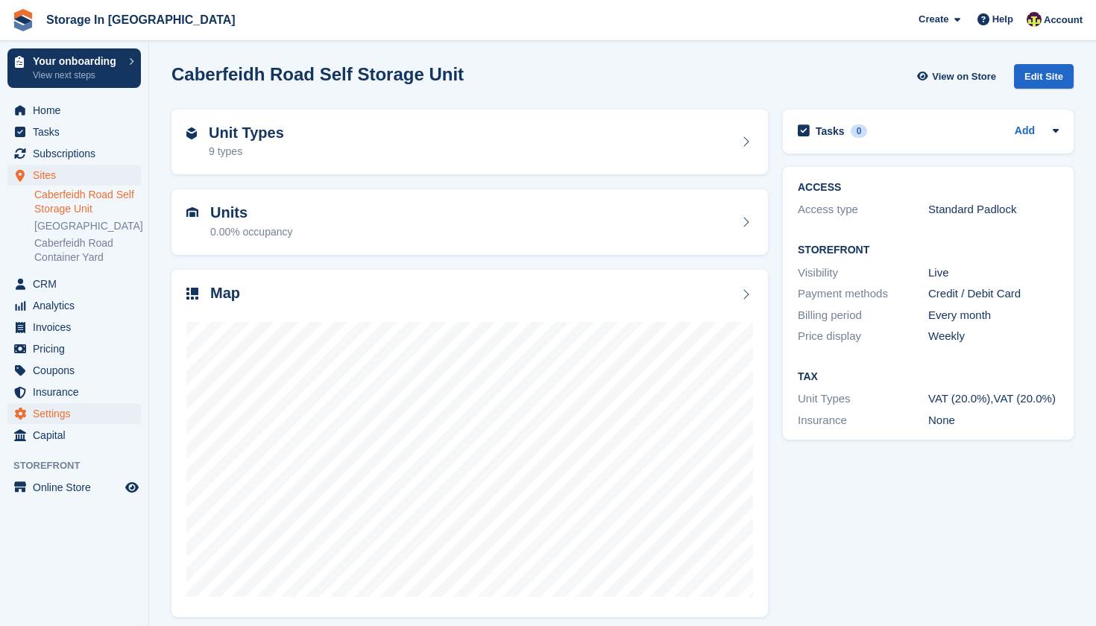
click at [101, 424] on span "Settings" at bounding box center [77, 413] width 89 height 21
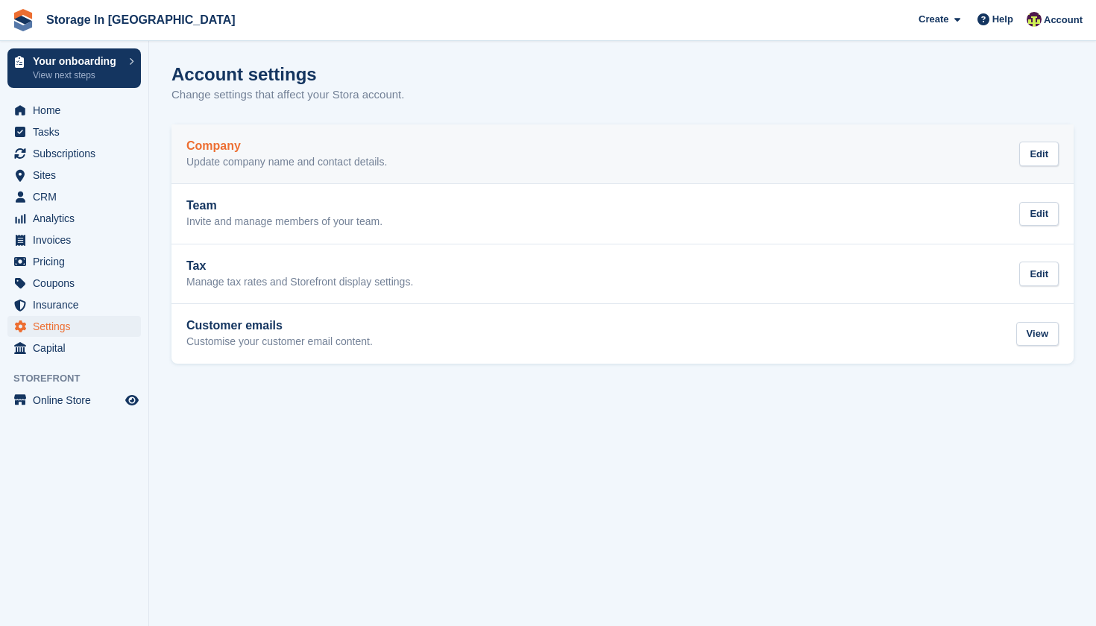
click at [246, 161] on p "Update company name and contact details." at bounding box center [286, 162] width 201 height 13
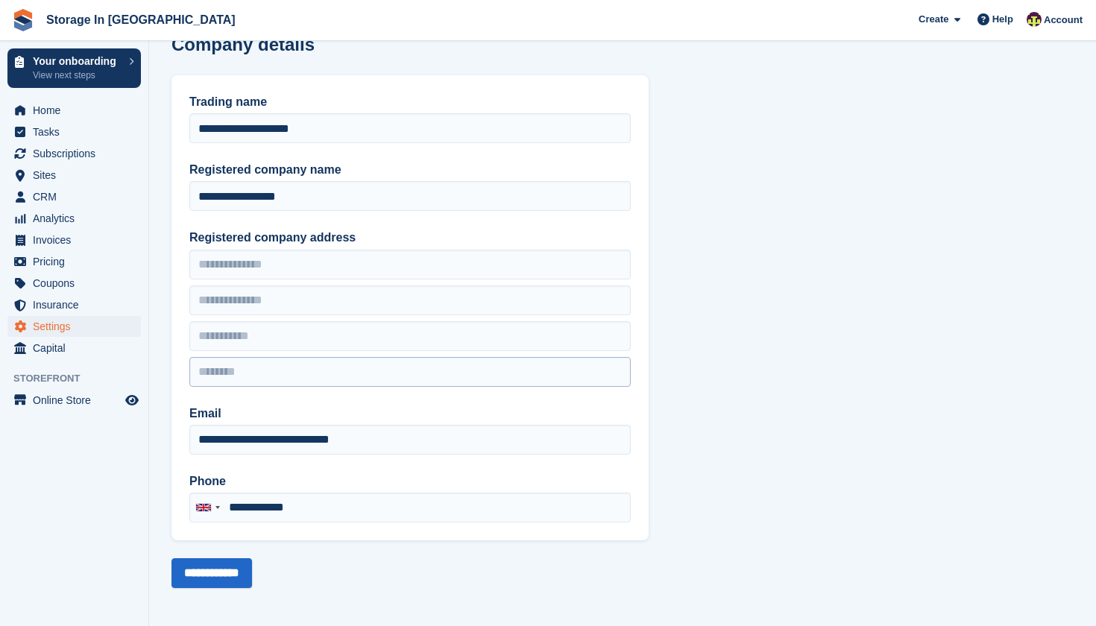
scroll to position [32, 0]
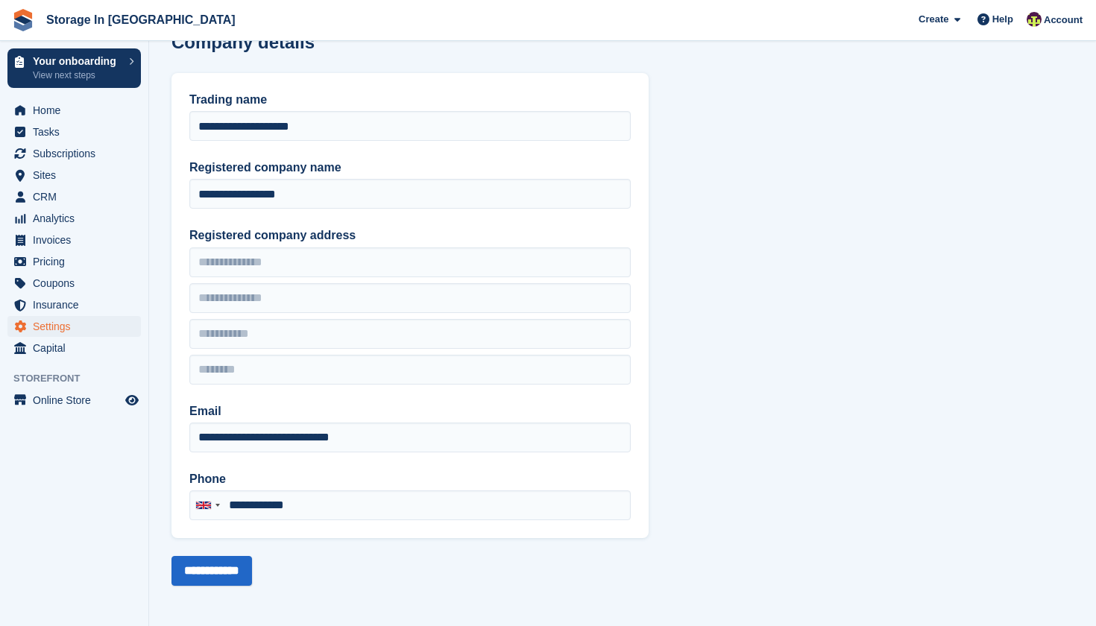
click at [71, 333] on span "Settings" at bounding box center [77, 326] width 89 height 21
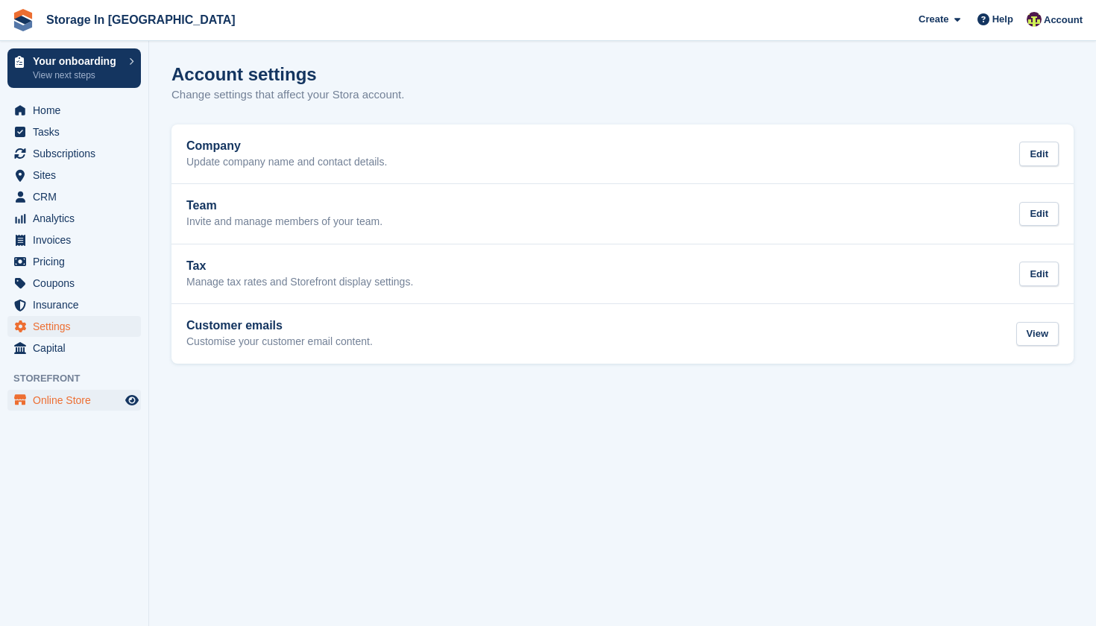
click at [48, 397] on span "Online Store" at bounding box center [77, 400] width 89 height 21
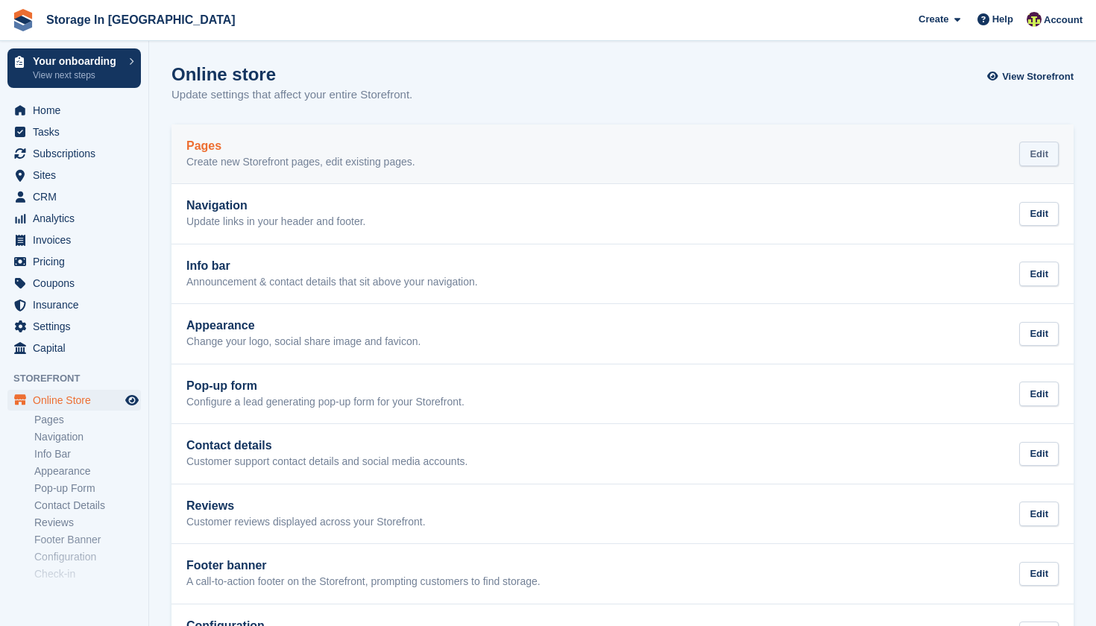
click at [1046, 158] on div "Edit" at bounding box center [1039, 154] width 40 height 25
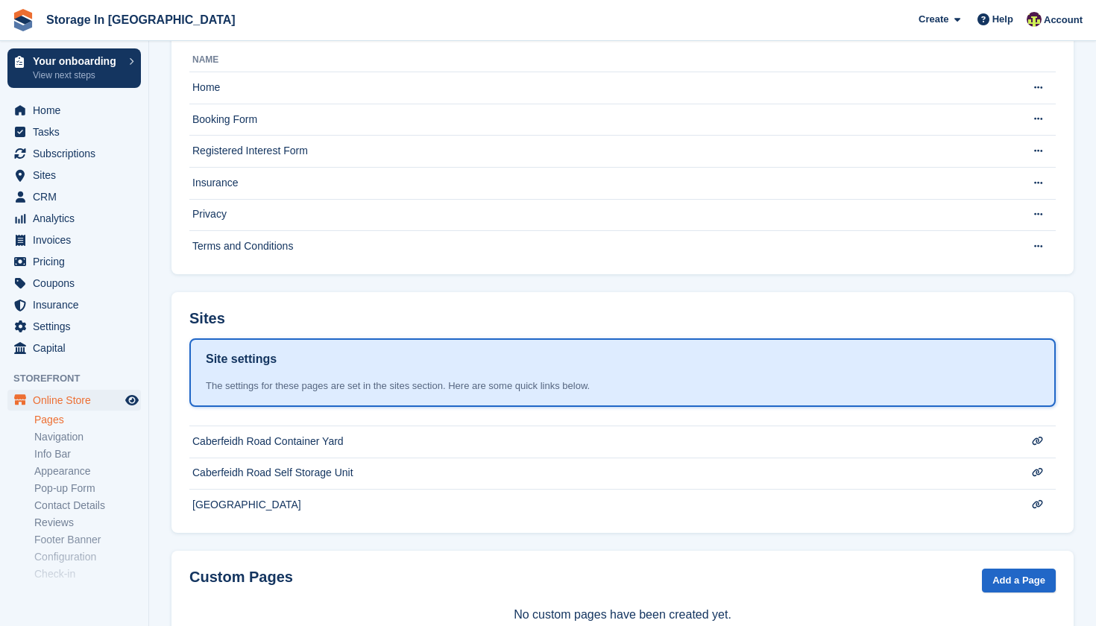
scroll to position [171, 0]
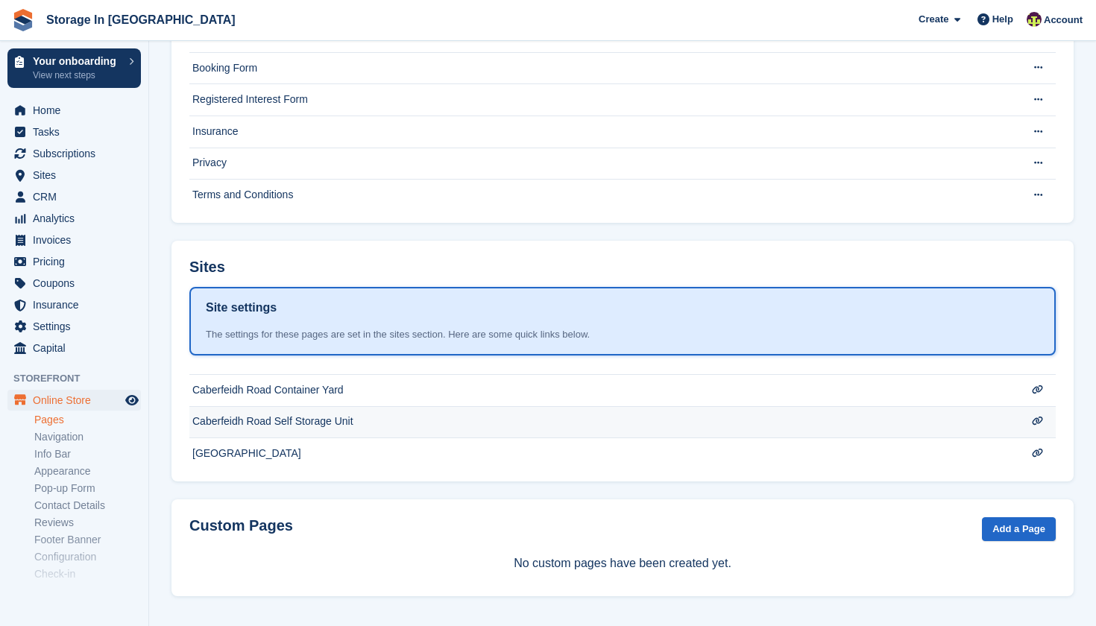
click at [913, 415] on td "Caberfeidh Road Self Storage Unit" at bounding box center [600, 422] width 823 height 32
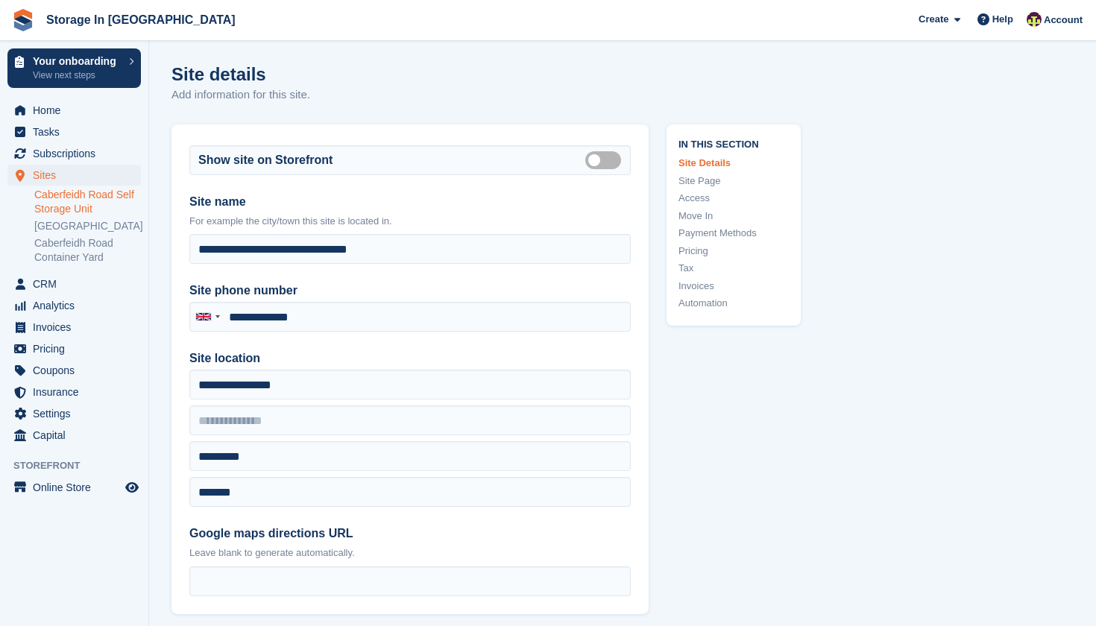
type input "**********"
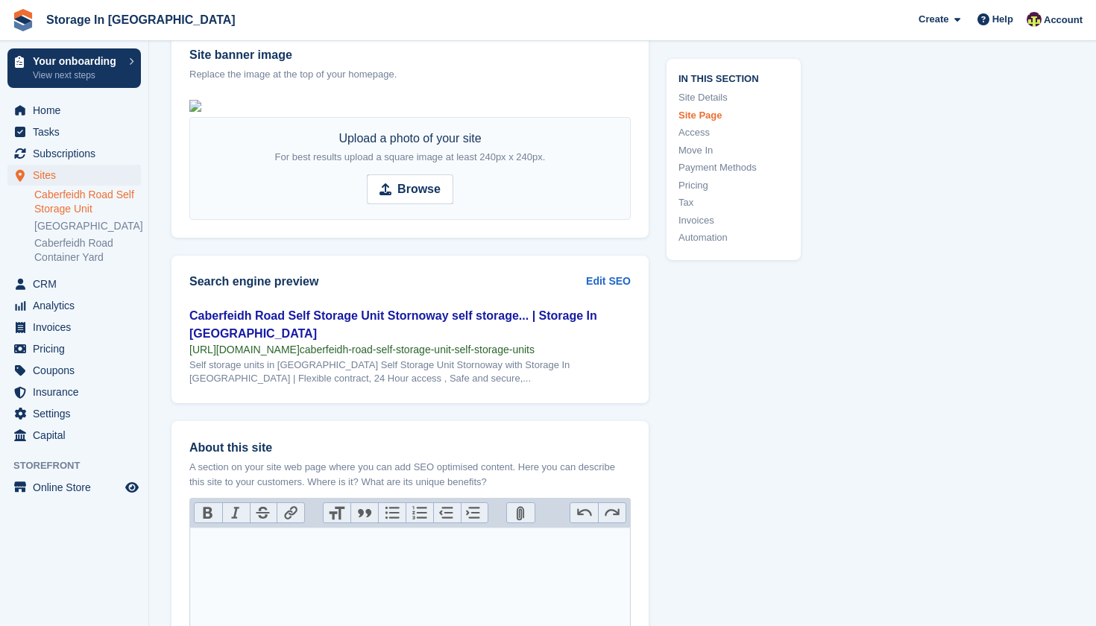
scroll to position [1670, 0]
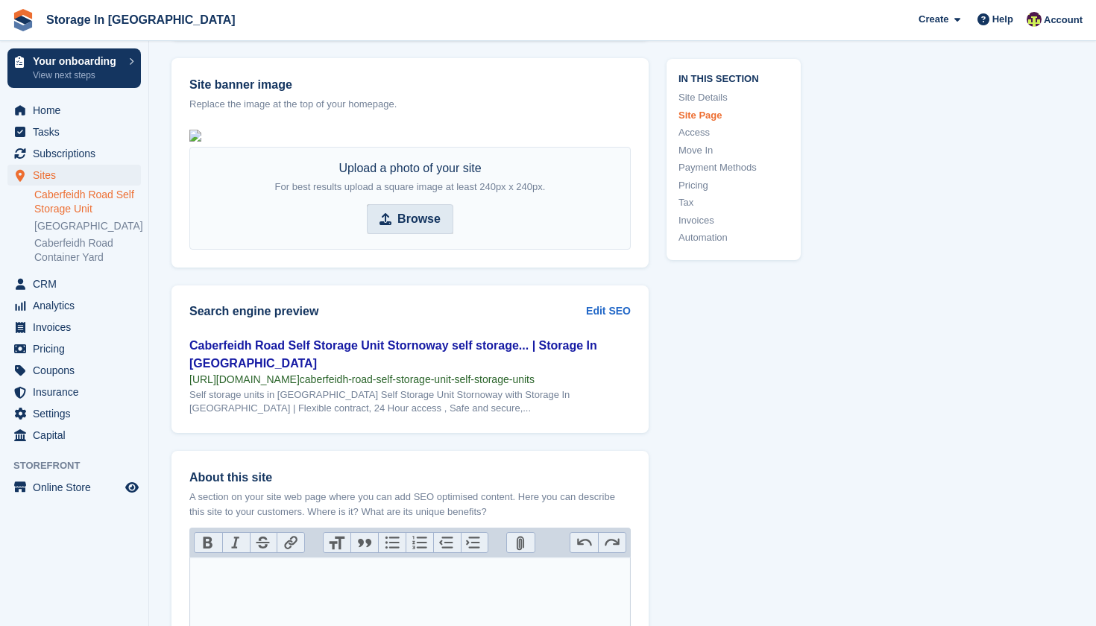
click at [412, 228] on strong "Browse" at bounding box center [419, 219] width 43 height 18
click at [412, 234] on input "Browse" at bounding box center [410, 219] width 87 height 30
type input "**********"
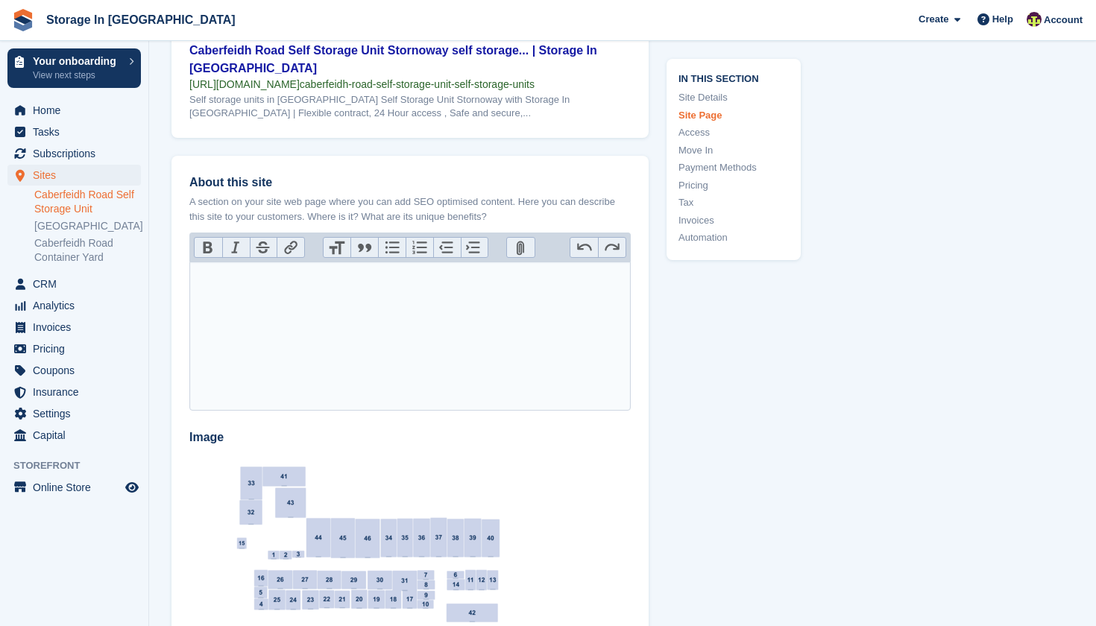
scroll to position [2327, 0]
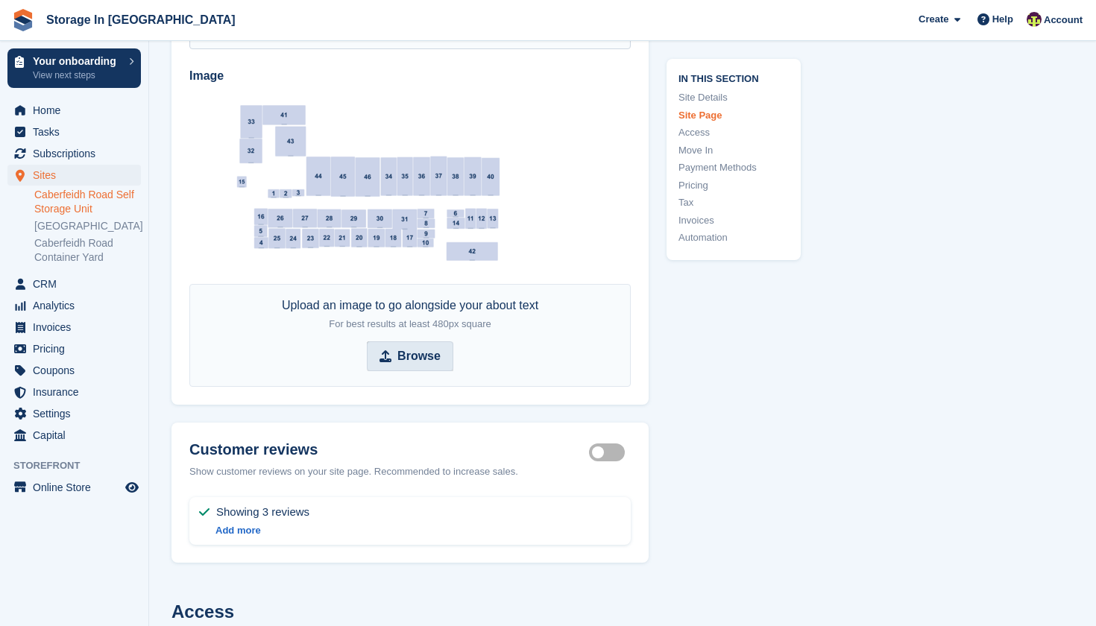
click at [398, 365] on strong "Browse" at bounding box center [419, 357] width 43 height 18
click at [398, 371] on input "Browse" at bounding box center [410, 357] width 87 height 30
type input "**********"
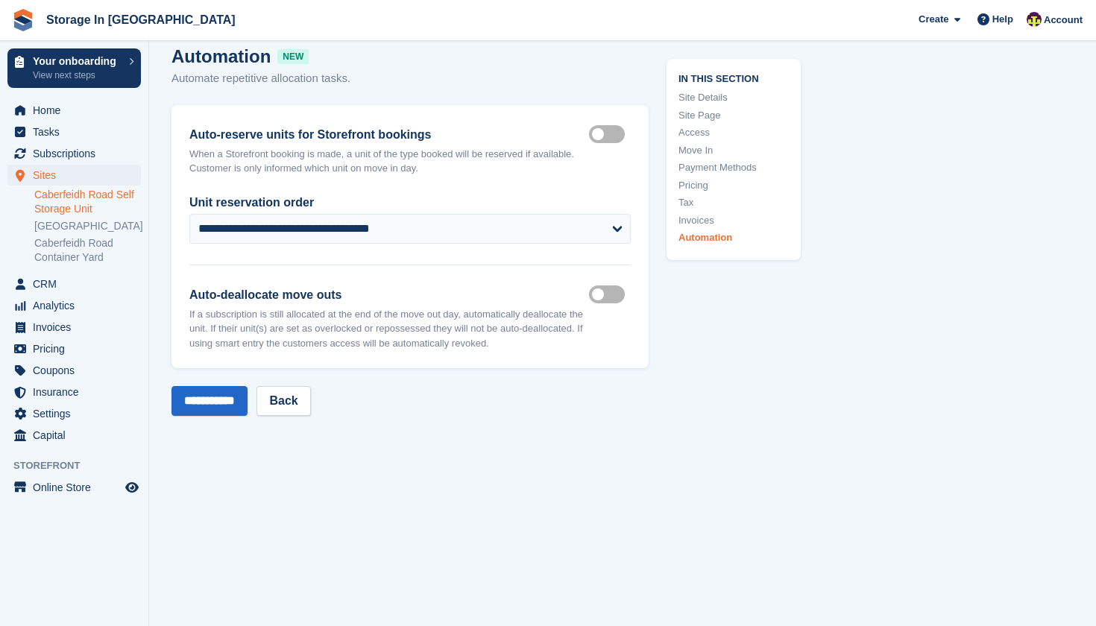
scroll to position [6282, 0]
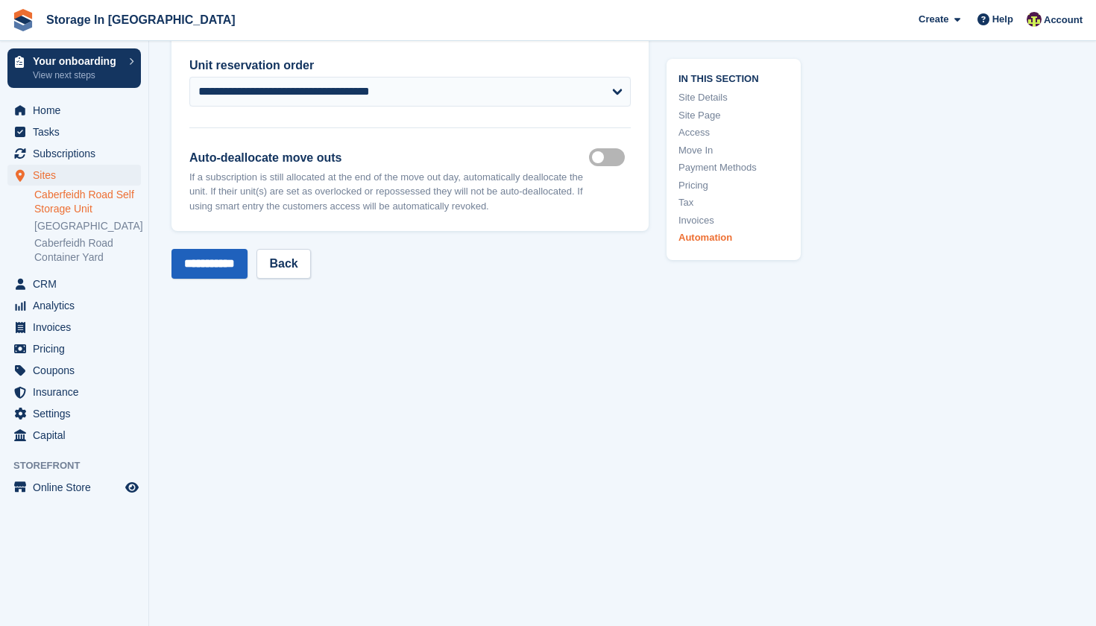
click at [224, 265] on input "**********" at bounding box center [210, 264] width 76 height 30
